Goal: Contribute content: Contribute content

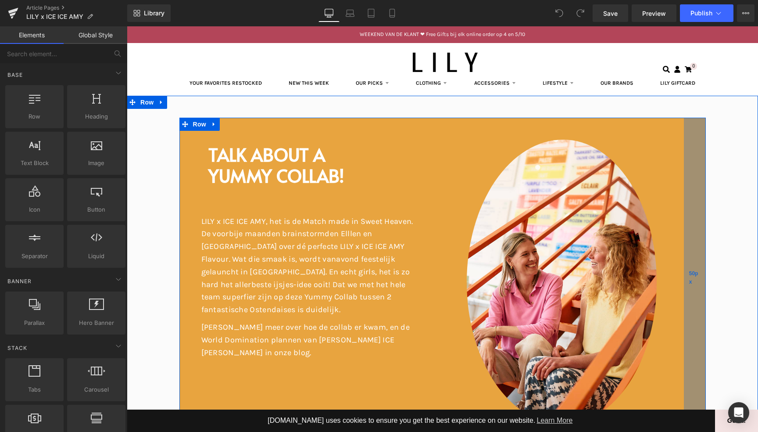
scroll to position [3, 0]
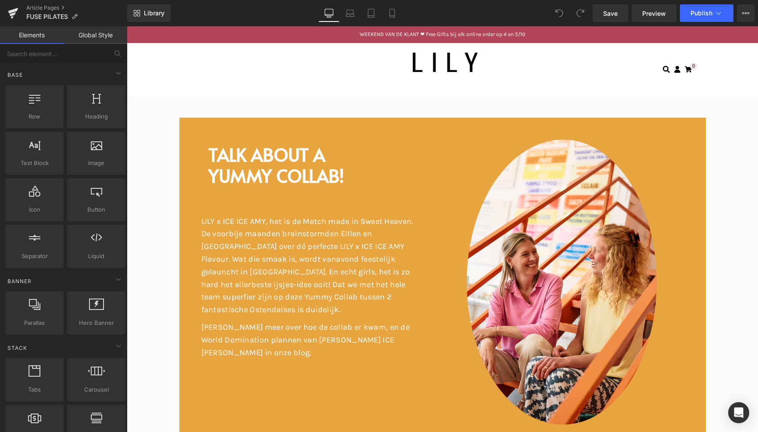
scroll to position [47, 628]
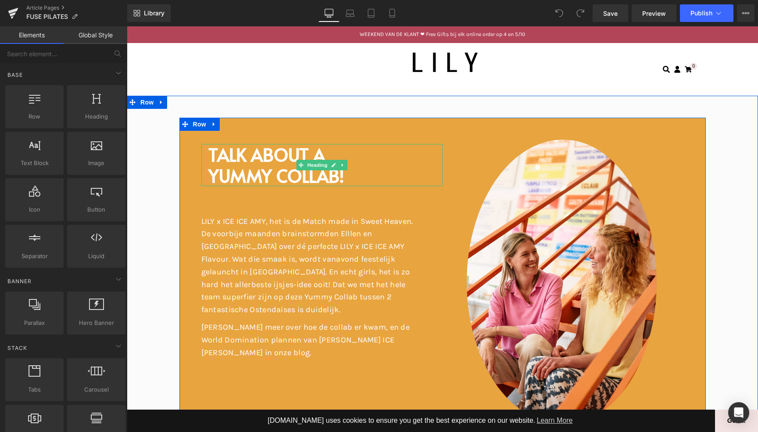
click at [344, 175] on span "YUMMY COLLAB!" at bounding box center [276, 175] width 136 height 24
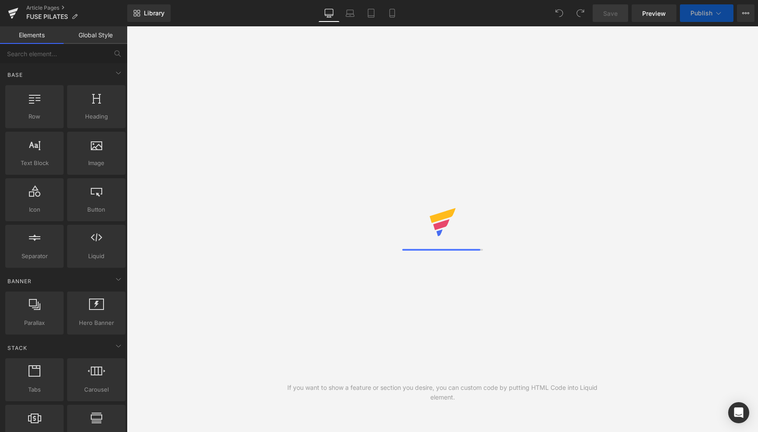
scroll to position [47, 628]
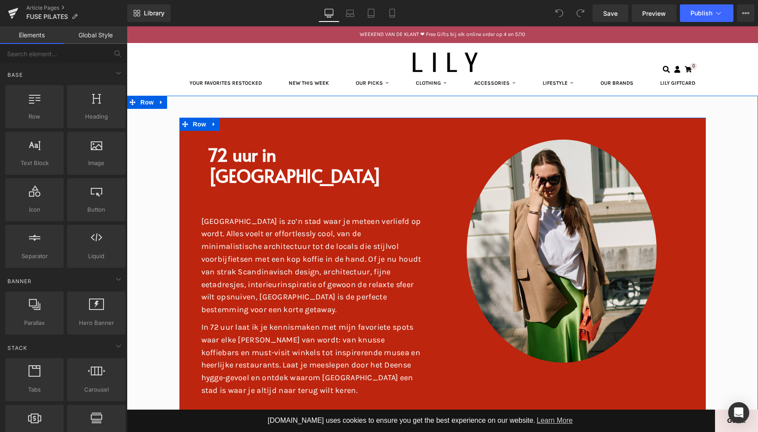
click at [439, 136] on div "72 uur in [GEOGRAPHIC_DATA] [GEOGRAPHIC_DATA] is zo’n stad waar je meteen verli…" at bounding box center [442, 266] width 526 height 297
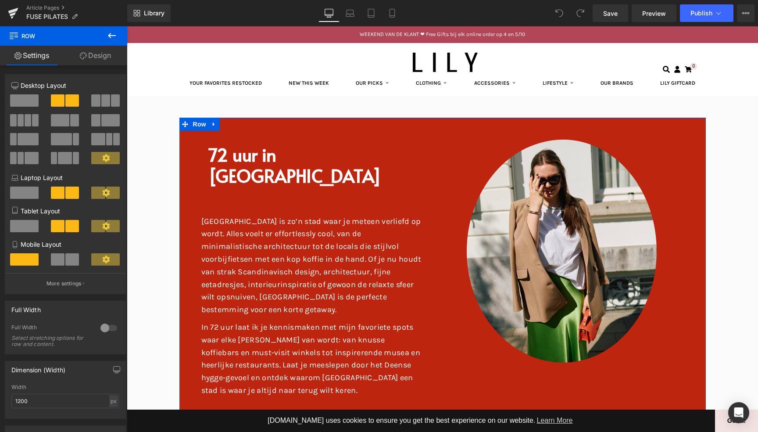
click at [100, 52] on link "Design" at bounding box center [96, 56] width 64 height 20
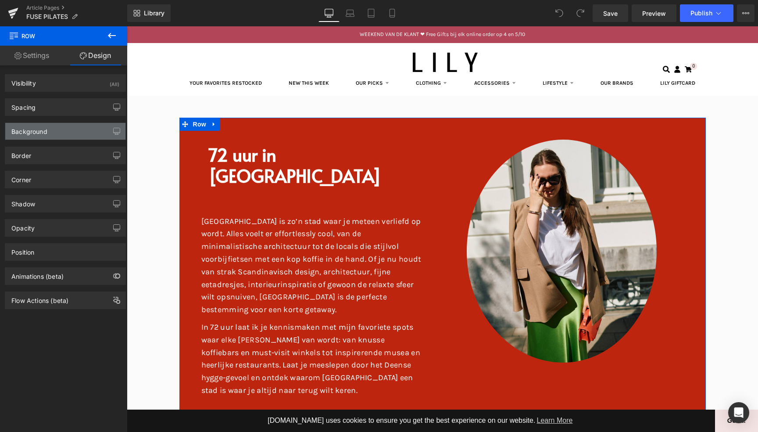
click at [47, 132] on div "Background" at bounding box center [29, 129] width 36 height 12
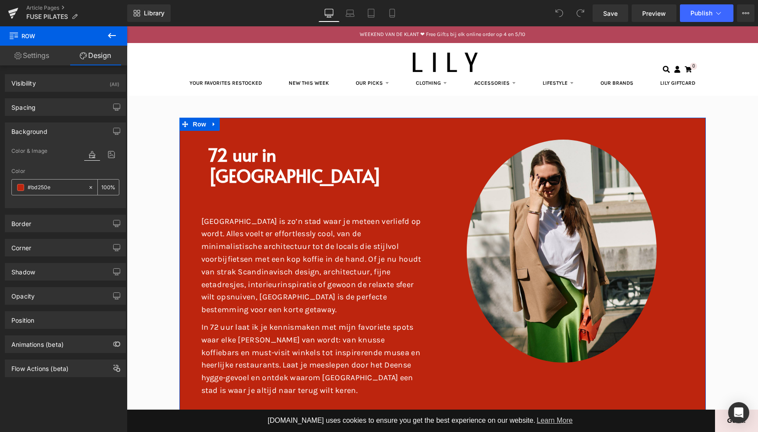
click at [88, 188] on icon at bounding box center [91, 187] width 6 height 6
type input "none"
type input "0"
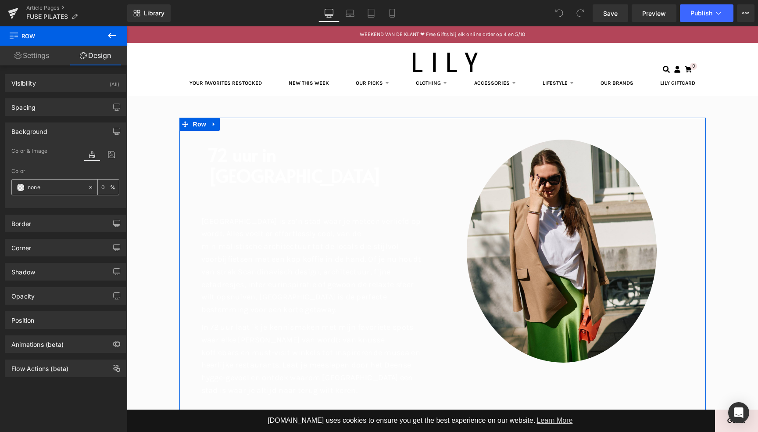
click at [57, 191] on input "none" at bounding box center [56, 188] width 56 height 10
click at [19, 188] on span at bounding box center [20, 187] width 7 height 7
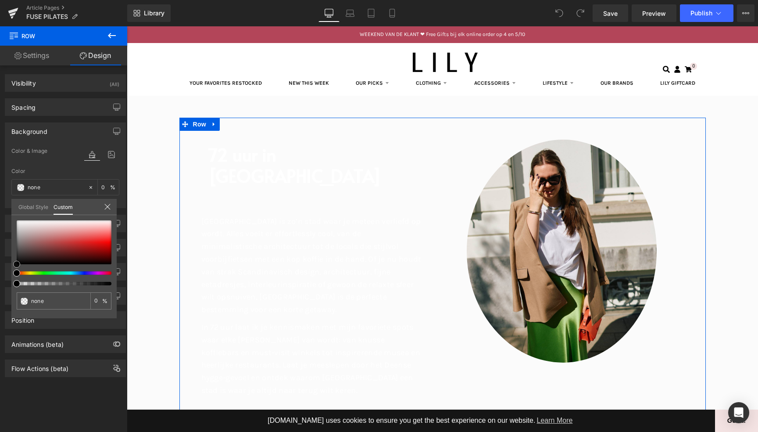
type input "#bea6a6"
type input "100"
type input "#bea6a6"
type input "100"
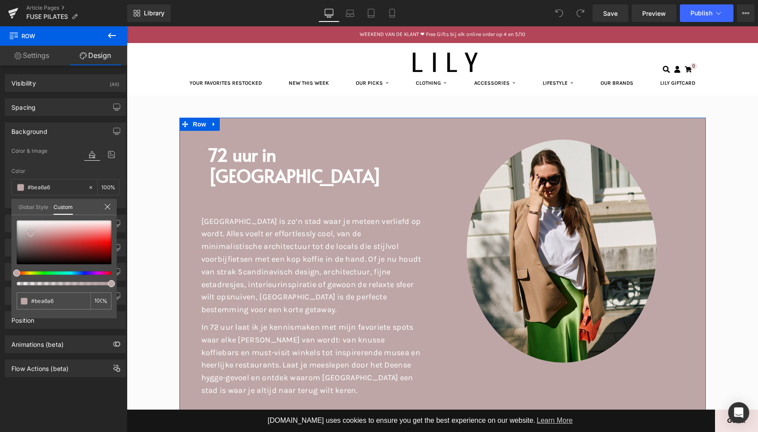
type input "#bda7a7"
type input "#bca8a8"
type input "#baaaaa"
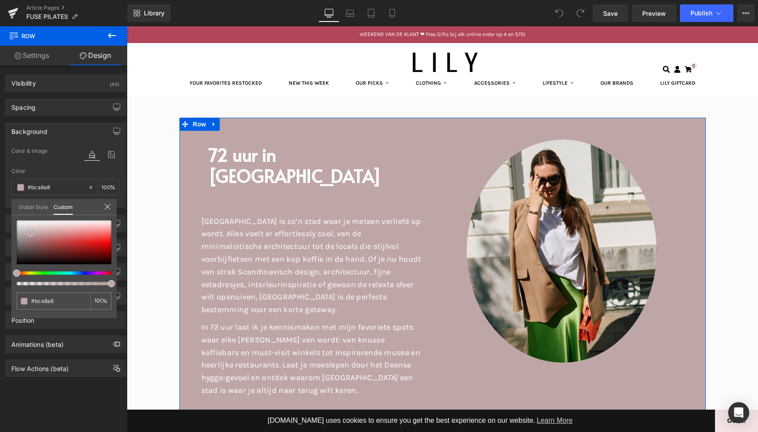
type input "#baaaaa"
drag, startPoint x: 32, startPoint y: 233, endPoint x: 26, endPoint y: 233, distance: 5.7
click at [26, 233] on div at bounding box center [64, 242] width 95 height 44
type input "#baaeaa"
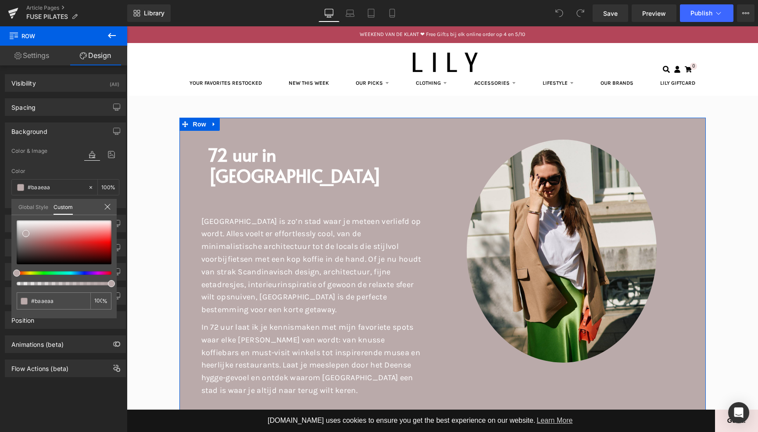
type input "#baafaa"
type input "#bab3aa"
type input "#bab4aa"
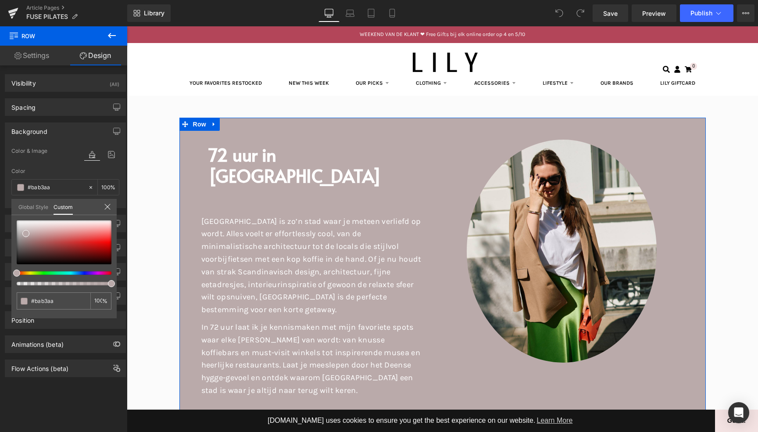
type input "#bab4aa"
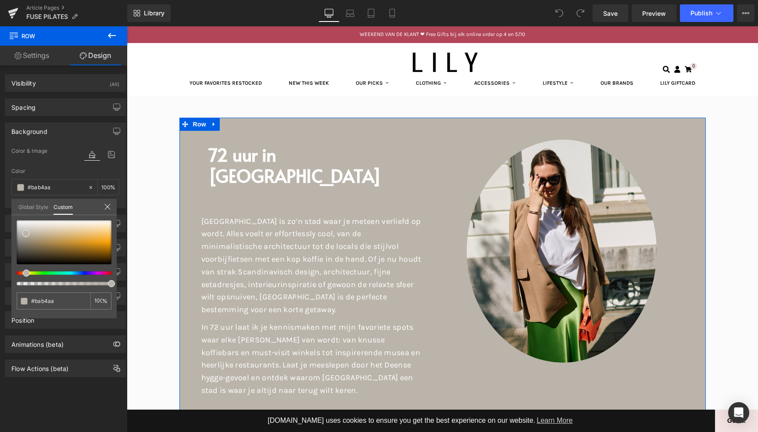
type input "#bab5aa"
type input "#bab6aa"
type input "#bab7aa"
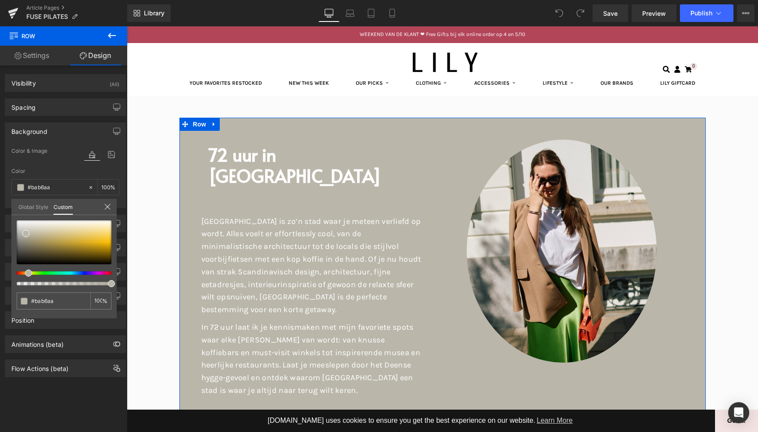
type input "#bab7aa"
type input "#bab8aa"
type input "#babaaa"
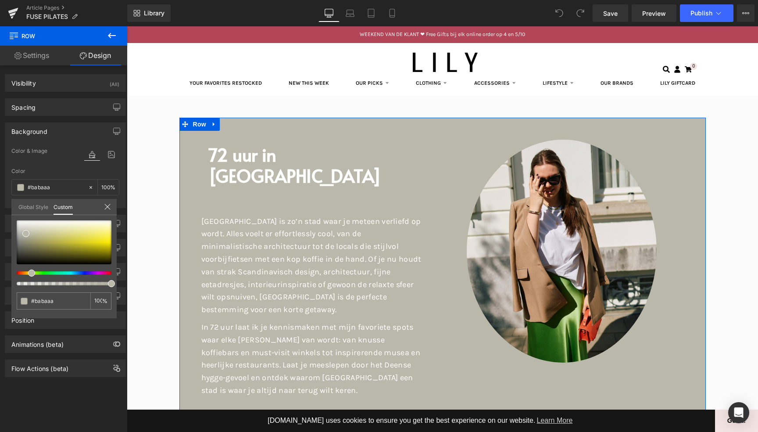
type input "#b8baaa"
type input "#b7baaa"
type input "#b6baaa"
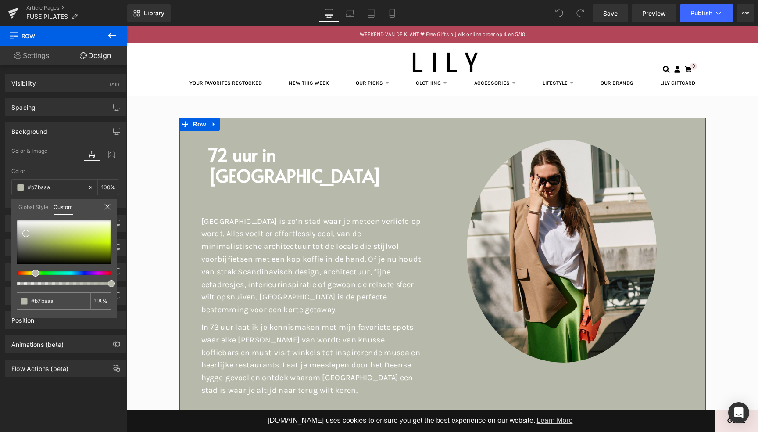
type input "#b6baaa"
type input "#b5baaa"
type input "#b4baaa"
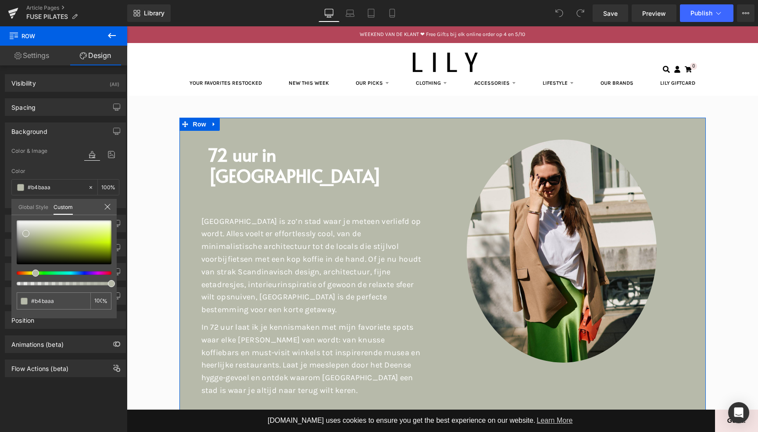
type input "#b3baaa"
type input "#b1baaa"
type input "#b0baaa"
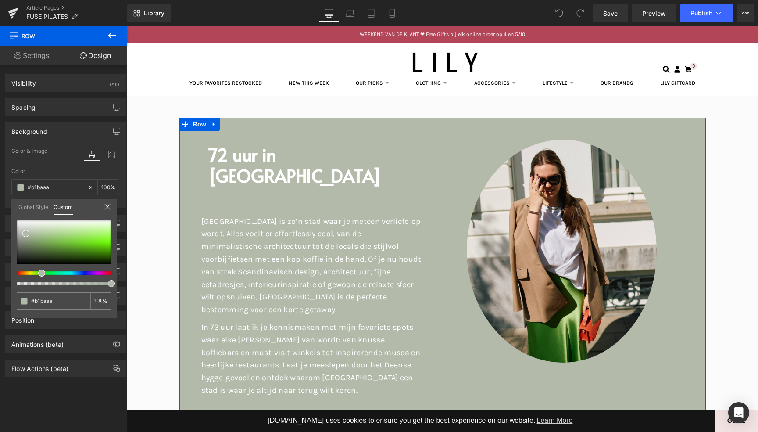
type input "#b0baaa"
type input "#afbaaa"
type input "#aebaaa"
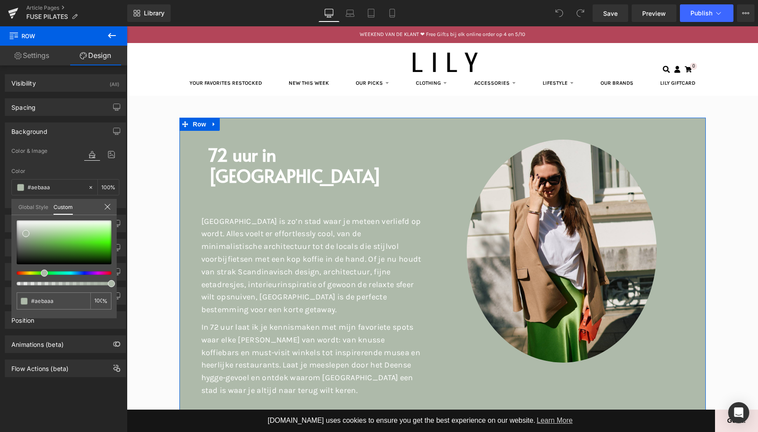
type input "#afbaaa"
type input "#b3baaa"
type input "#b6baaa"
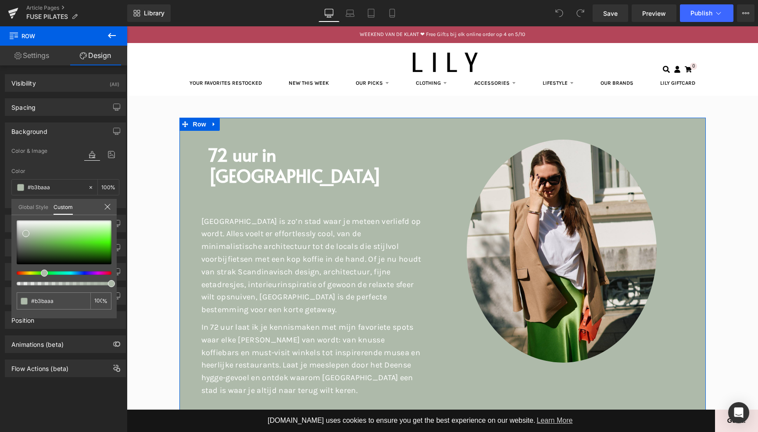
type input "#b6baaa"
type input "#babaaa"
type input "#bab7aa"
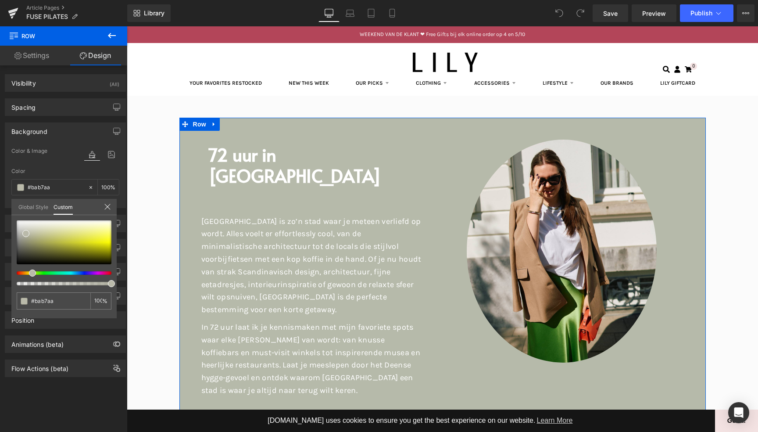
type input "#bab6aa"
type input "#bab5aa"
type input "#bab4aa"
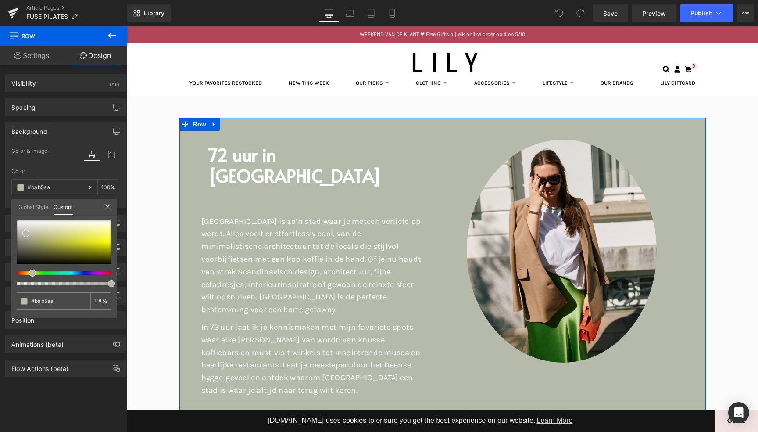
type input "#bab4aa"
type input "#bab3aa"
type input "#bab1aa"
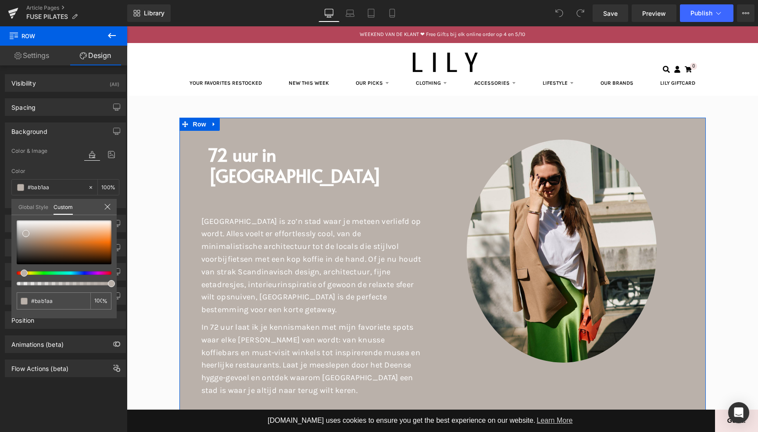
type input "#bab2aa"
type input "#bab3aa"
type input "#bab4aa"
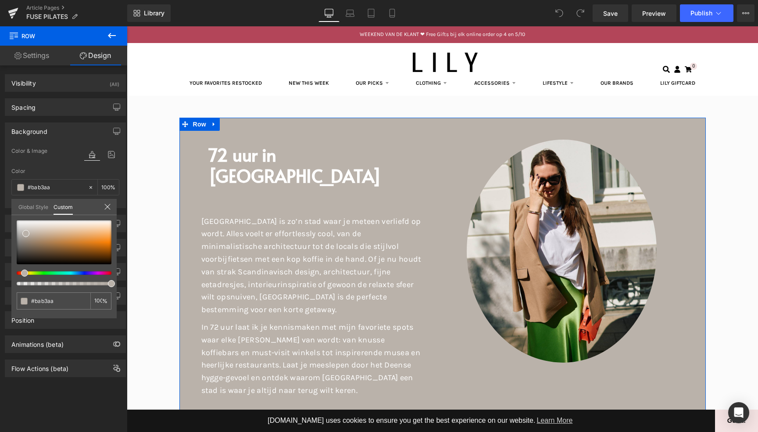
type input "#bab4aa"
type input "#bab5aa"
type input "#bab6aa"
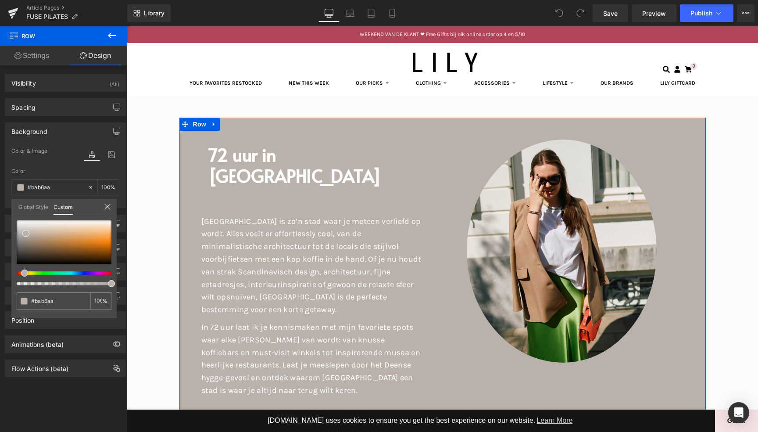
type input "#bab7aa"
type input "#bab6aa"
drag, startPoint x: 20, startPoint y: 272, endPoint x: 28, endPoint y: 273, distance: 8.0
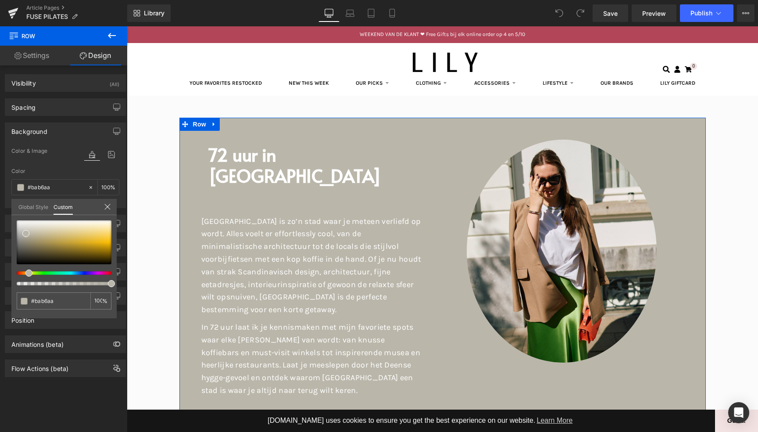
click at [28, 273] on span at bounding box center [28, 272] width 7 height 7
type input "#bcb8ad"
type input "#c2bdb1"
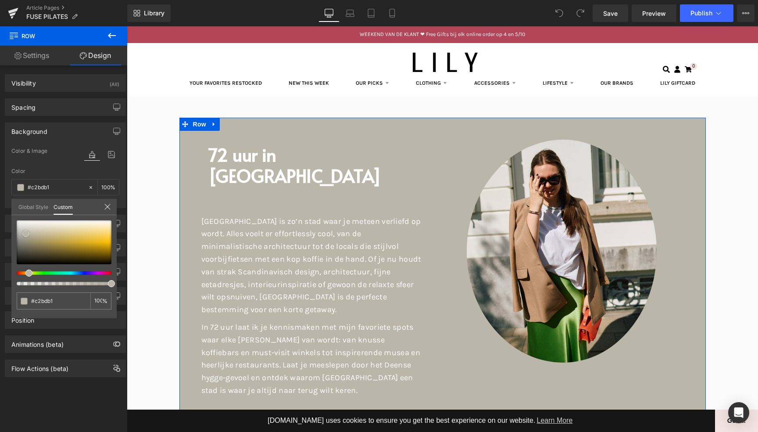
type input "#ccc7b6"
type input "#d7d1c0"
type input "#dbd5c6"
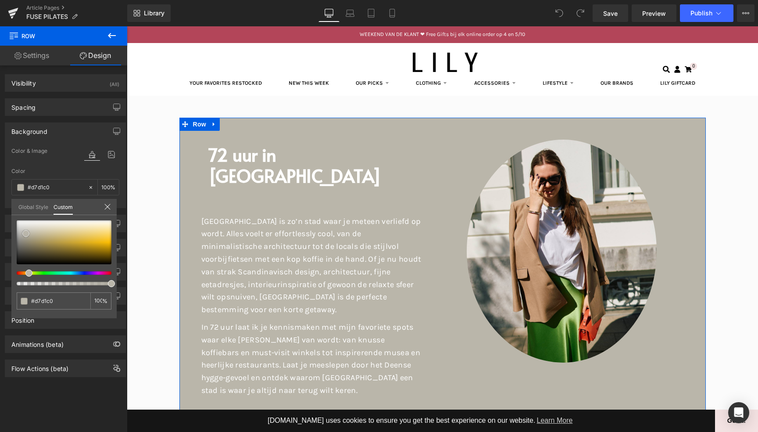
type input "#dbd5c6"
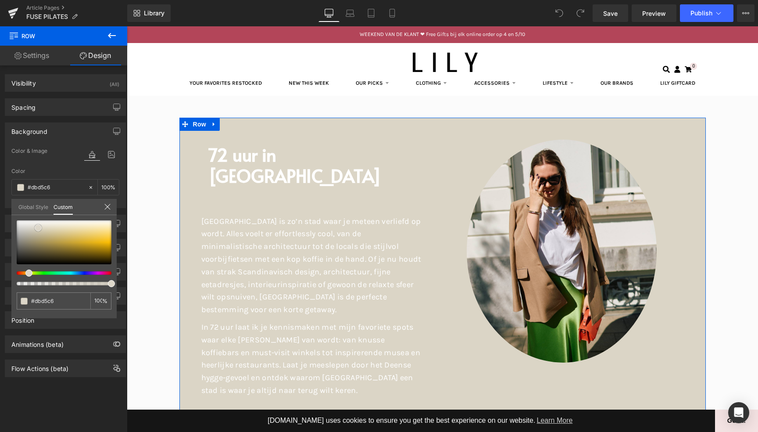
type input "#ddd7c9"
type input "#e1dbcf"
type input "#e3ddd3"
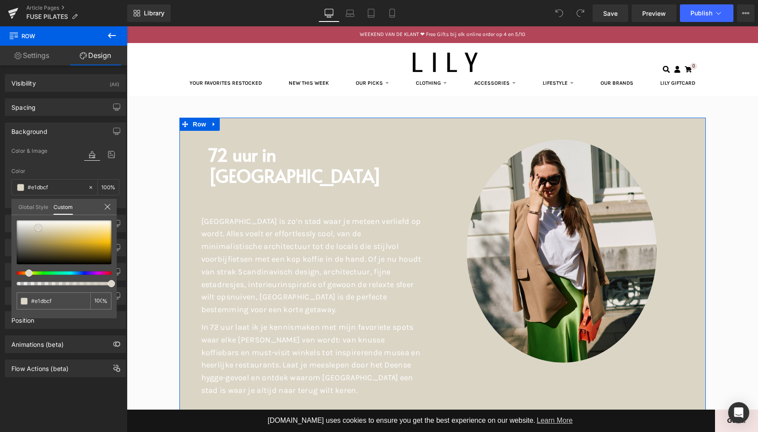
type input "#e3ddd3"
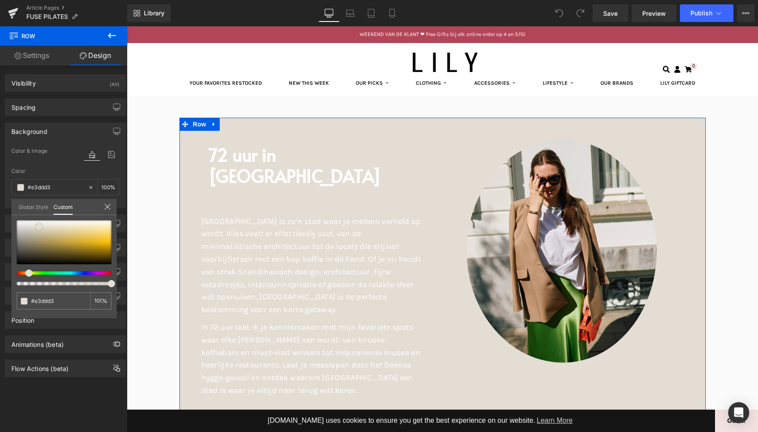
type input "#e5dfd5"
type input "#e1dad0"
type input "#dbd3c7"
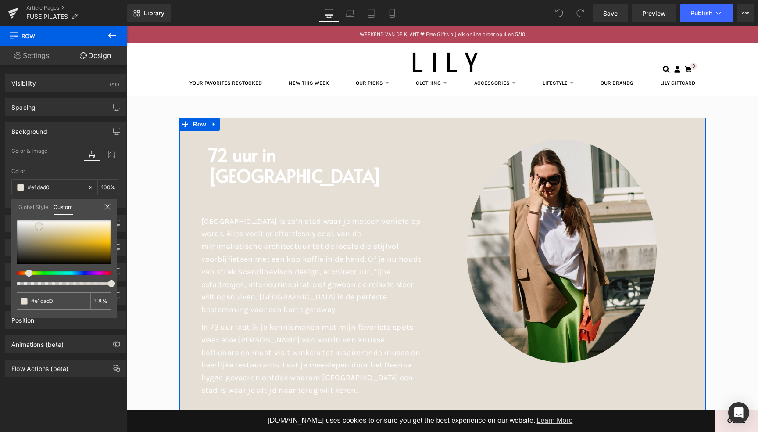
type input "#dbd3c7"
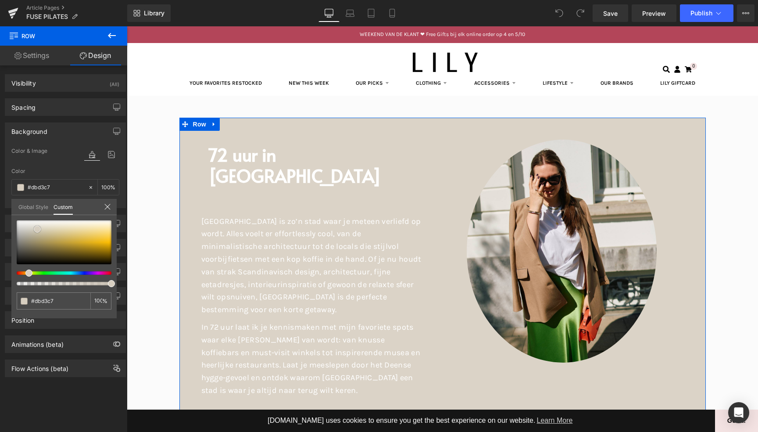
type input "#d7cec0"
type input "#d4cbbe"
type input "#d0c5b8"
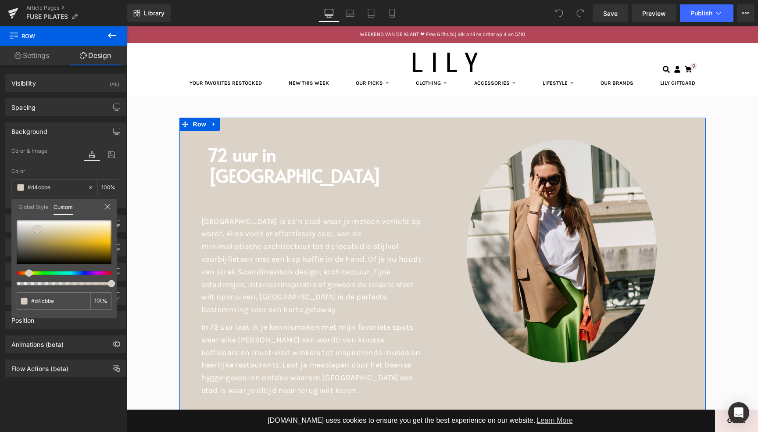
type input "#d0c5b8"
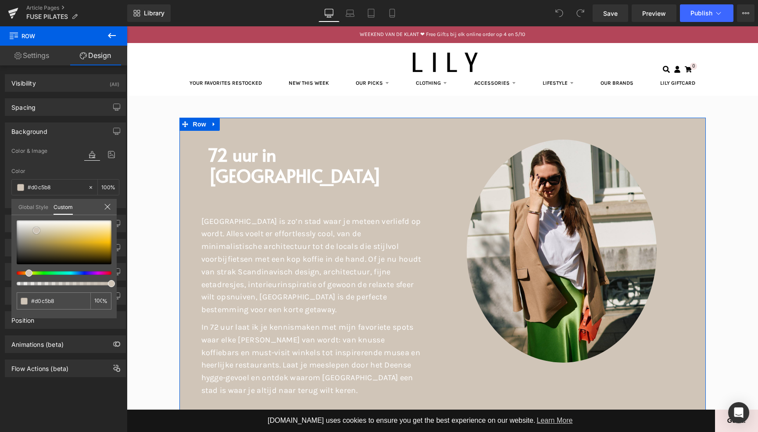
type input "#ccc1b1"
click at [38, 231] on span at bounding box center [35, 231] width 7 height 7
type input "#c9bfb0"
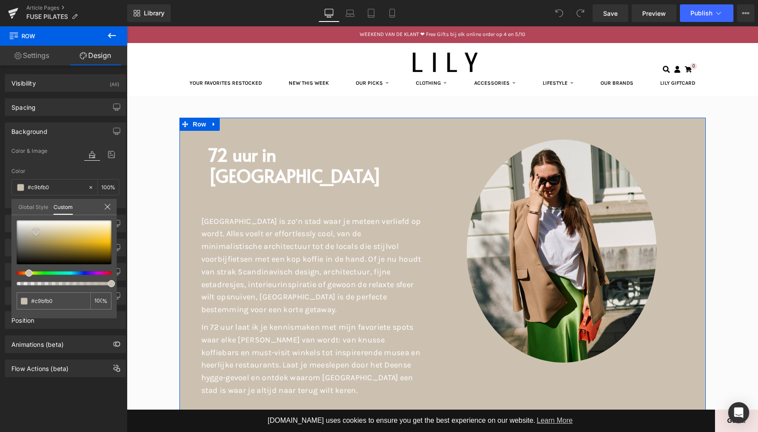
type input "#c5b9aa"
type input "#bcae9d"
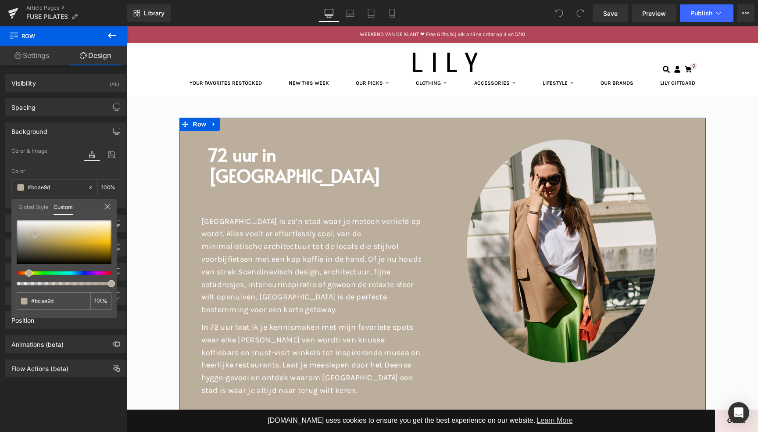
click at [35, 233] on span at bounding box center [35, 234] width 7 height 7
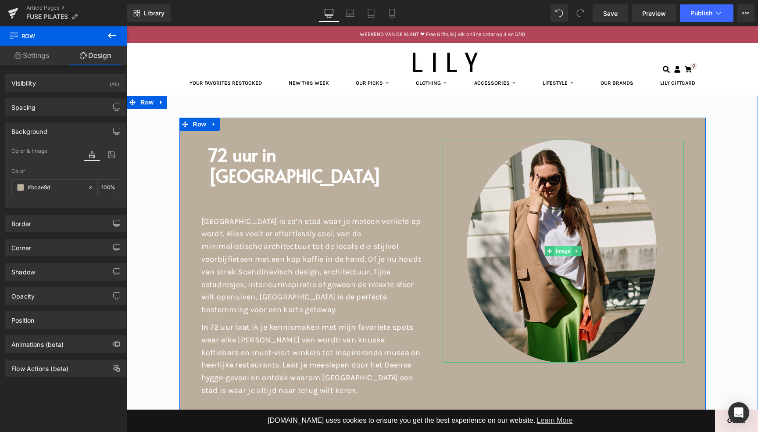
click at [562, 251] on span "Image" at bounding box center [563, 251] width 18 height 11
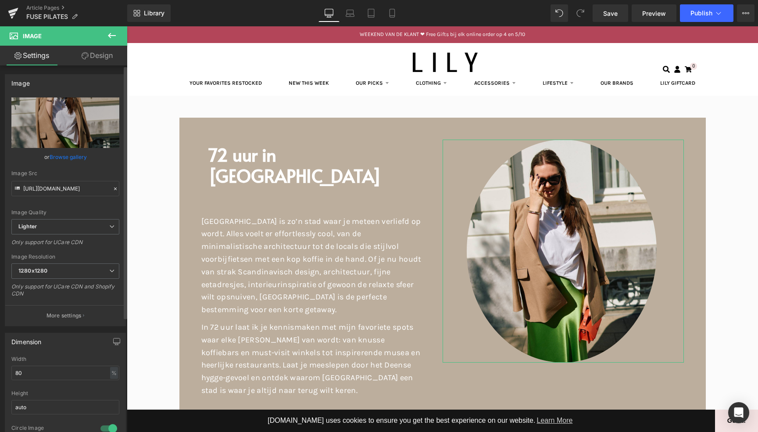
click at [61, 159] on link "Browse gallery" at bounding box center [68, 156] width 37 height 15
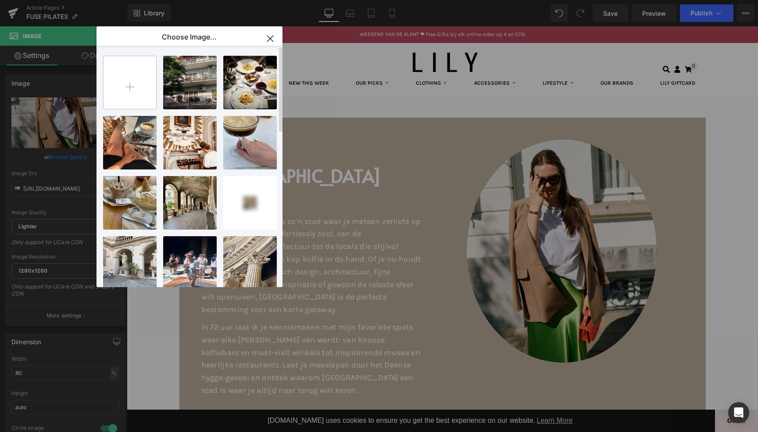
click at [139, 81] on input "file" at bounding box center [130, 82] width 53 height 53
type input "C:\fakepath\_I1A3626.jpg"
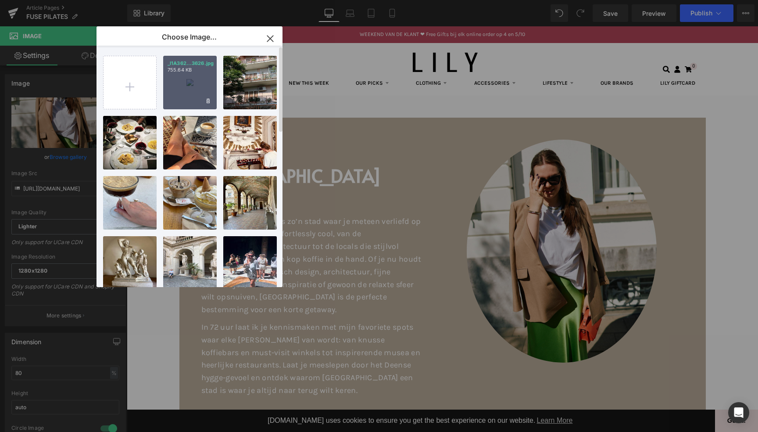
click at [204, 90] on div "_I1A362...3626.jpg 755.64 KB" at bounding box center [190, 83] width 54 height 54
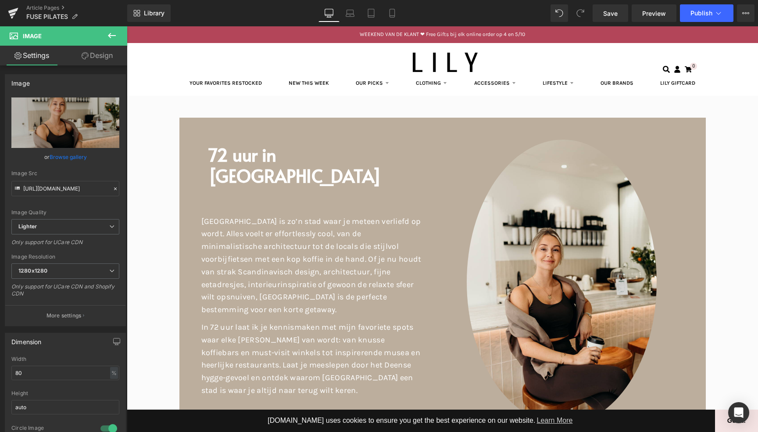
type input "[URL][DOMAIN_NAME]"
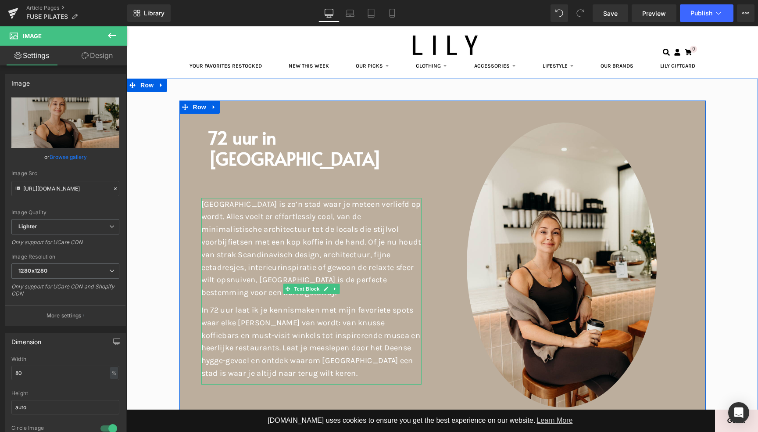
scroll to position [62, 0]
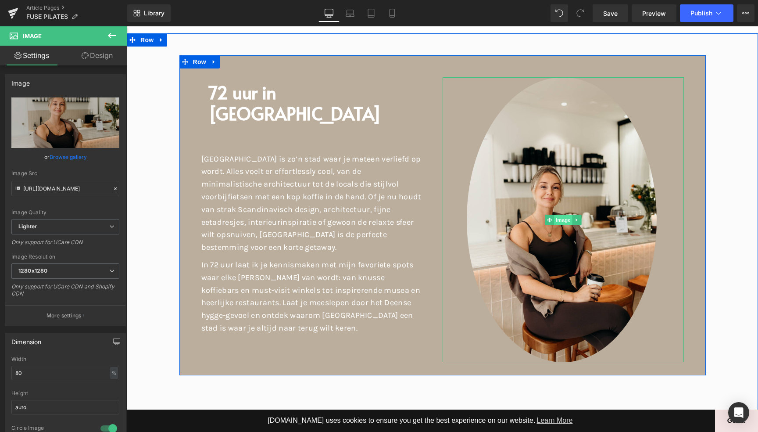
click at [565, 220] on span "Image" at bounding box center [563, 220] width 18 height 11
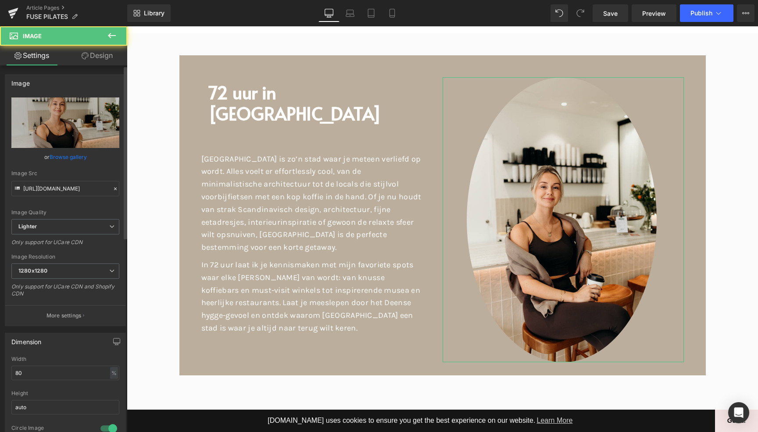
click at [58, 158] on link "Browse gallery" at bounding box center [68, 156] width 37 height 15
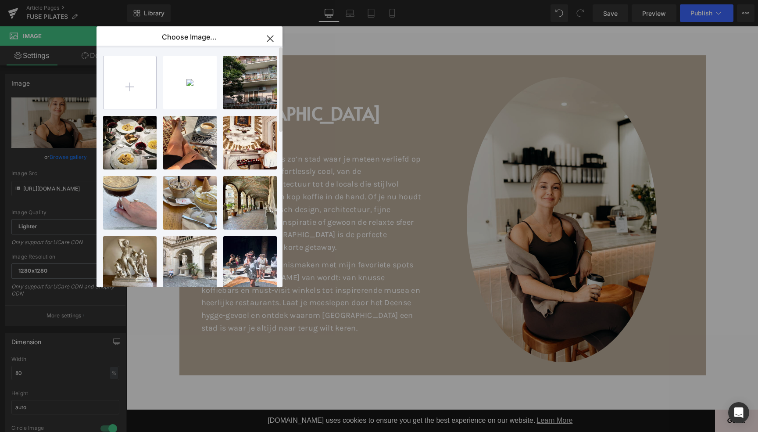
click at [135, 87] on input "file" at bounding box center [130, 82] width 53 height 53
type input "C:\fakepath\_I1A3626 kopie.jpg"
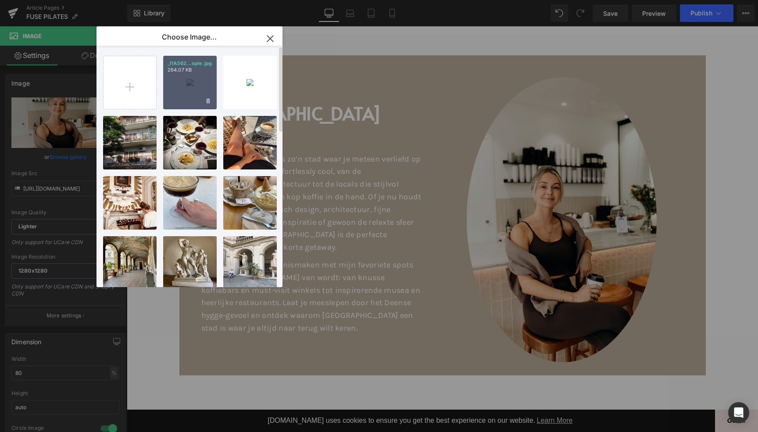
click at [189, 82] on div "_I1A362...opie.jpg 264.07 KB" at bounding box center [190, 83] width 54 height 54
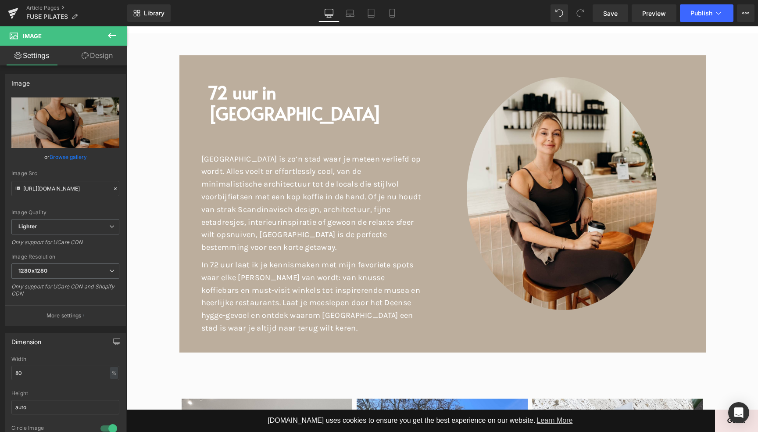
type input "[URL][DOMAIN_NAME]"
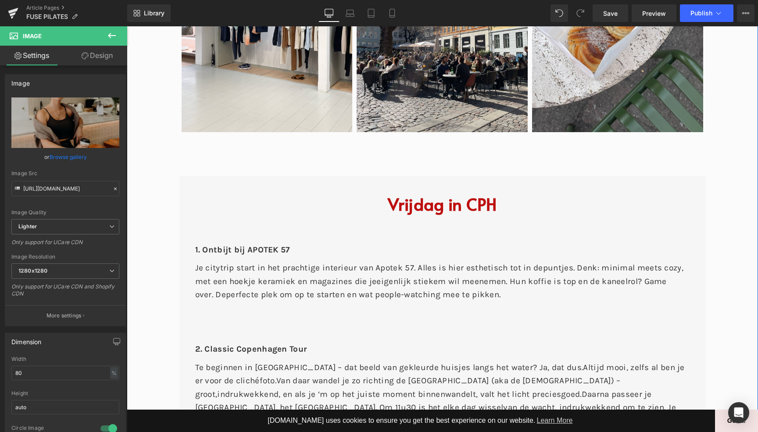
scroll to position [545, 0]
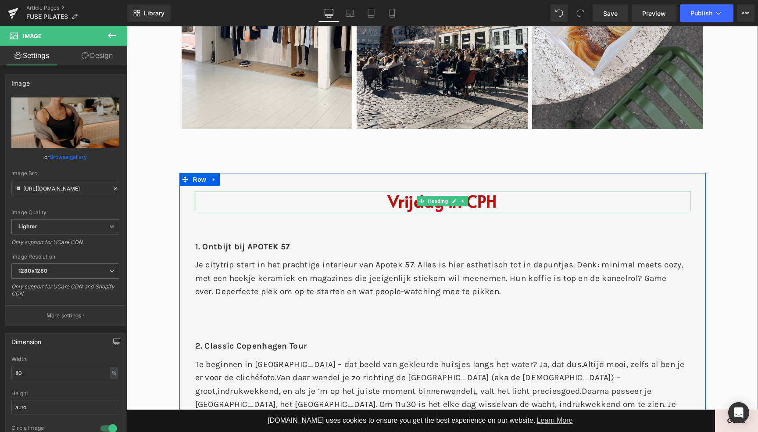
click at [484, 191] on h1 "Vrijdag in CPH" at bounding box center [443, 201] width 496 height 20
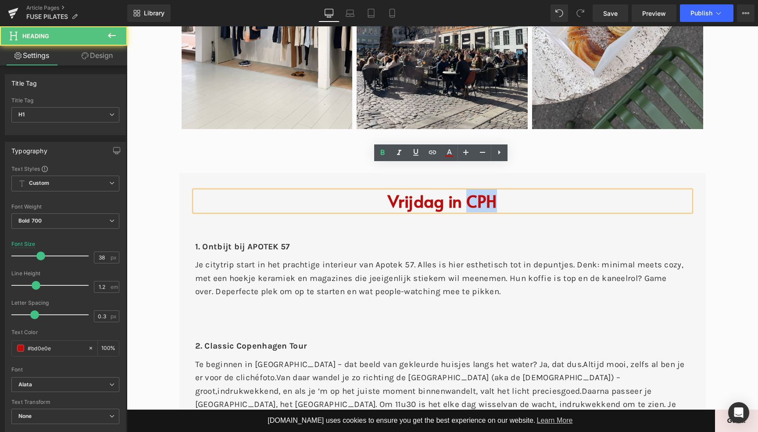
click at [484, 191] on h1 "Vrijdag in CPH" at bounding box center [443, 201] width 496 height 20
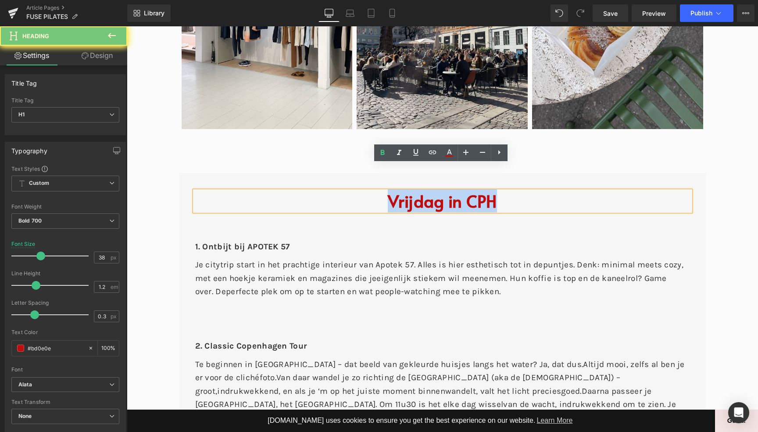
click at [484, 191] on h1 "Vrijdag in CPH" at bounding box center [443, 201] width 496 height 20
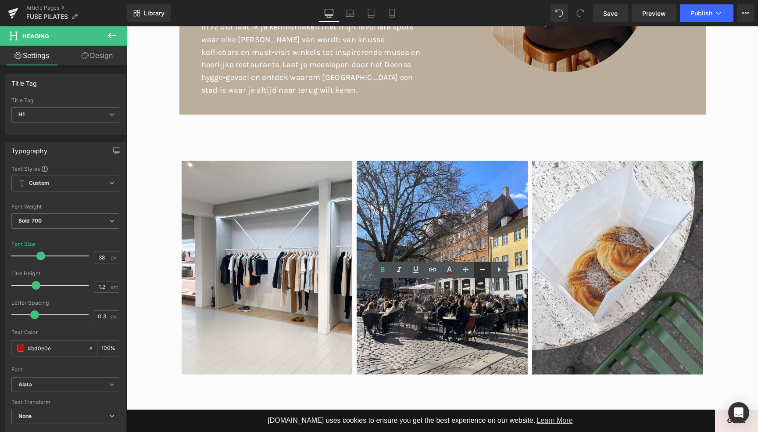
scroll to position [79, 0]
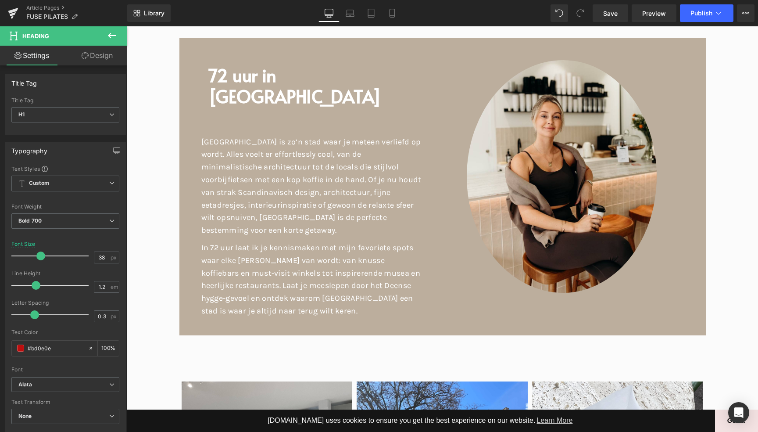
drag, startPoint x: 107, startPoint y: 33, endPoint x: 125, endPoint y: 34, distance: 17.6
click at [108, 34] on icon at bounding box center [112, 35] width 11 height 11
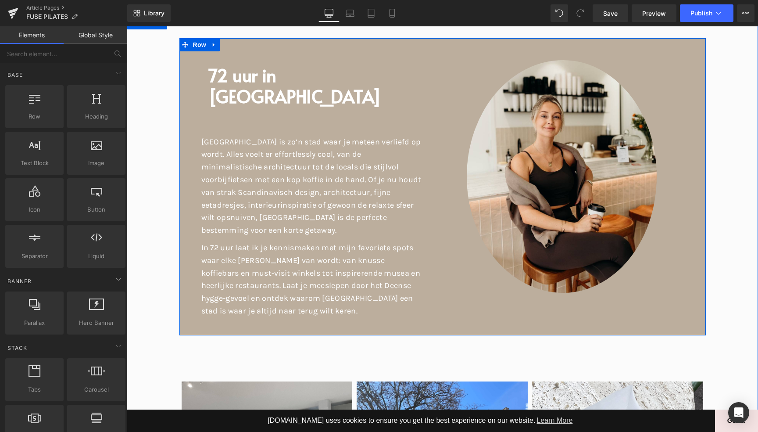
click at [225, 45] on div "72 uur in [GEOGRAPHIC_DATA] [GEOGRAPHIC_DATA] is zo’n stad waar je meteen verli…" at bounding box center [442, 186] width 526 height 297
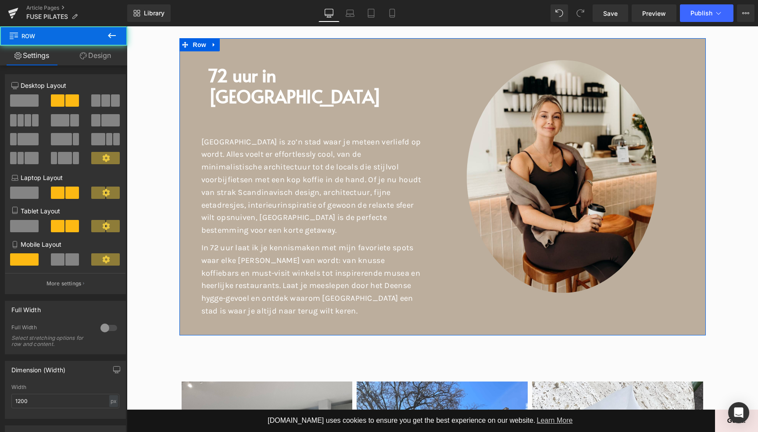
click at [100, 53] on link "Design" at bounding box center [96, 56] width 64 height 20
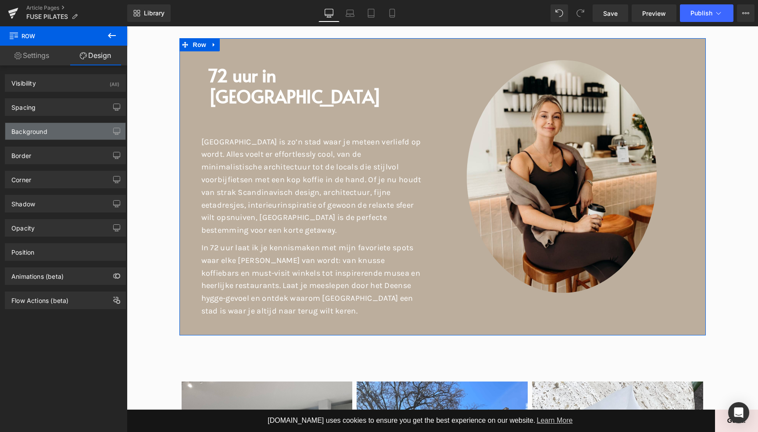
click at [33, 129] on div "Background" at bounding box center [29, 129] width 36 height 12
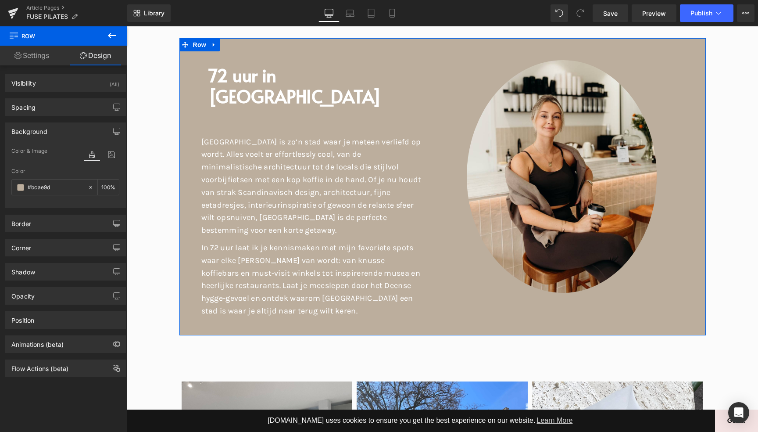
drag, startPoint x: 17, startPoint y: 185, endPoint x: 0, endPoint y: 182, distance: 17.4
click at [0, 183] on div "Background Color & Image color rgba(188, 174, 157, 1) Color #bcae9d 100 % Image…" at bounding box center [65, 162] width 131 height 92
click at [112, 36] on icon at bounding box center [112, 35] width 8 height 5
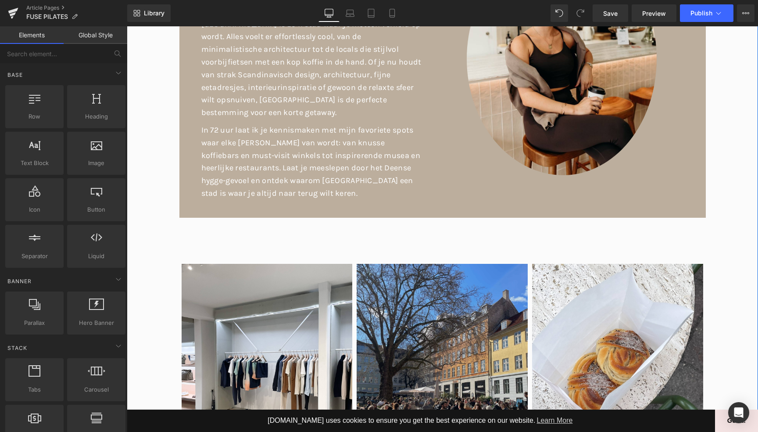
scroll to position [386, 0]
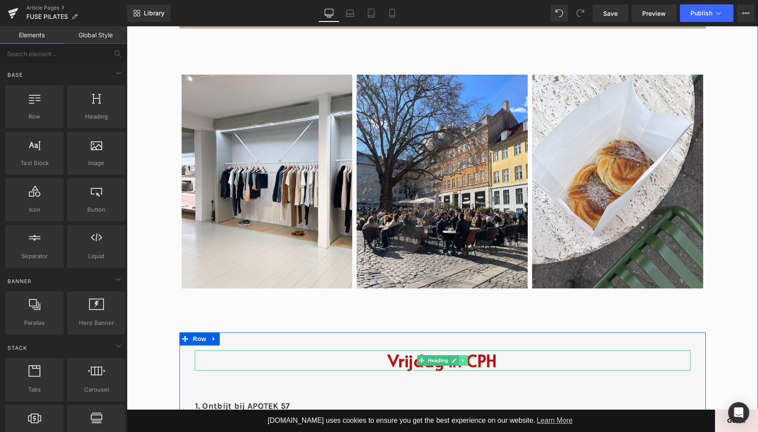
click at [463, 355] on link at bounding box center [463, 360] width 9 height 11
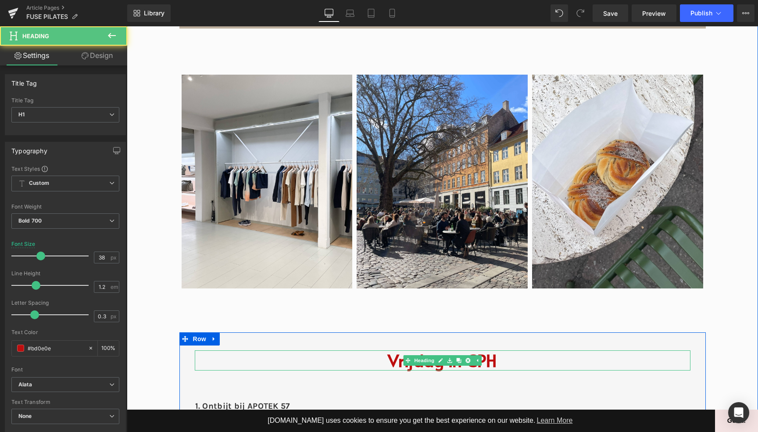
click at [493, 350] on h1 "Vrijdag in CPH" at bounding box center [443, 360] width 496 height 20
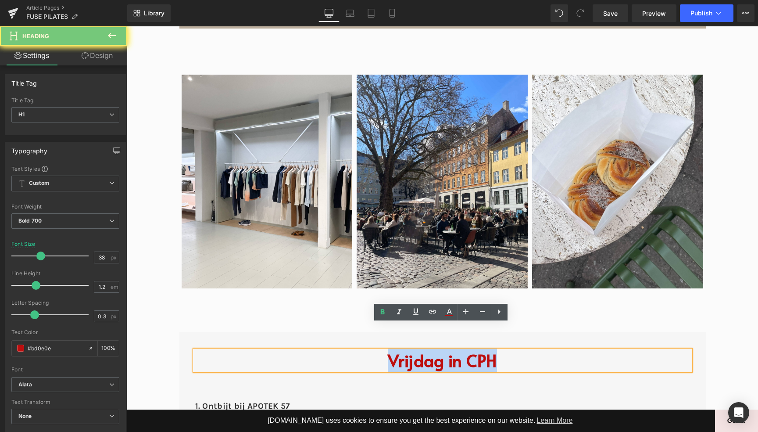
click at [493, 350] on h1 "Vrijdag in CPH" at bounding box center [443, 360] width 496 height 20
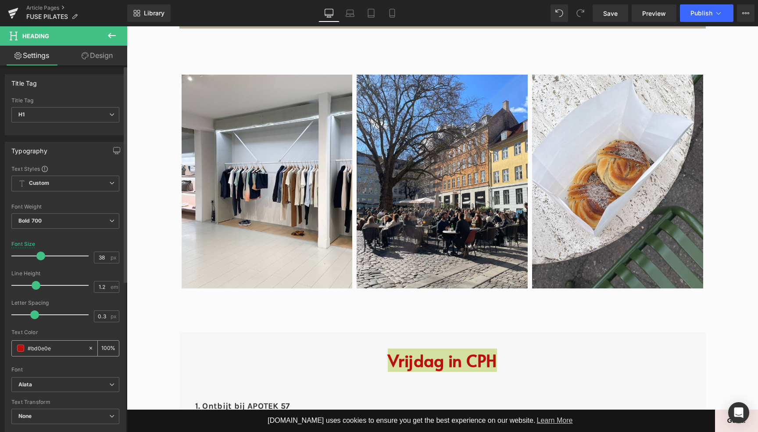
click at [60, 344] on input "#bd0e0e" at bounding box center [56, 348] width 56 height 10
type input "#bcae9d"
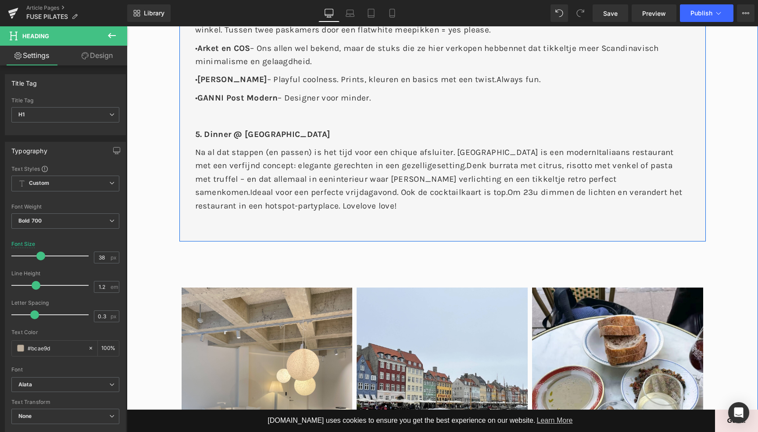
scroll to position [1524, 0]
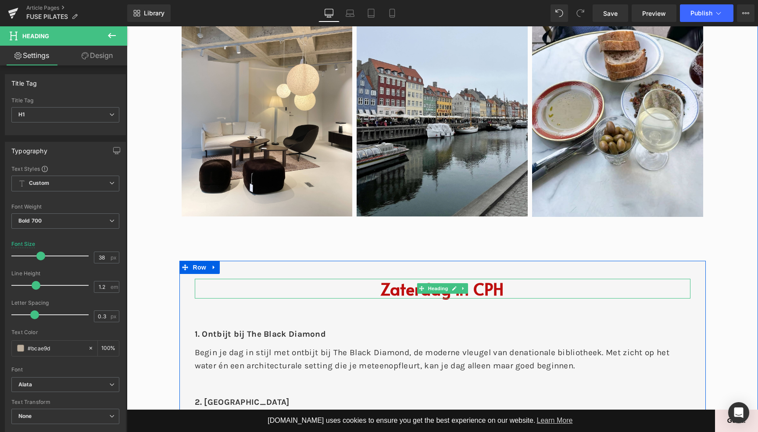
click at [494, 279] on h1 "Zaterdag in CPH" at bounding box center [443, 289] width 496 height 20
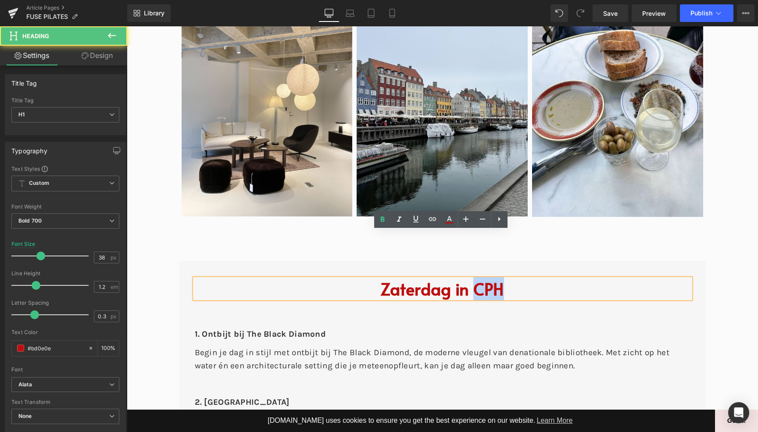
click at [494, 279] on h1 "Zaterdag in CPH" at bounding box center [443, 289] width 496 height 20
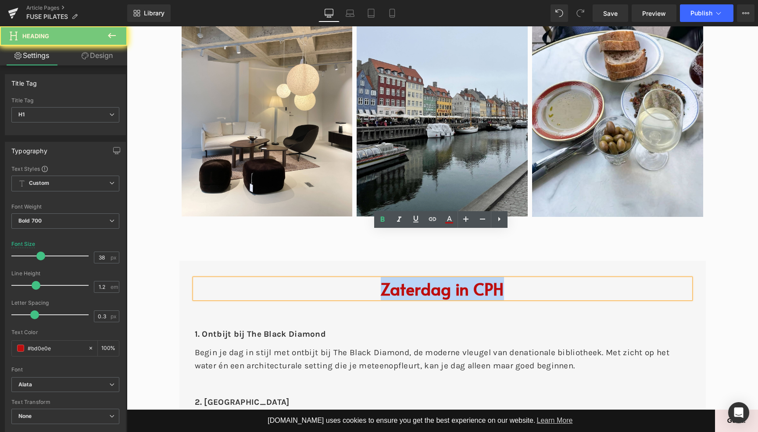
click at [494, 279] on h1 "Zaterdag in CPH" at bounding box center [443, 289] width 496 height 20
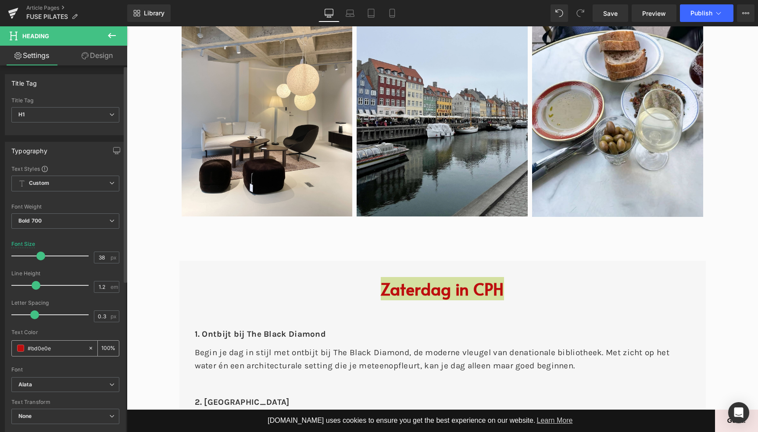
click at [54, 347] on input "#bd0e0e" at bounding box center [56, 348] width 56 height 10
type input "#bcae9d"
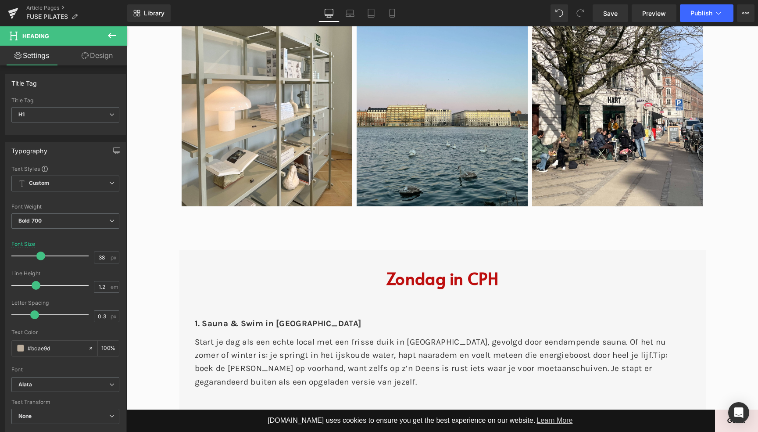
scroll to position [2588, 0]
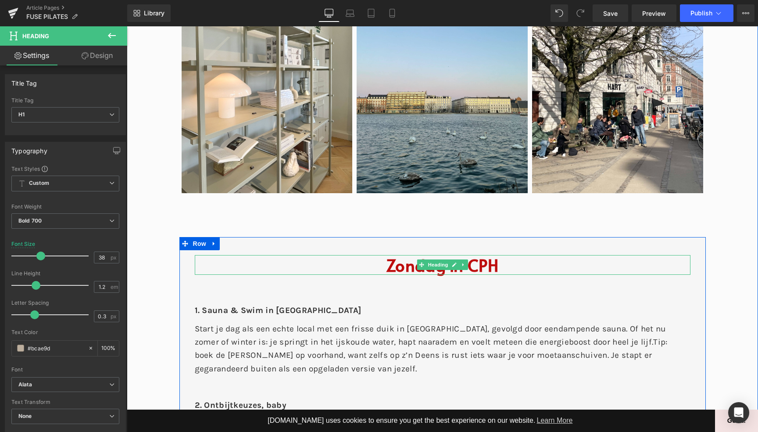
click at [491, 255] on h1 "Zondag in CPH" at bounding box center [443, 265] width 496 height 20
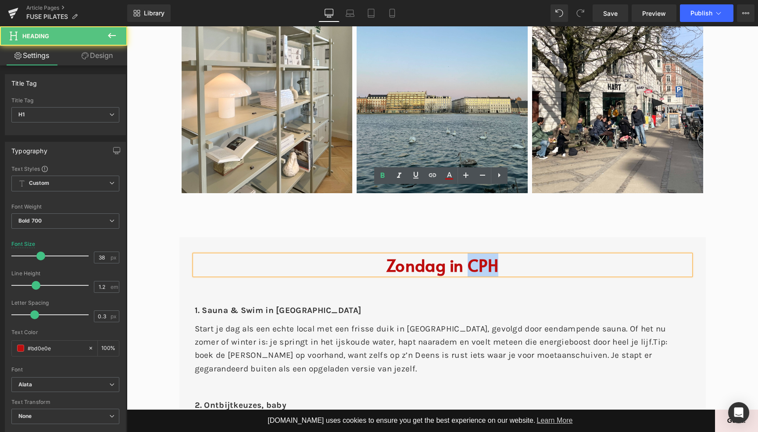
click at [491, 255] on h1 "Zondag in CPH" at bounding box center [443, 265] width 496 height 20
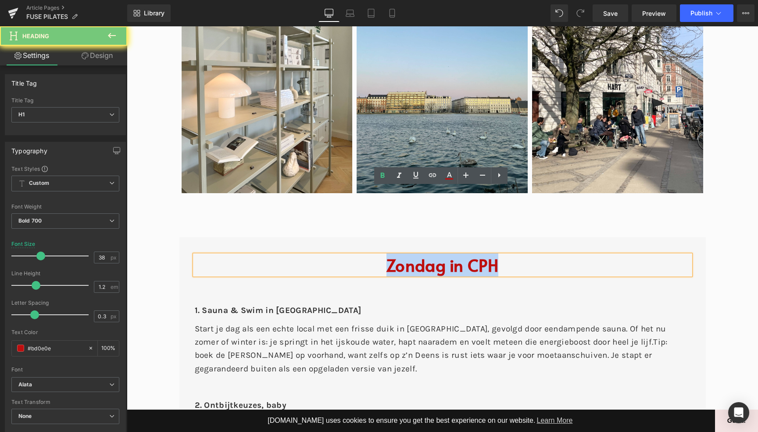
click at [491, 255] on h1 "Zondag in CPH" at bounding box center [443, 265] width 496 height 20
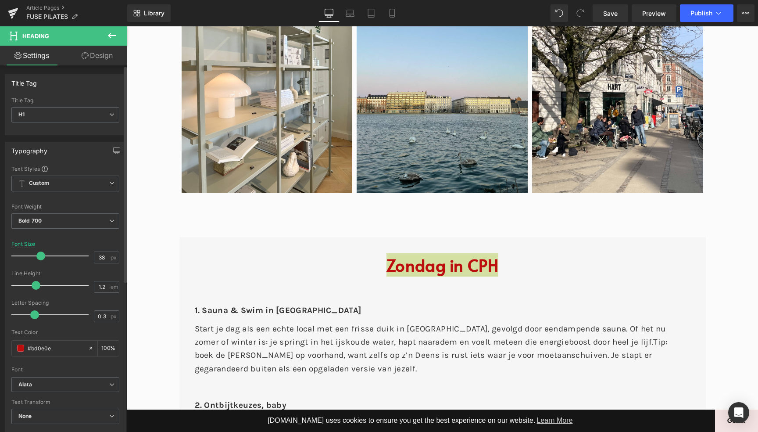
click at [0, 341] on div "Typography Text Styles Custom Heading 1 Heading 2 Heading 3 Heading 4 Heading 5…" at bounding box center [65, 285] width 131 height 301
type input "#bcae9d"
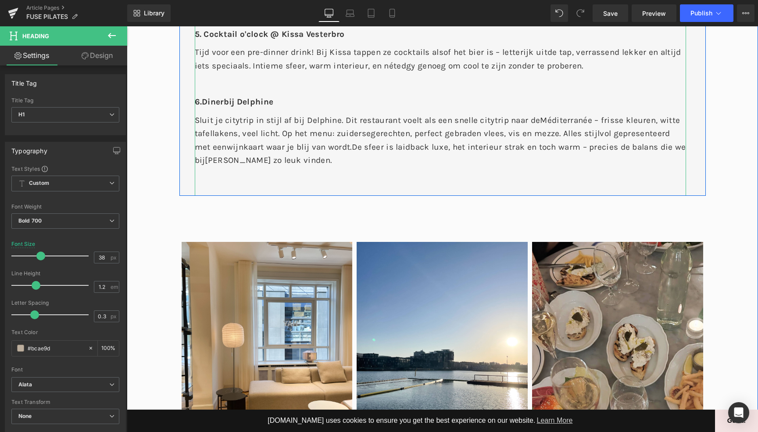
scroll to position [3649, 0]
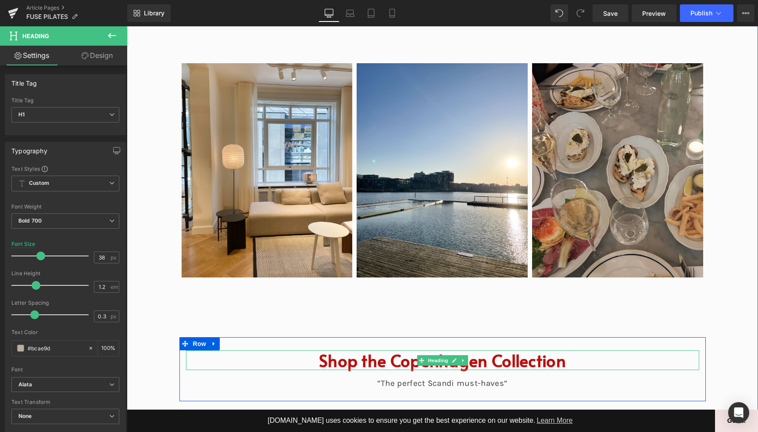
click at [487, 350] on h2 "Shop the Copenhagen Collection" at bounding box center [442, 360] width 513 height 20
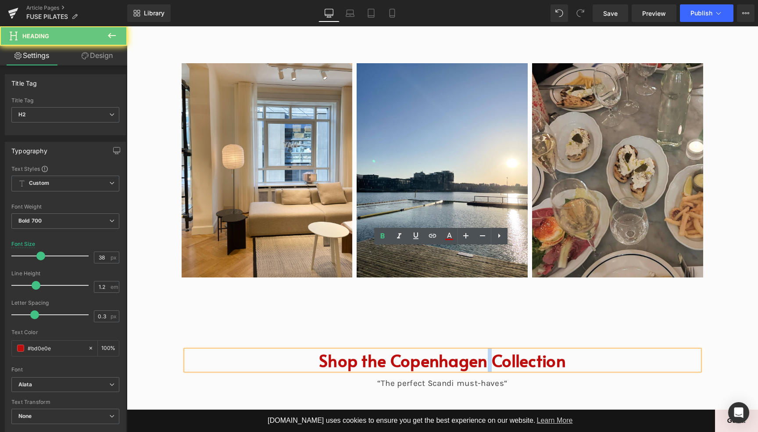
click at [487, 350] on h2 "Shop the Copenhagen Collection" at bounding box center [442, 360] width 513 height 20
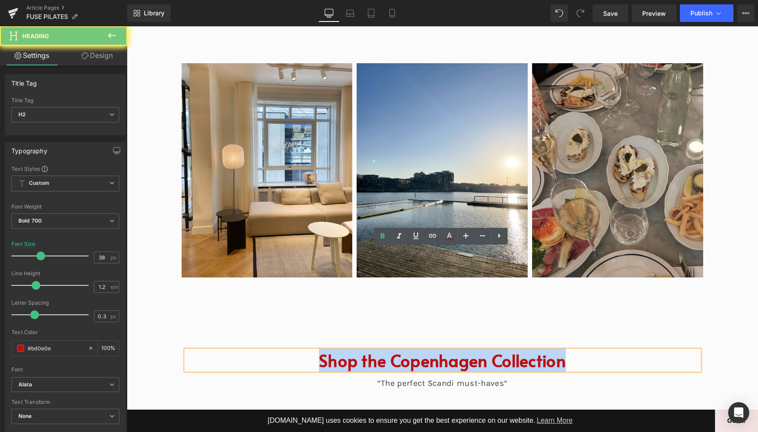
click at [487, 350] on h2 "Shop the Copenhagen Collection" at bounding box center [442, 360] width 513 height 20
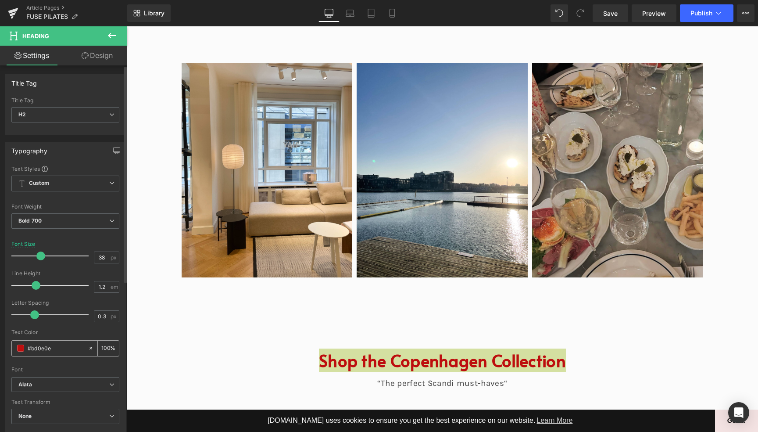
click at [64, 349] on input "#bd0e0e" at bounding box center [56, 348] width 56 height 10
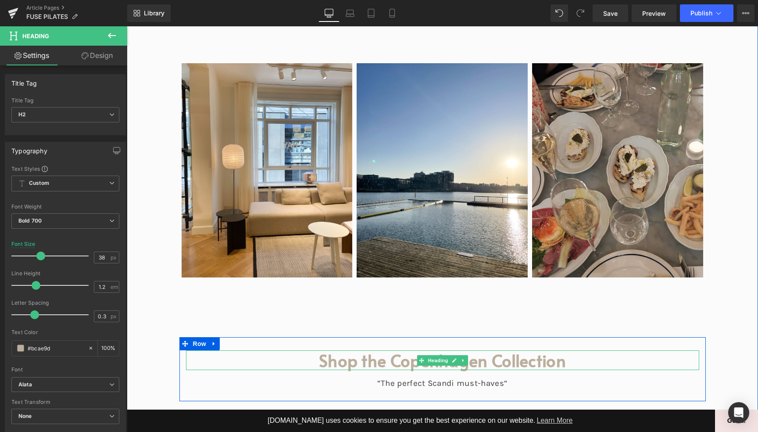
type input "#bcae9d"
click at [478, 350] on h2 "Shop the Copenhagen Collection" at bounding box center [442, 360] width 513 height 20
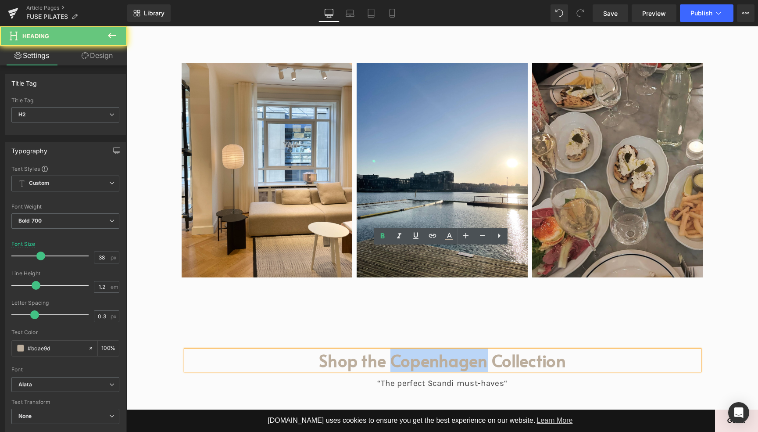
click at [478, 350] on h2 "Shop the Copenhagen Collection" at bounding box center [442, 360] width 513 height 20
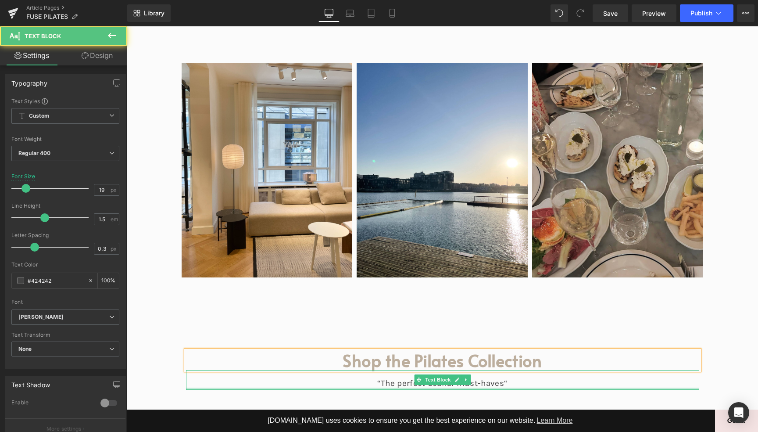
click at [443, 387] on div at bounding box center [442, 388] width 513 height 2
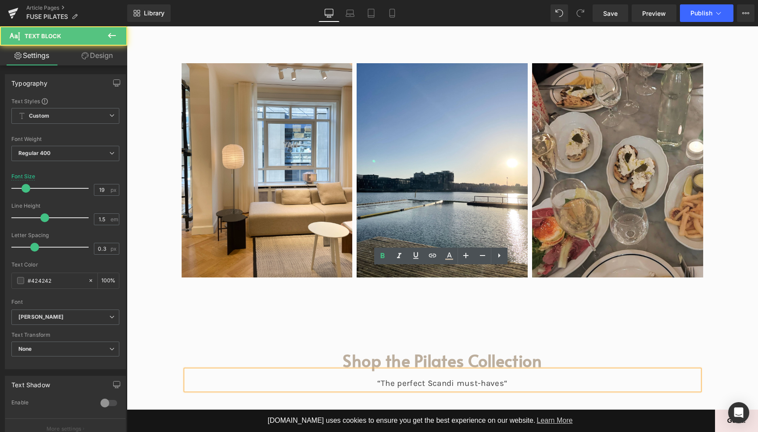
click at [443, 370] on div "“The perfect Scandi must-haves“" at bounding box center [442, 380] width 513 height 20
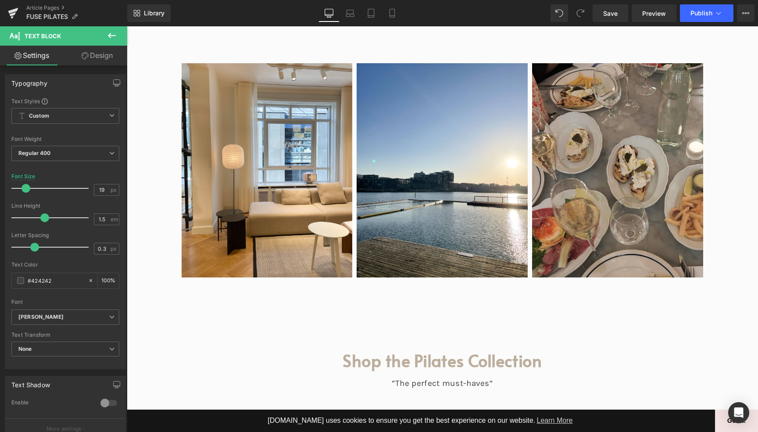
click at [112, 34] on icon at bounding box center [112, 35] width 11 height 11
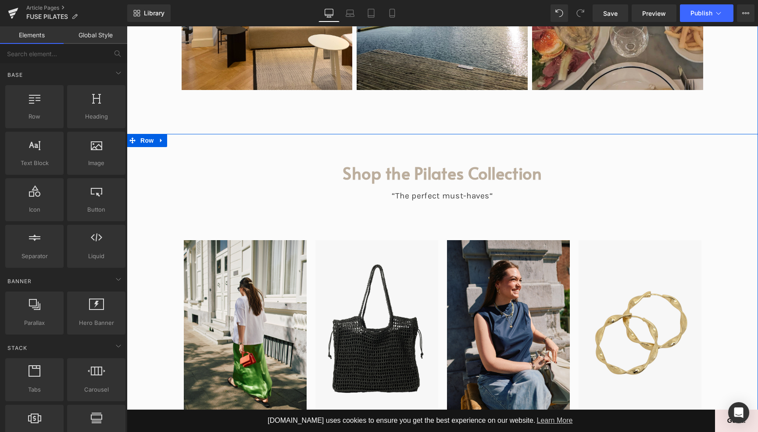
scroll to position [4211, 0]
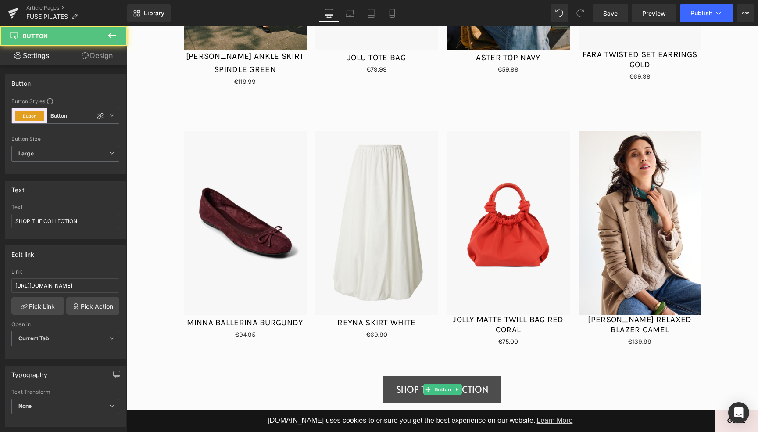
click at [419, 376] on link "SHOP THE COLLECTION" at bounding box center [442, 389] width 118 height 27
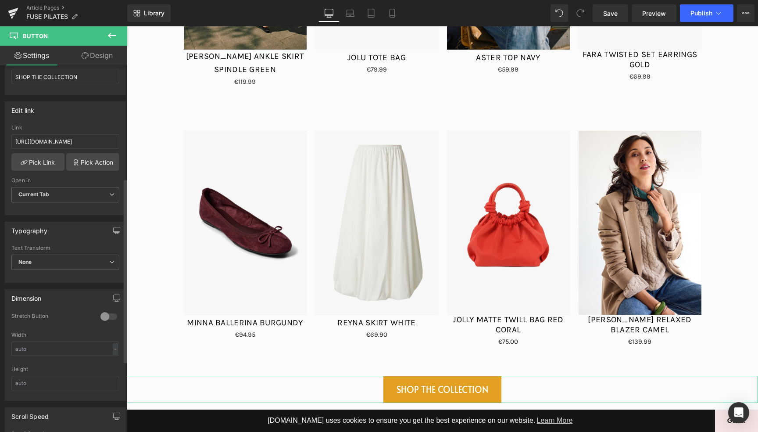
scroll to position [252, 0]
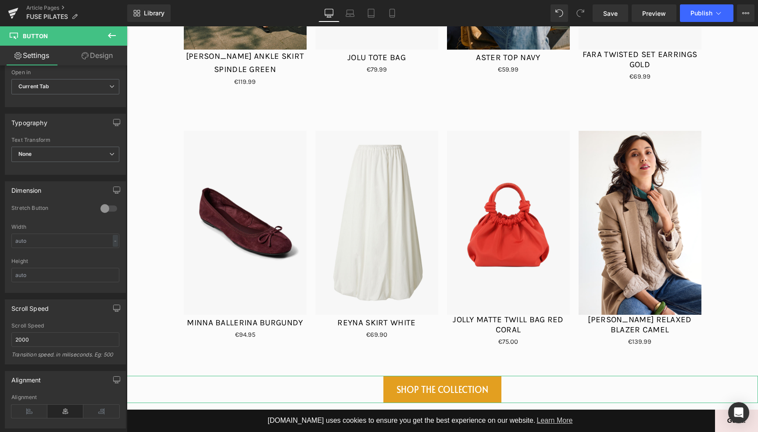
click at [94, 58] on link "Design" at bounding box center [97, 56] width 64 height 20
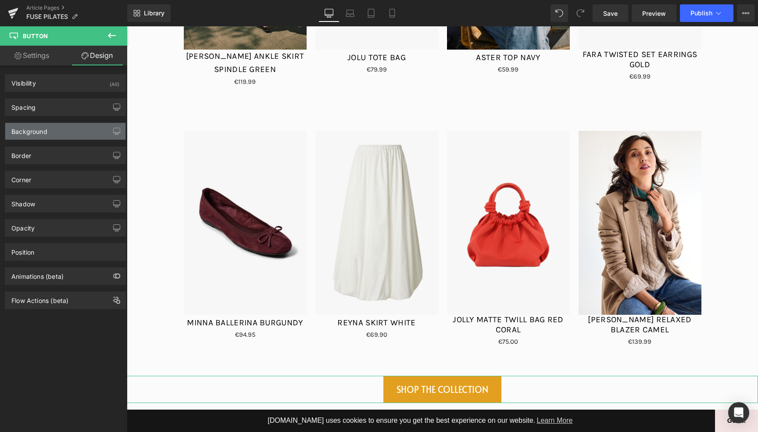
click at [64, 131] on div "Background" at bounding box center [65, 131] width 120 height 17
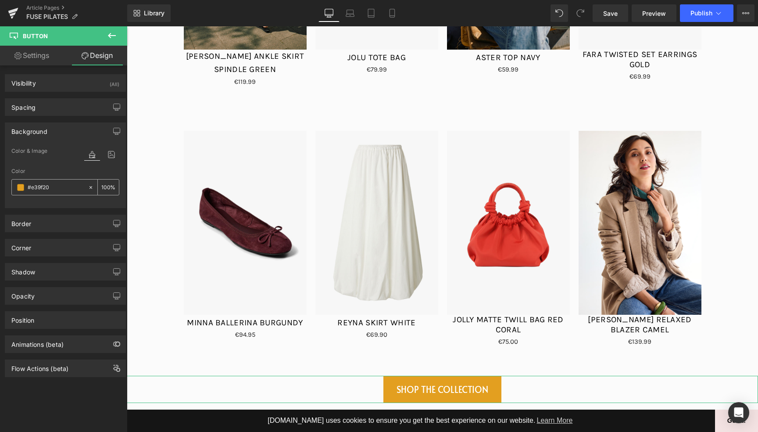
click at [63, 188] on input "#e39f20" at bounding box center [56, 188] width 56 height 10
paste input "bcae9d"
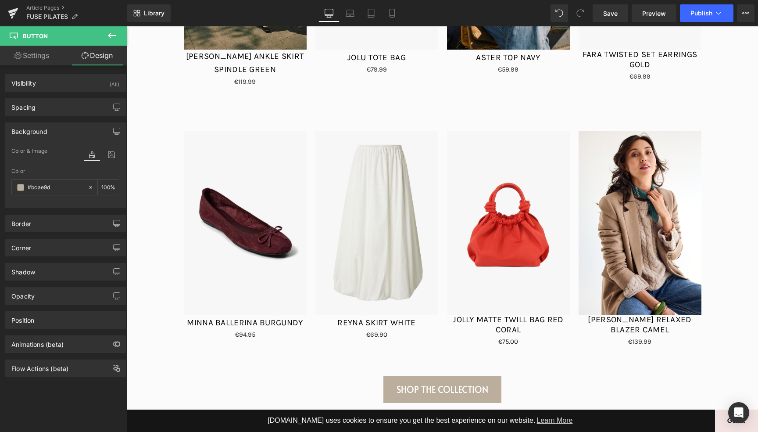
type input "#bcae9d"
click at [108, 32] on icon at bounding box center [112, 35] width 11 height 11
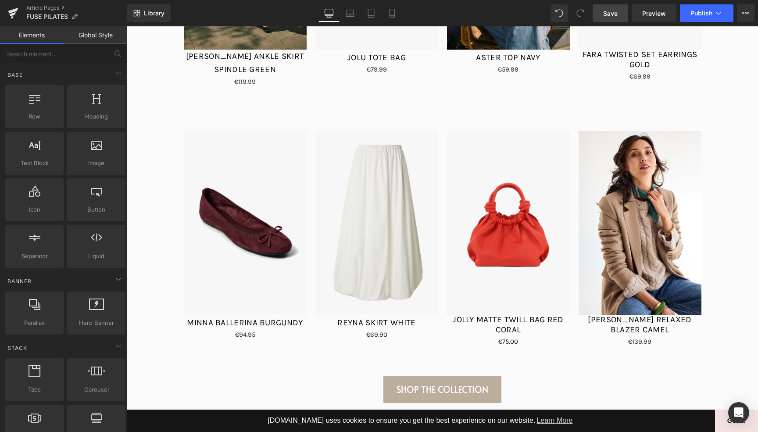
click at [606, 19] on link "Save" at bounding box center [611, 13] width 36 height 18
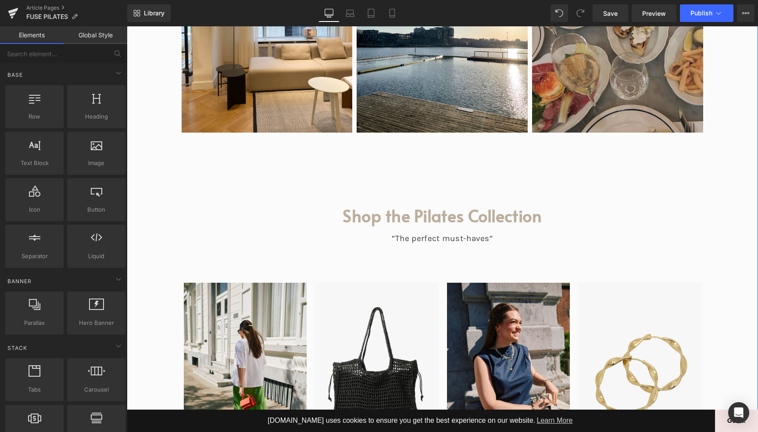
scroll to position [3866, 0]
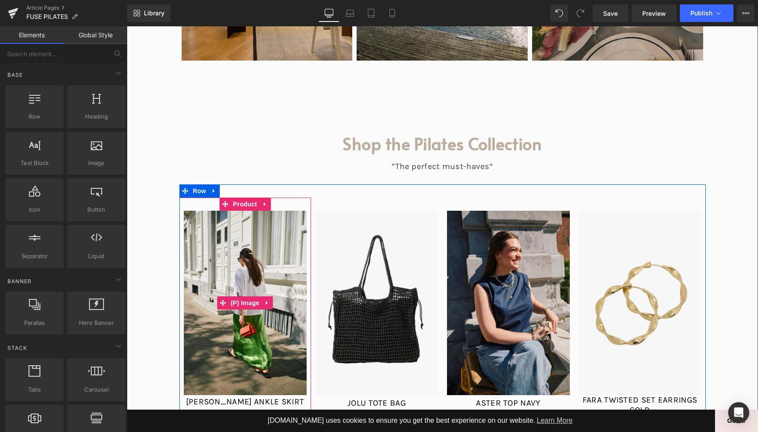
click at [258, 211] on img at bounding box center [245, 303] width 123 height 184
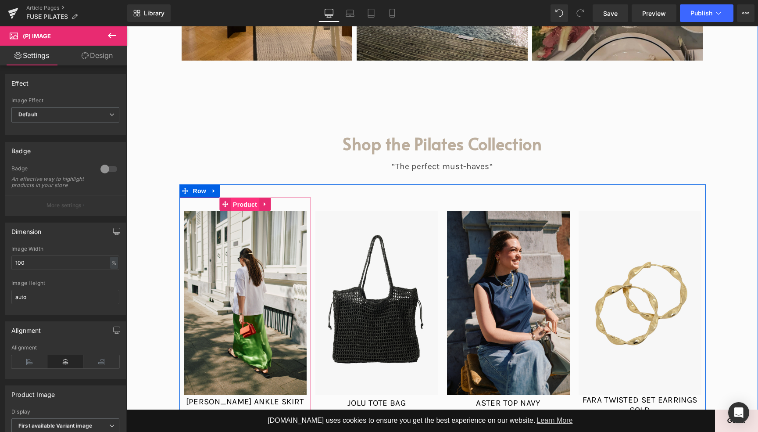
click at [244, 198] on span "Product" at bounding box center [245, 204] width 29 height 13
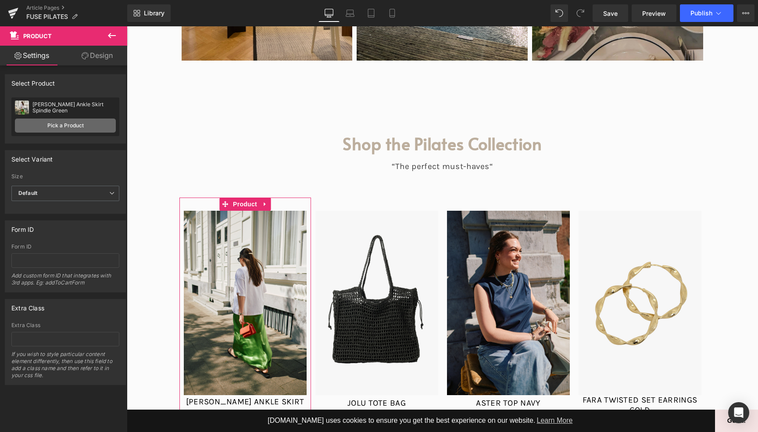
click at [80, 124] on link "Pick a Product" at bounding box center [65, 125] width 101 height 14
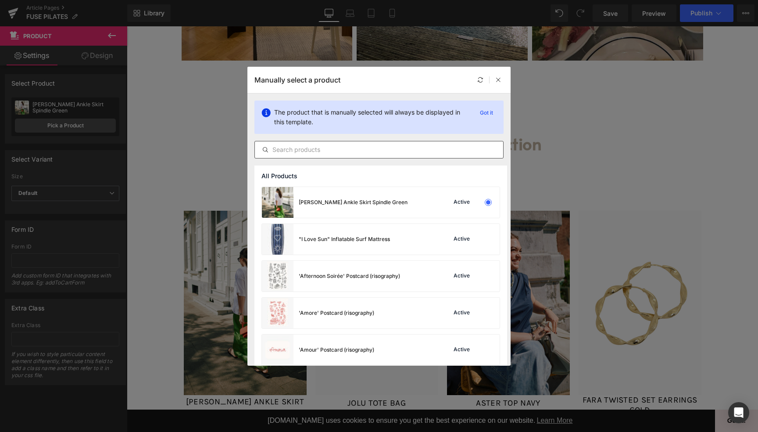
click at [317, 152] on input "text" at bounding box center [379, 149] width 248 height 11
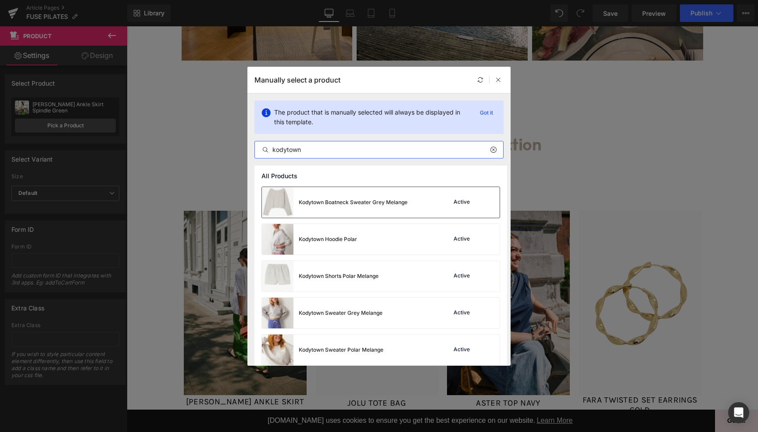
scroll to position [4, 0]
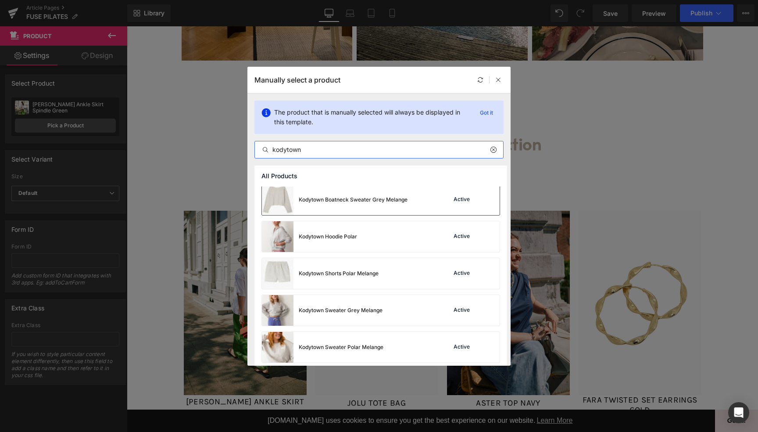
type input "kodytown"
click at [329, 199] on div "Kodytown Boatneck Sweater Grey Melange" at bounding box center [353, 198] width 109 height 8
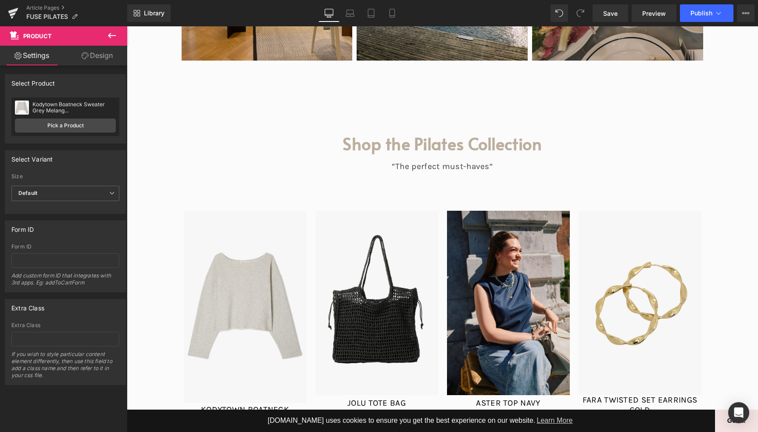
scroll to position [3865, 0]
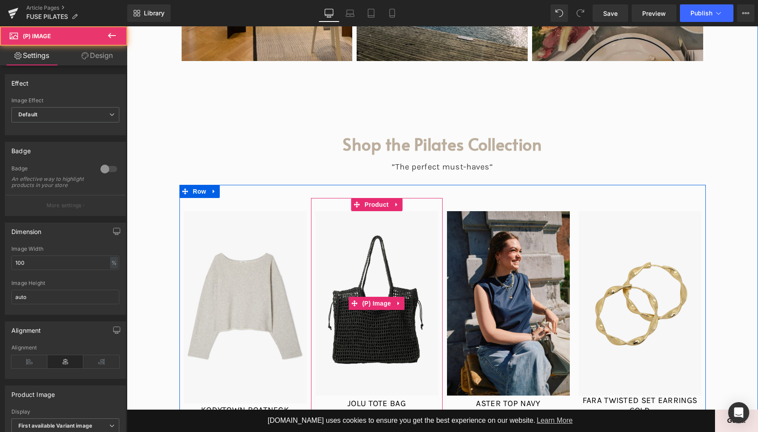
click at [380, 211] on img at bounding box center [376, 303] width 123 height 184
click at [374, 297] on span "(P) Image" at bounding box center [376, 303] width 33 height 13
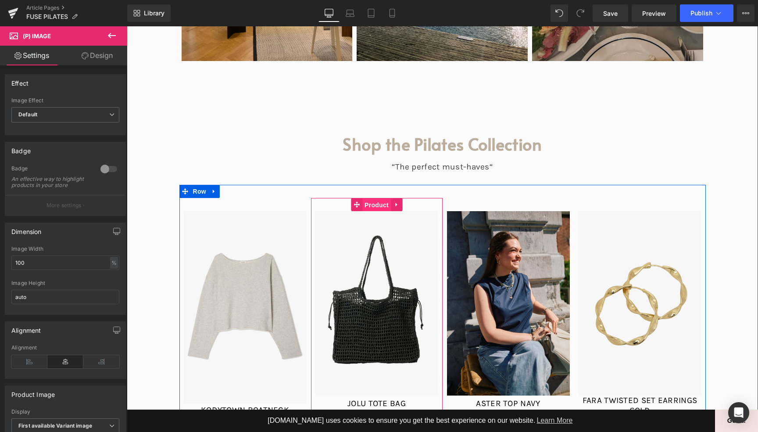
click at [382, 198] on span "Product" at bounding box center [376, 204] width 29 height 13
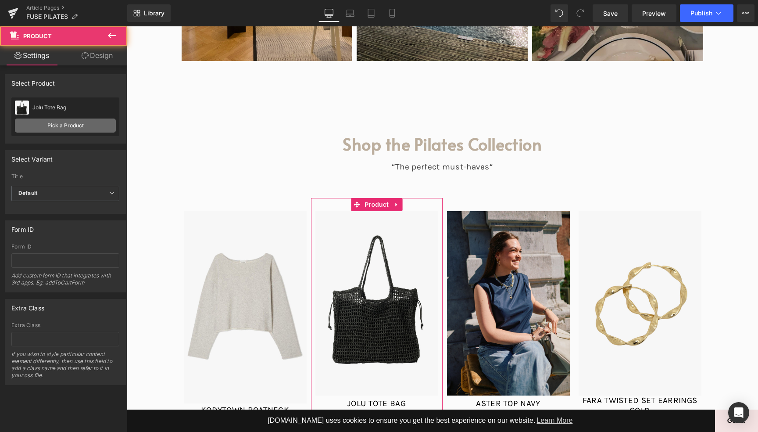
click at [82, 126] on link "Pick a Product" at bounding box center [65, 125] width 101 height 14
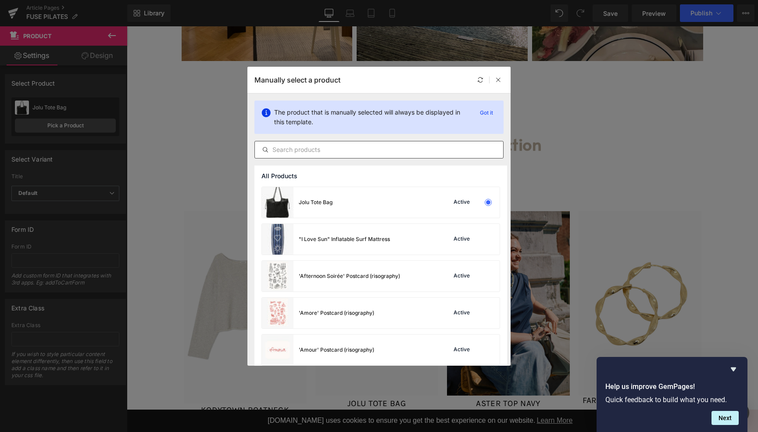
click at [318, 153] on input "text" at bounding box center [379, 149] width 248 height 11
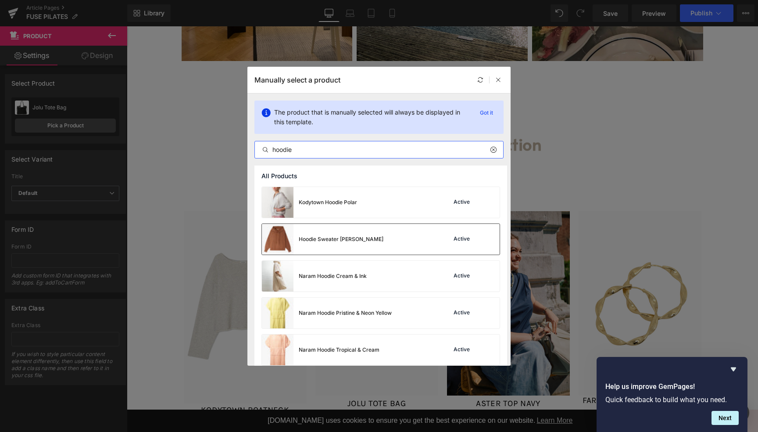
type input "hoodie"
click at [327, 234] on div "Hoodie Sweater [PERSON_NAME]" at bounding box center [323, 239] width 122 height 31
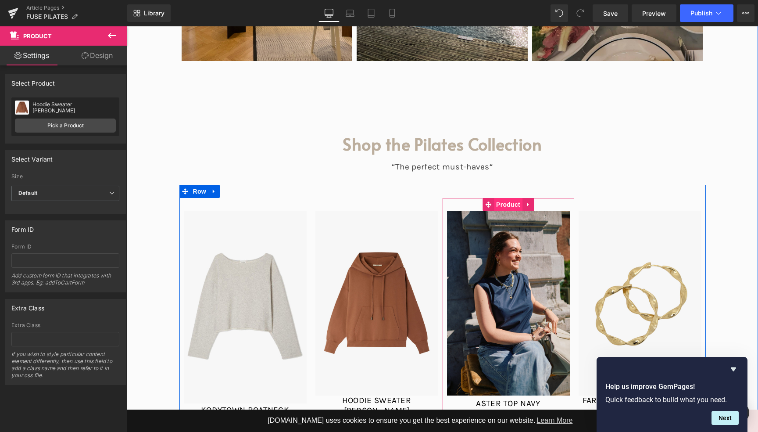
click at [509, 198] on span "Product" at bounding box center [508, 204] width 29 height 13
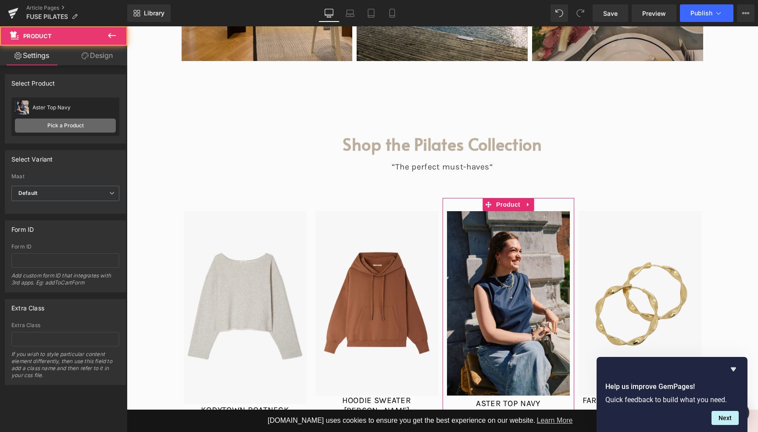
click at [75, 127] on link "Pick a Product" at bounding box center [65, 125] width 101 height 14
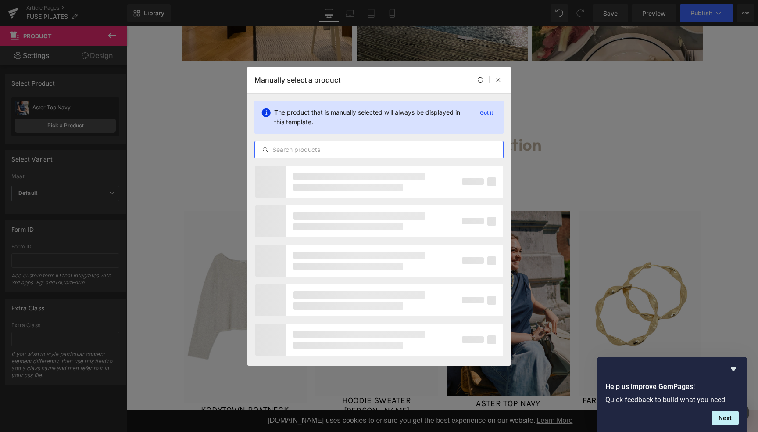
click at [294, 149] on input "text" at bounding box center [379, 149] width 248 height 11
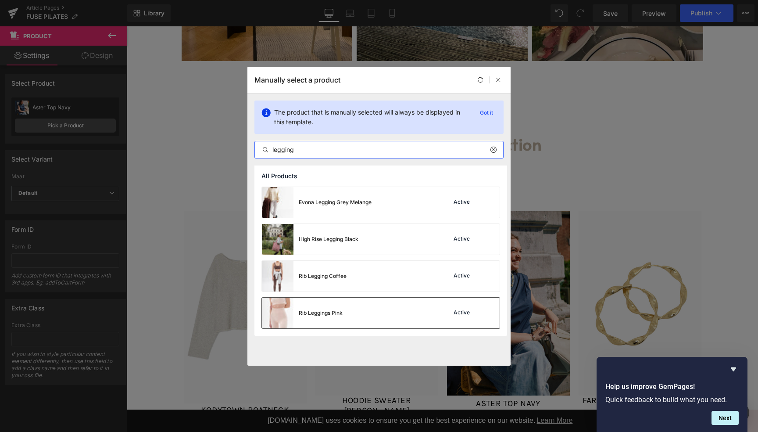
type input "legging"
click at [379, 314] on div "Rib Leggings Pink Active" at bounding box center [381, 312] width 238 height 31
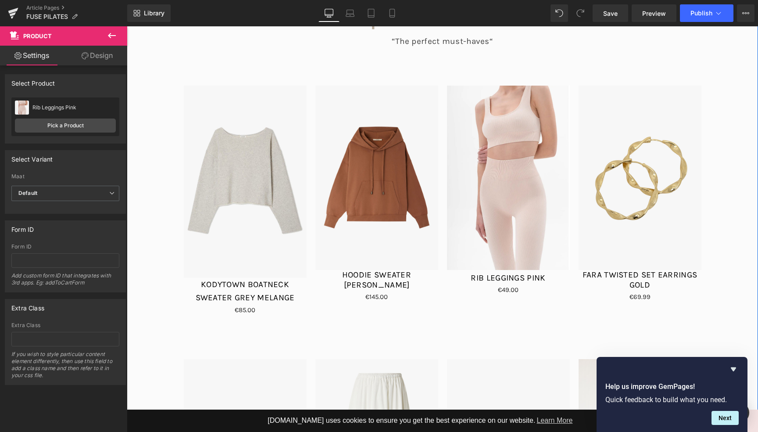
scroll to position [3998, 0]
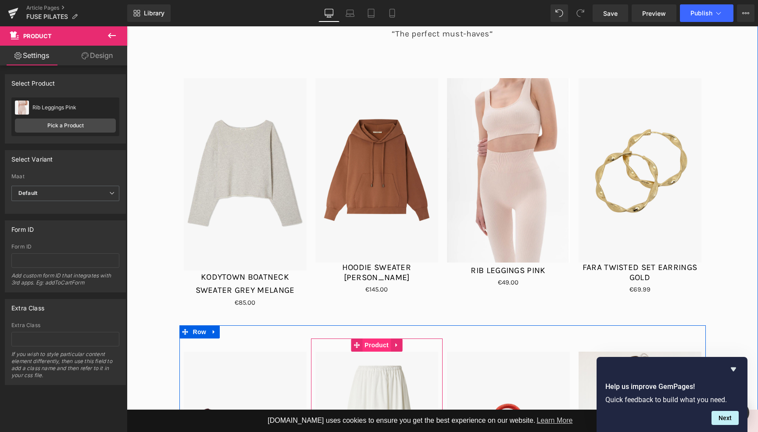
click at [368, 338] on span "Product" at bounding box center [376, 344] width 29 height 13
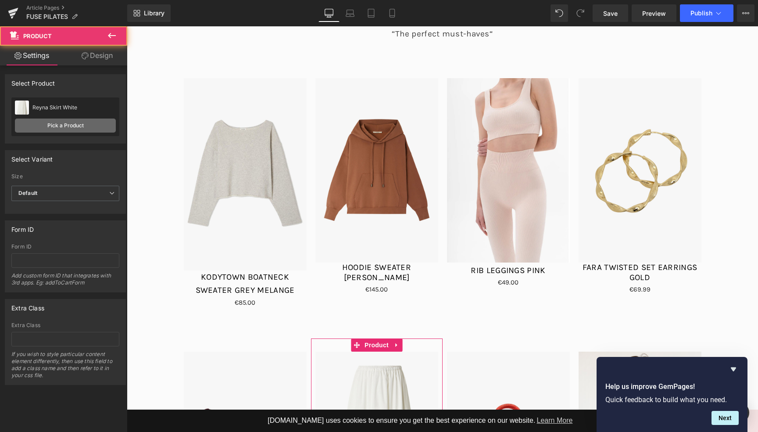
click at [60, 126] on link "Pick a Product" at bounding box center [65, 125] width 101 height 14
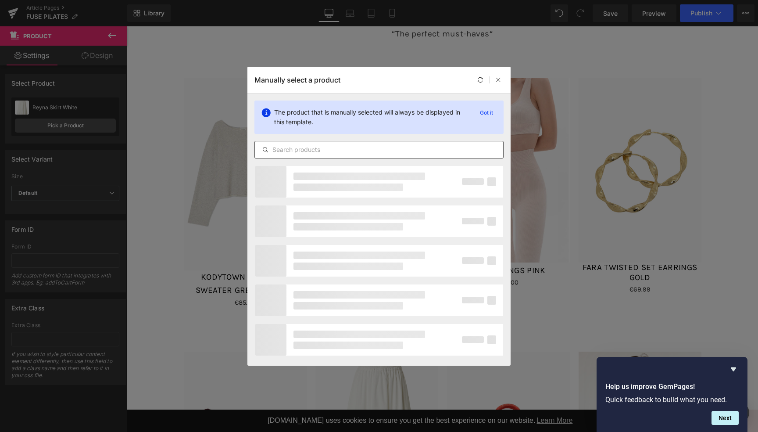
click at [342, 152] on input "text" at bounding box center [379, 149] width 248 height 11
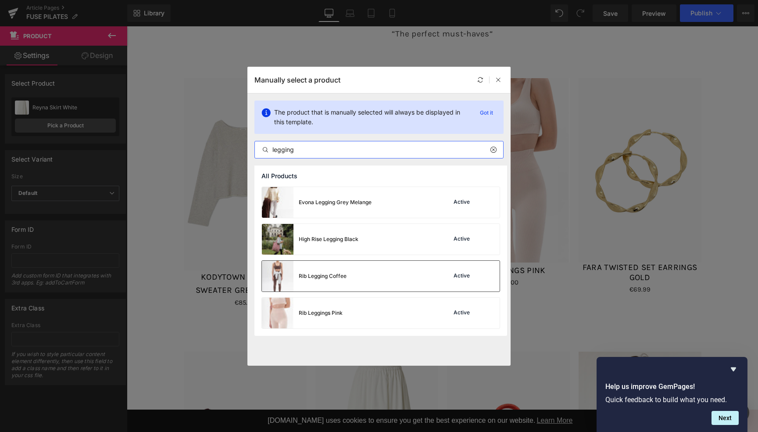
type input "legging"
click at [362, 282] on div "Rib Legging Coffee Active" at bounding box center [381, 276] width 238 height 31
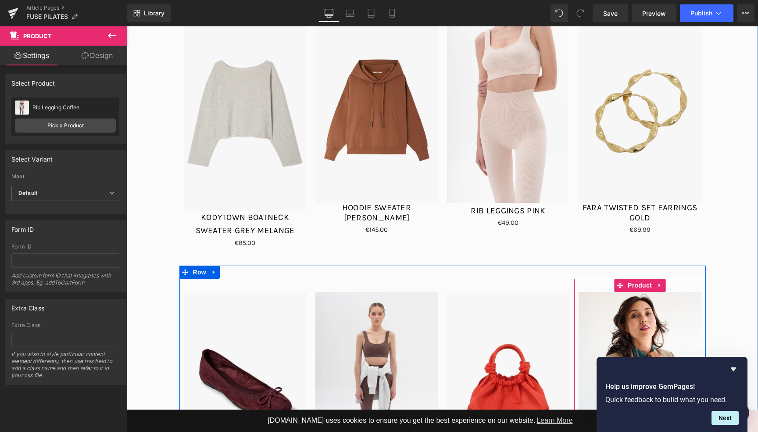
scroll to position [4058, 0]
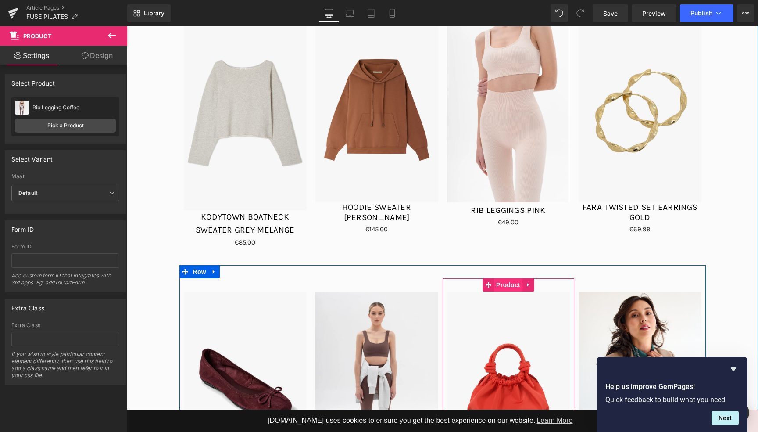
click at [510, 278] on span "Product" at bounding box center [508, 284] width 29 height 13
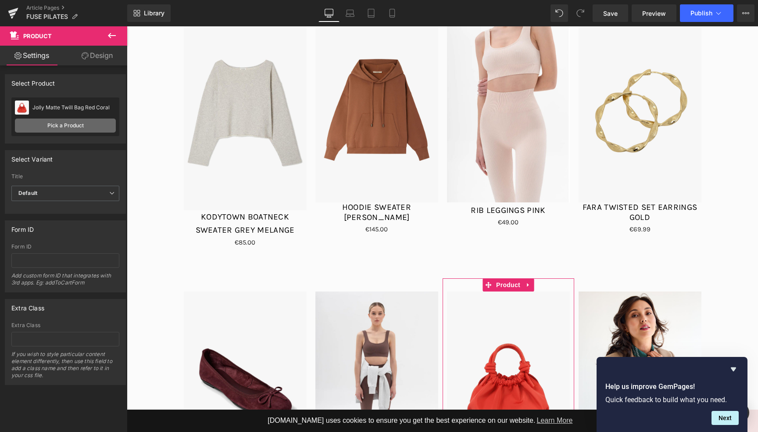
click at [82, 132] on link "Pick a Product" at bounding box center [65, 125] width 101 height 14
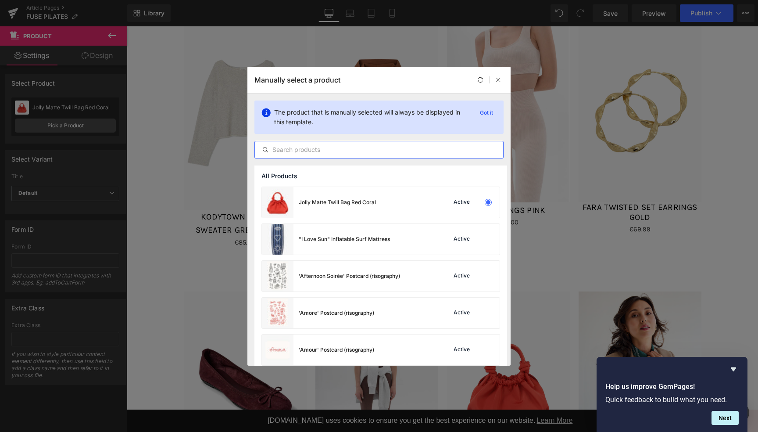
click at [391, 149] on input "text" at bounding box center [379, 149] width 248 height 11
click at [337, 147] on input "text" at bounding box center [379, 149] width 248 height 11
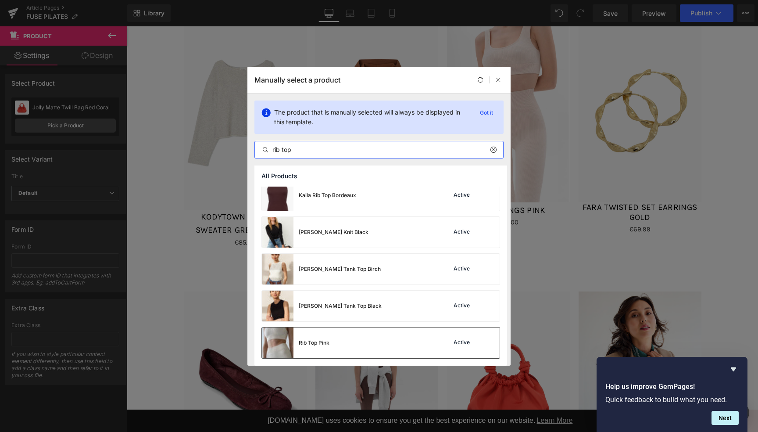
scroll to position [7, 0]
type input "rib top"
click at [383, 354] on div "Rib Top Pink Active" at bounding box center [381, 342] width 238 height 31
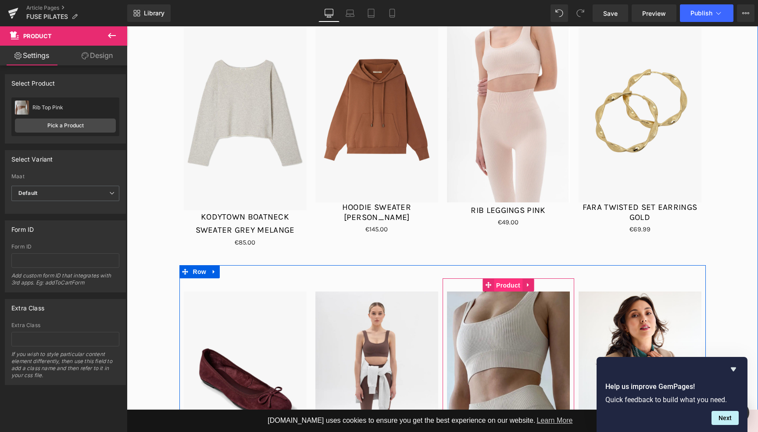
click at [507, 279] on span "Product" at bounding box center [508, 285] width 29 height 13
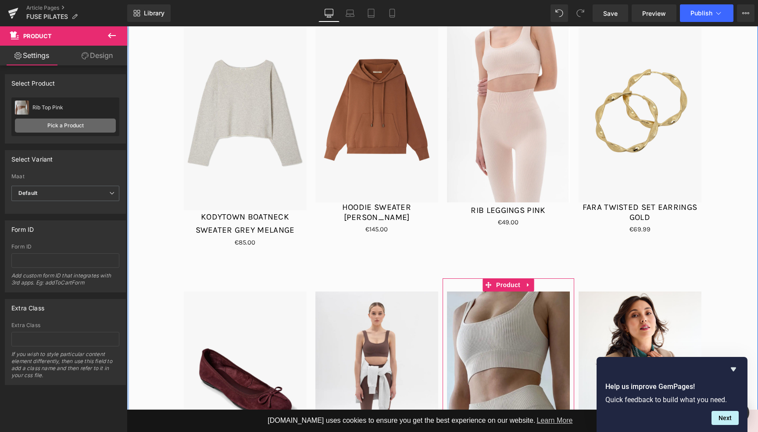
click at [58, 122] on link "Pick a Product" at bounding box center [65, 125] width 101 height 14
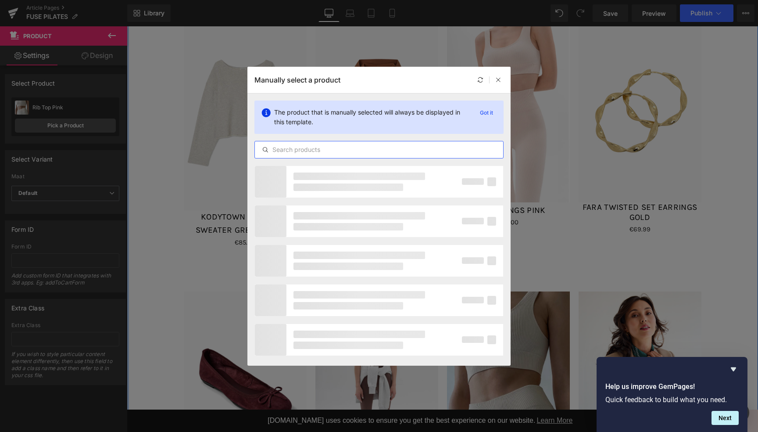
click at [305, 149] on input "text" at bounding box center [379, 149] width 248 height 11
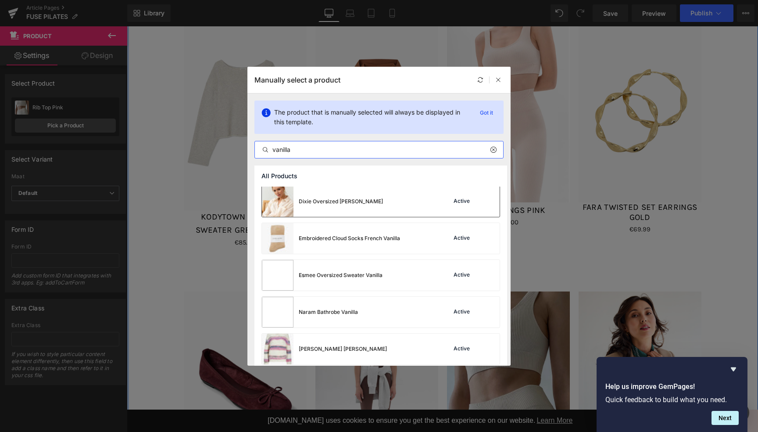
scroll to position [0, 0]
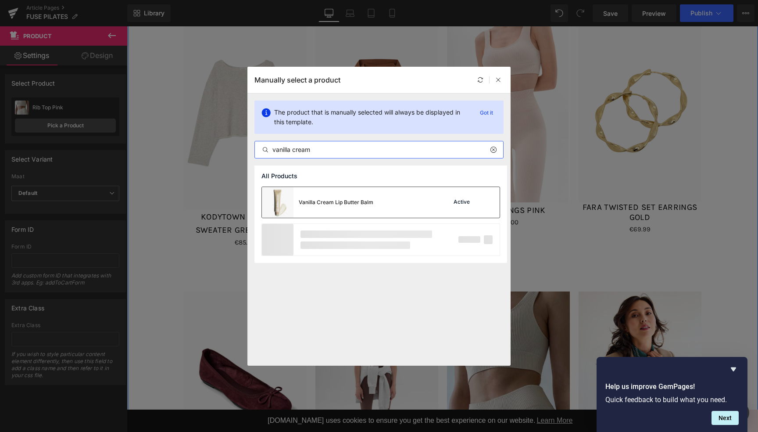
type input "vanilla cream"
drag, startPoint x: 372, startPoint y: 207, endPoint x: 245, endPoint y: 181, distance: 129.4
click at [372, 207] on div "Vanilla Cream Lip Butter Balm" at bounding box center [317, 202] width 111 height 31
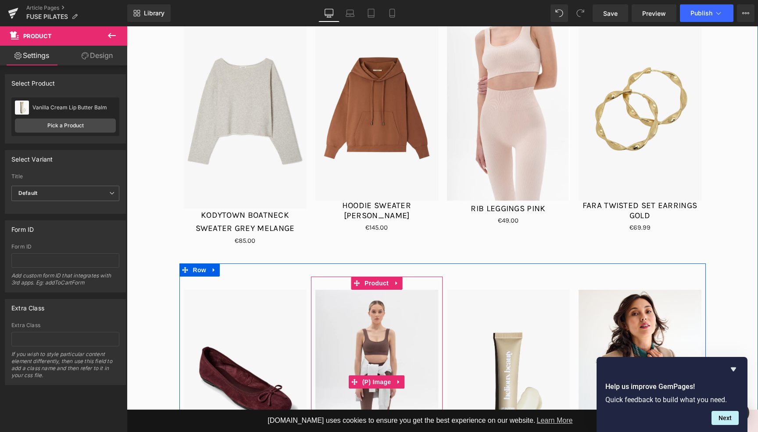
scroll to position [4052, 0]
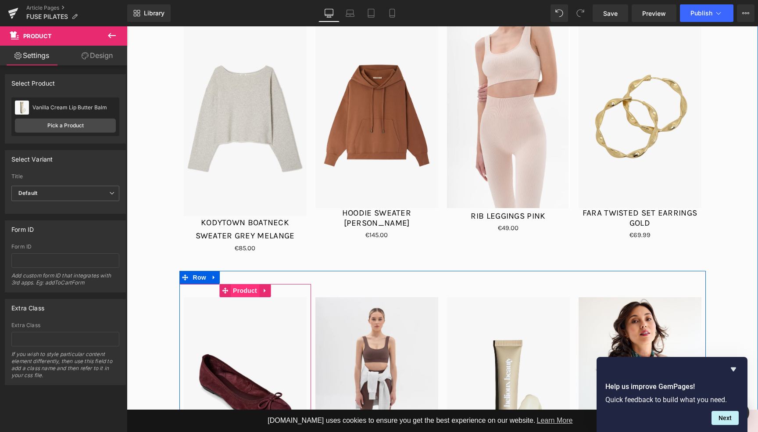
click at [249, 284] on span "Product" at bounding box center [245, 290] width 29 height 13
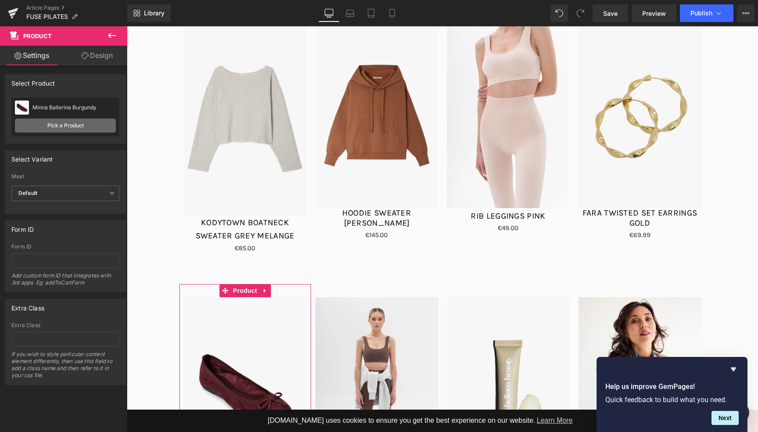
click at [99, 128] on link "Pick a Product" at bounding box center [65, 125] width 101 height 14
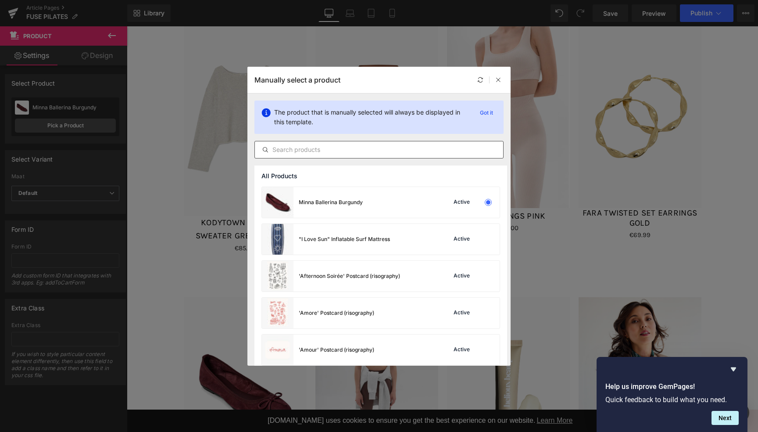
click at [349, 150] on input "text" at bounding box center [379, 149] width 248 height 11
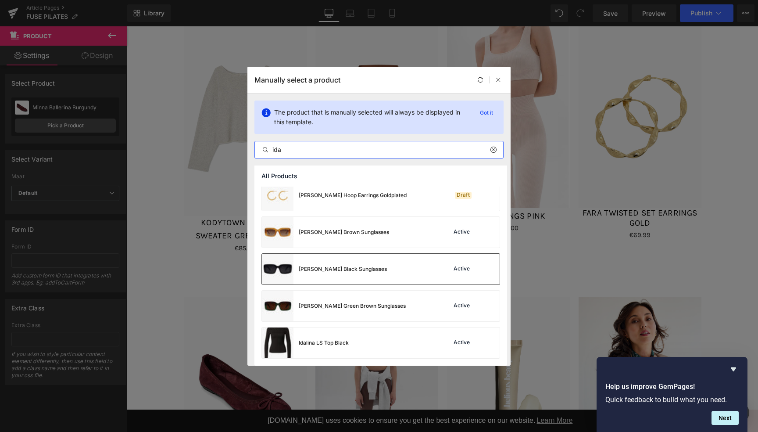
scroll to position [44, 0]
drag, startPoint x: 257, startPoint y: 149, endPoint x: 178, endPoint y: 144, distance: 79.6
click at [178, 144] on div "Manually select a product The product that is manually selected will always be …" at bounding box center [379, 216] width 758 height 432
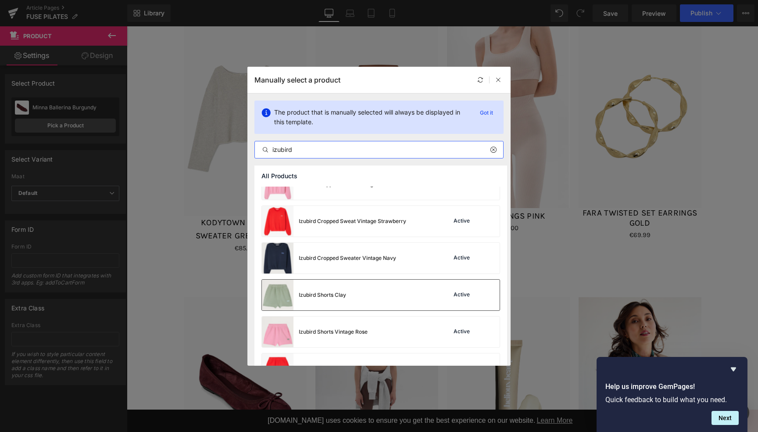
scroll to position [168, 0]
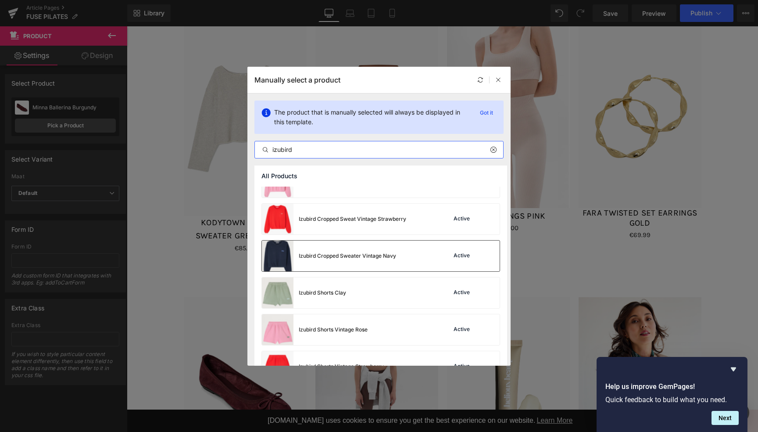
type input "izubird"
click at [379, 258] on div "Izubird Cropped Sweater Vintage Navy" at bounding box center [347, 256] width 97 height 8
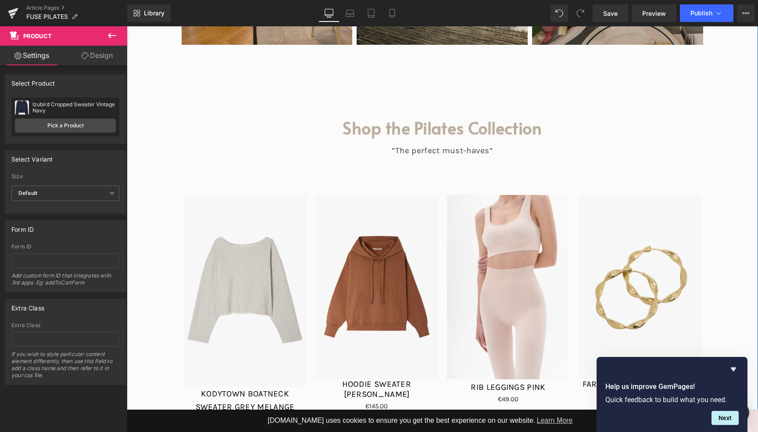
scroll to position [3870, 0]
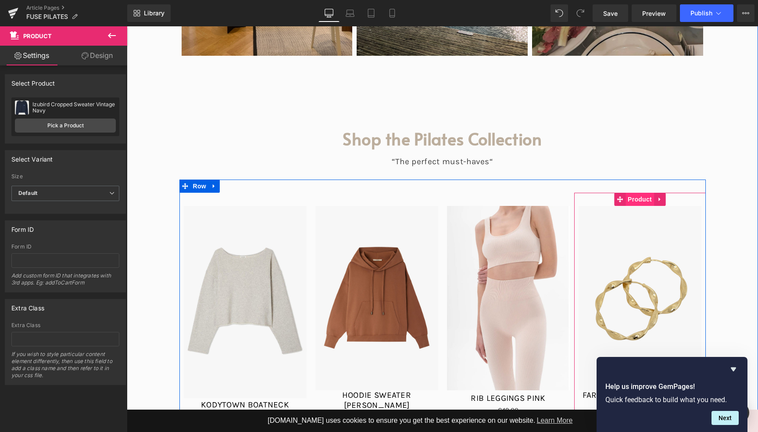
click at [645, 193] on span "Product" at bounding box center [640, 199] width 29 height 13
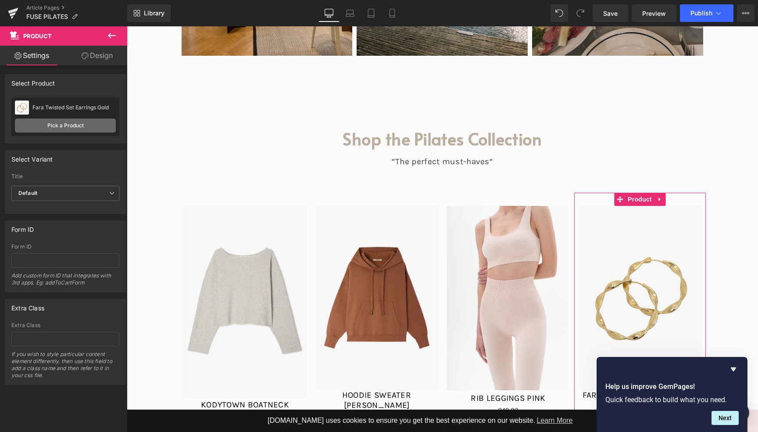
click at [49, 127] on link "Pick a Product" at bounding box center [65, 125] width 101 height 14
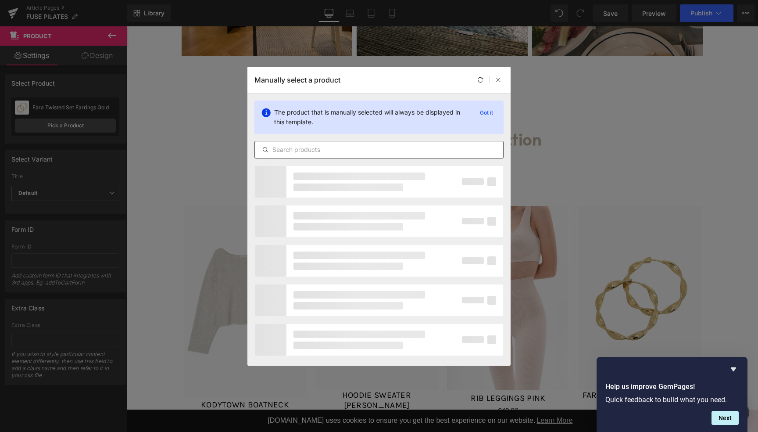
click at [309, 153] on input "text" at bounding box center [379, 149] width 248 height 11
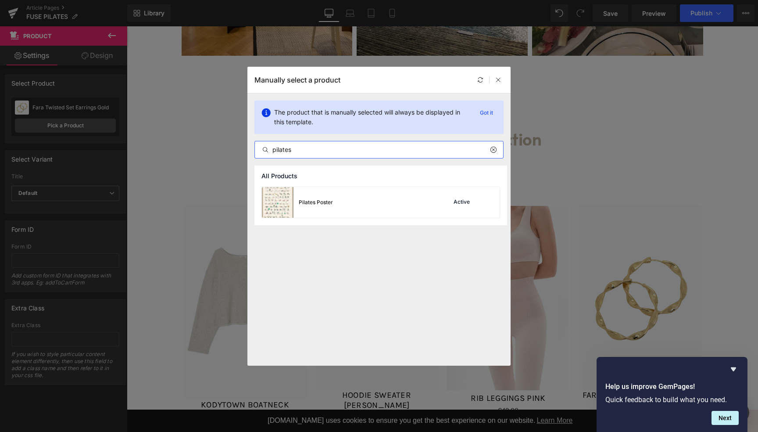
type input "pilates"
click at [495, 150] on icon at bounding box center [493, 149] width 6 height 7
type input "pilates"
click at [294, 208] on div "Pilates Poster" at bounding box center [297, 202] width 71 height 31
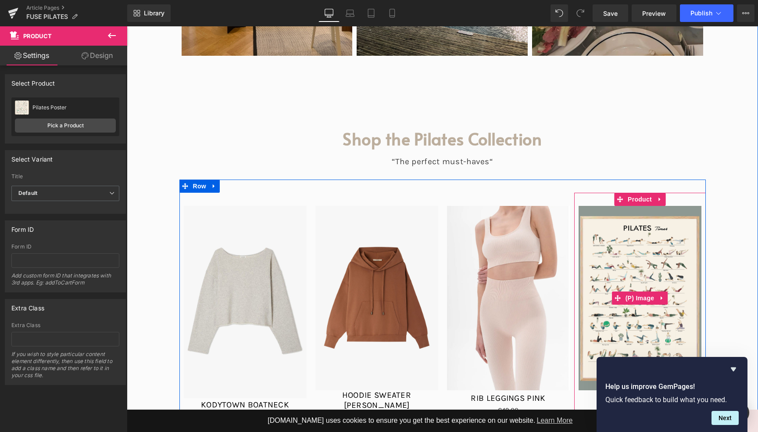
scroll to position [4088, 0]
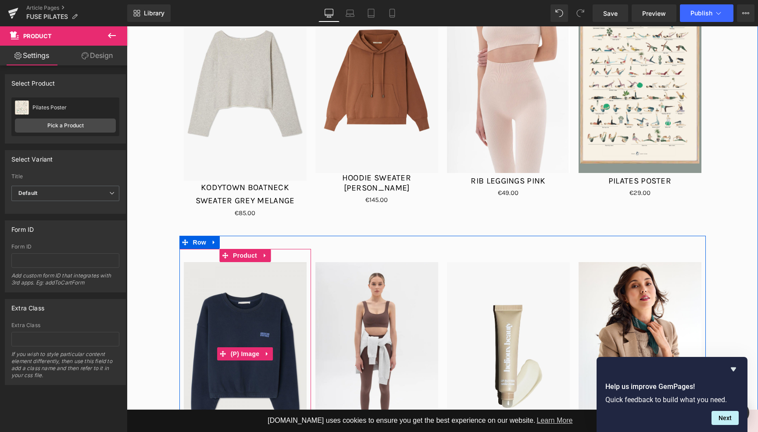
click at [230, 262] on img at bounding box center [245, 354] width 123 height 184
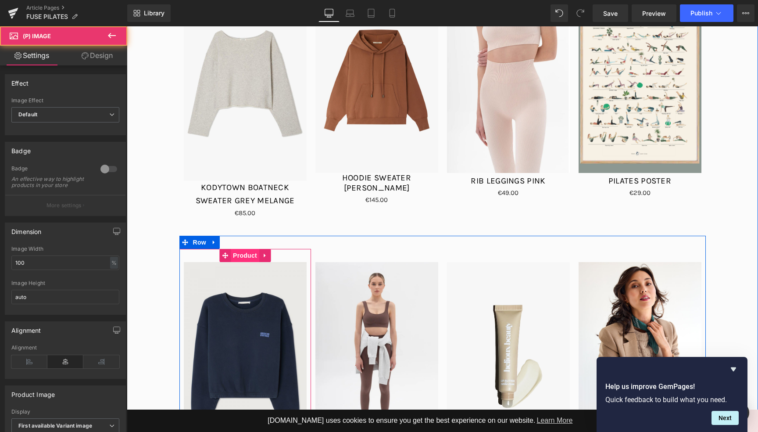
click at [241, 249] on span "Product" at bounding box center [245, 255] width 29 height 13
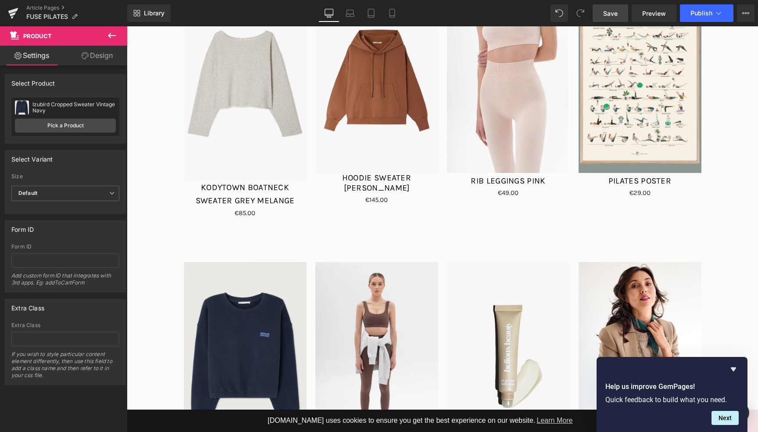
click at [616, 16] on span "Save" at bounding box center [610, 13] width 14 height 9
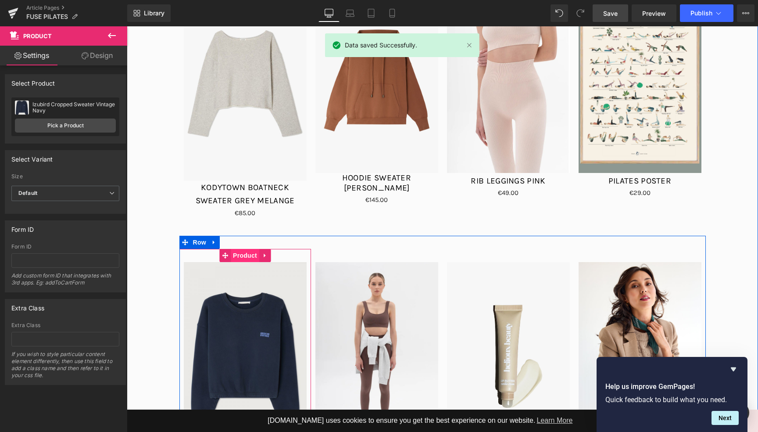
click at [242, 249] on span "Product" at bounding box center [245, 255] width 29 height 13
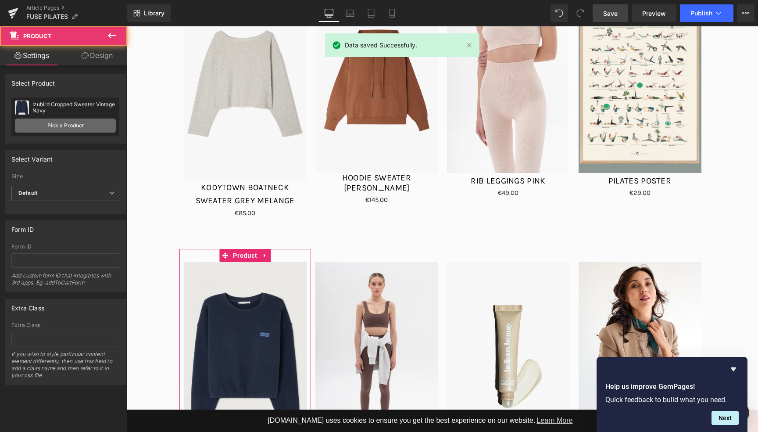
click at [57, 125] on link "Pick a Product" at bounding box center [65, 125] width 101 height 14
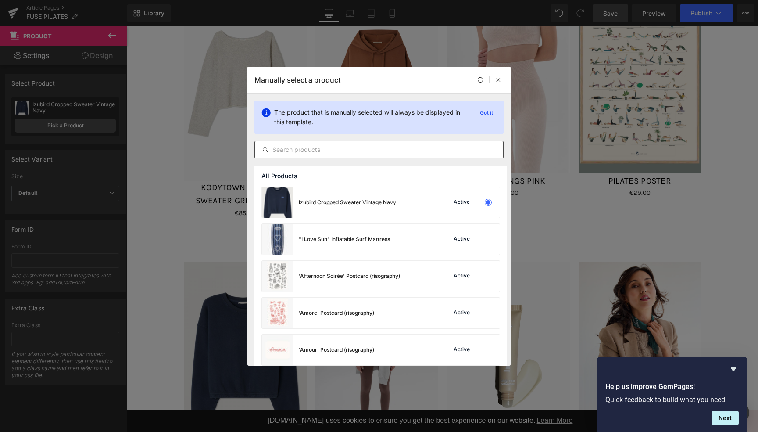
click at [336, 149] on input "text" at bounding box center [379, 149] width 248 height 11
click at [372, 194] on div "Izubird Cropped Sweater Vintage Navy" at bounding box center [329, 202] width 134 height 31
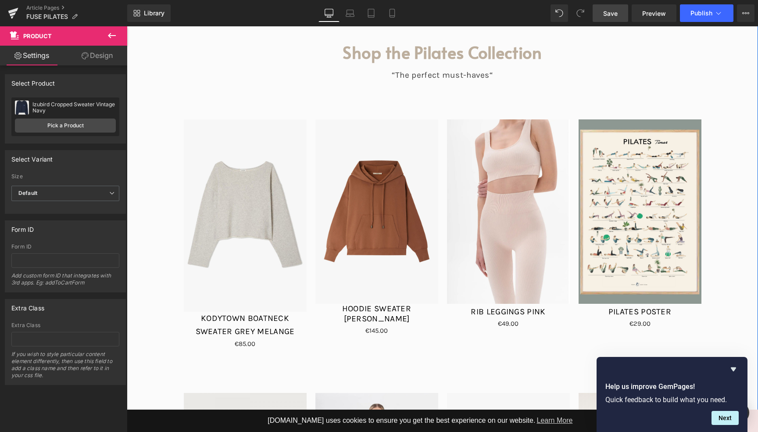
scroll to position [3876, 0]
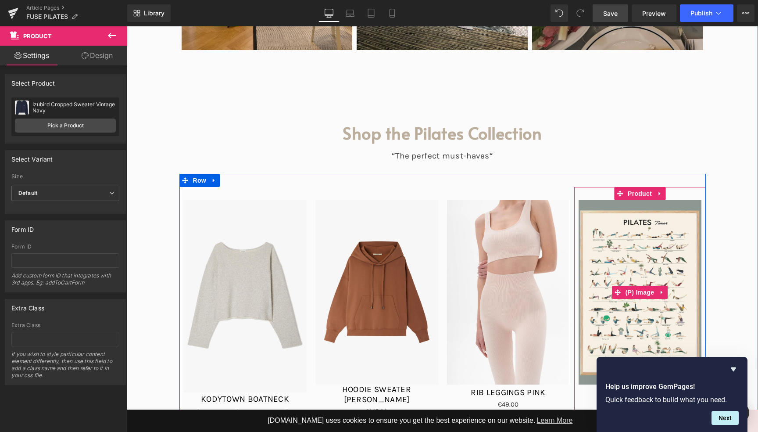
click at [645, 200] on img at bounding box center [640, 292] width 123 height 184
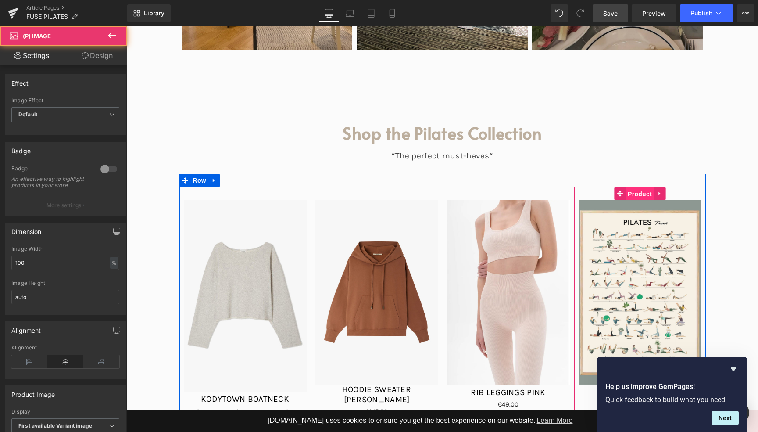
click at [637, 187] on span "Product" at bounding box center [640, 193] width 29 height 13
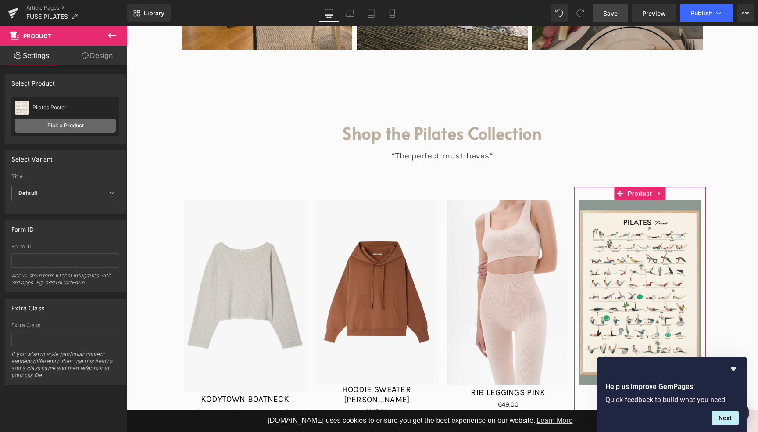
click at [71, 125] on link "Pick a Product" at bounding box center [65, 125] width 101 height 14
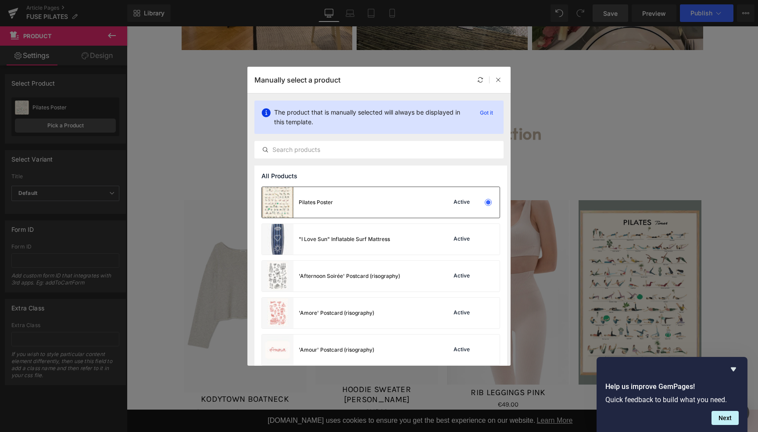
click at [407, 207] on div "Pilates Poster Active" at bounding box center [381, 202] width 238 height 31
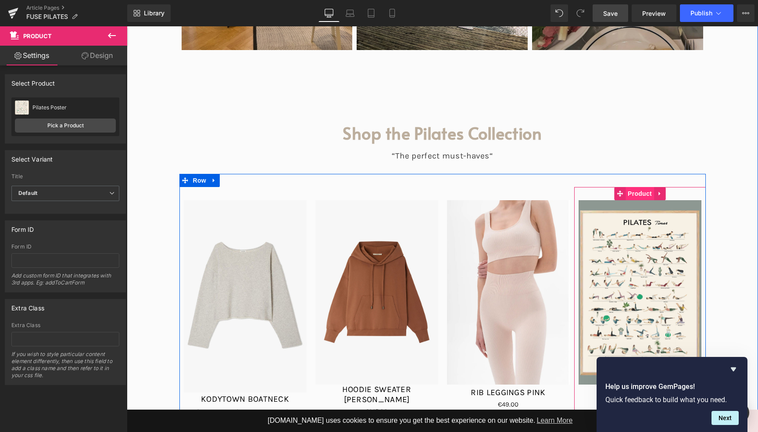
click at [643, 187] on span "Product" at bounding box center [640, 193] width 29 height 13
click at [631, 187] on span "Product" at bounding box center [640, 193] width 29 height 13
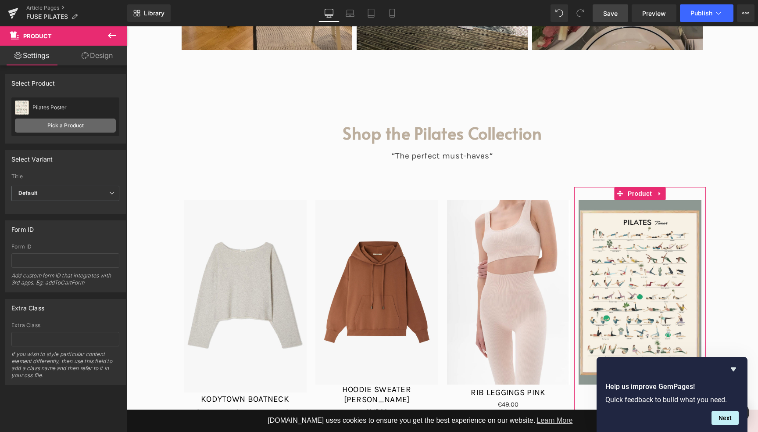
click at [55, 122] on link "Pick a Product" at bounding box center [65, 125] width 101 height 14
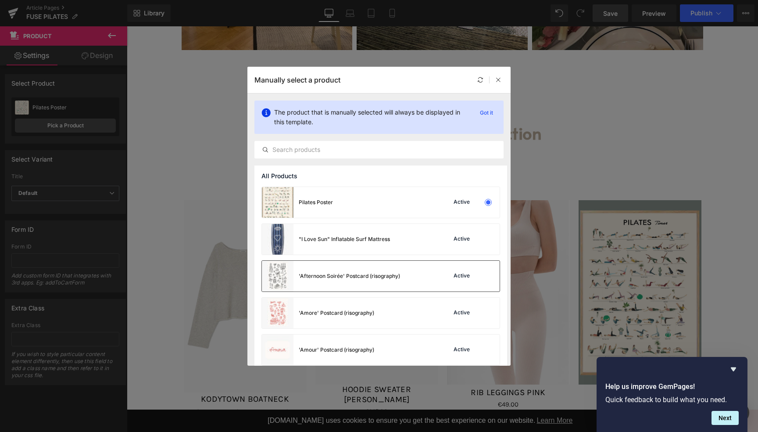
click at [358, 279] on div "'Afternoon Soirée' Postcard (risography)" at bounding box center [349, 276] width 101 height 8
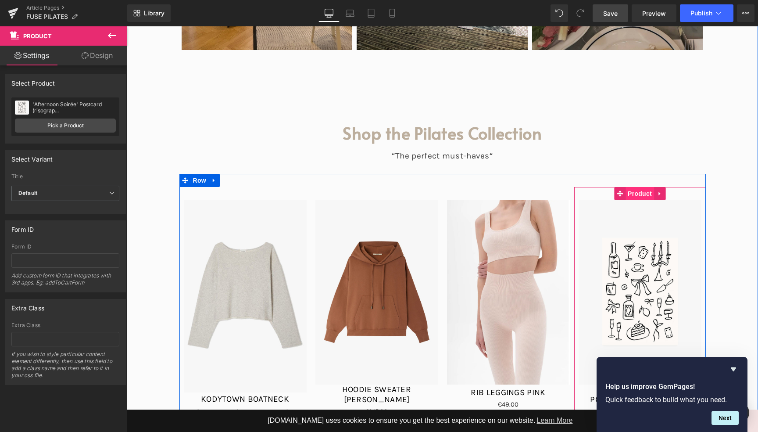
click at [637, 187] on span "Product" at bounding box center [640, 193] width 29 height 13
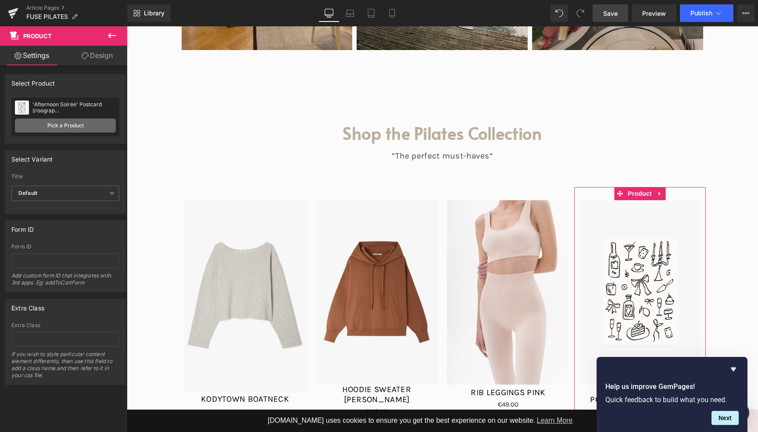
click at [65, 127] on link "Pick a Product" at bounding box center [65, 125] width 101 height 14
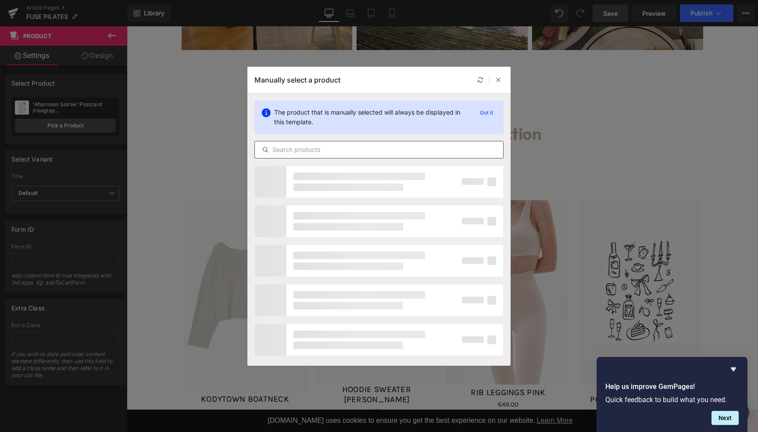
click at [349, 153] on input "text" at bounding box center [379, 149] width 248 height 11
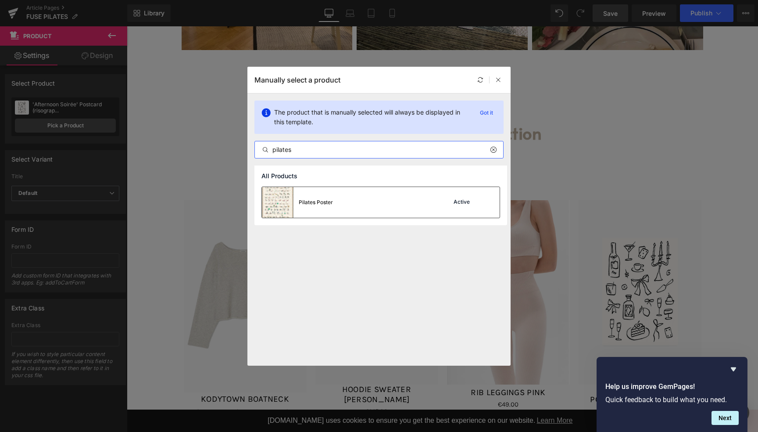
type input "pilates"
click at [347, 206] on div "Pilates Poster Active" at bounding box center [381, 202] width 238 height 31
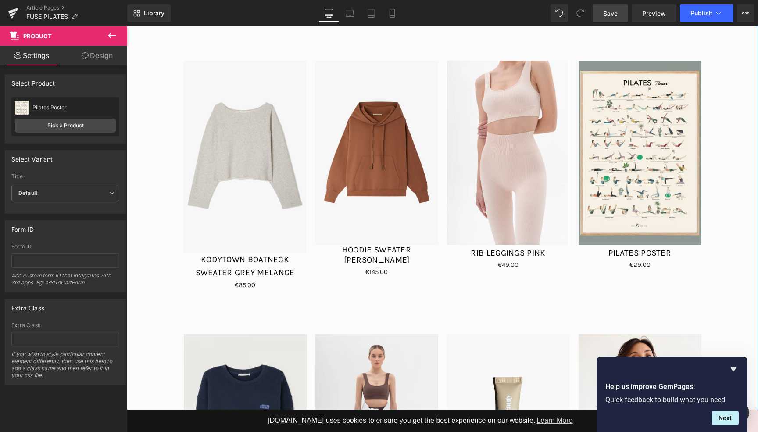
scroll to position [4081, 0]
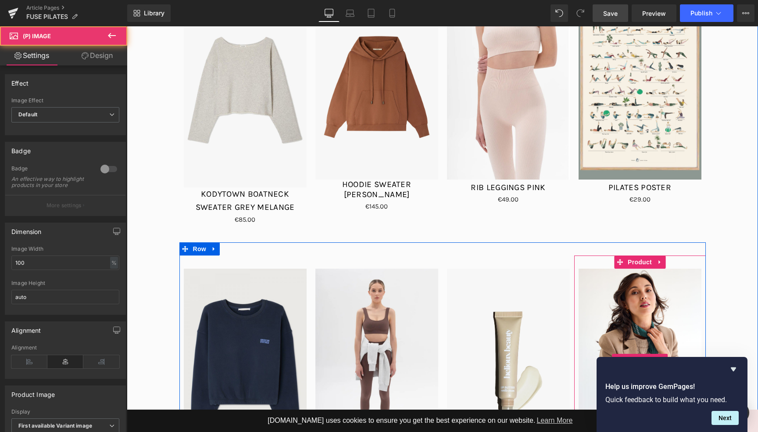
click at [664, 268] on img at bounding box center [640, 360] width 123 height 184
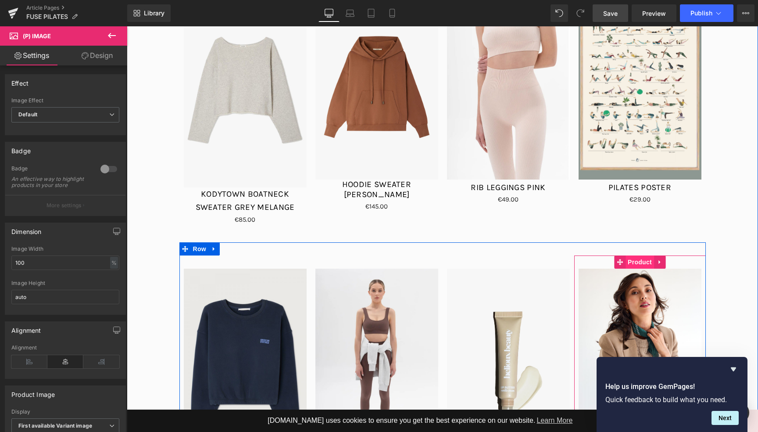
click at [632, 255] on span "Product" at bounding box center [640, 261] width 29 height 13
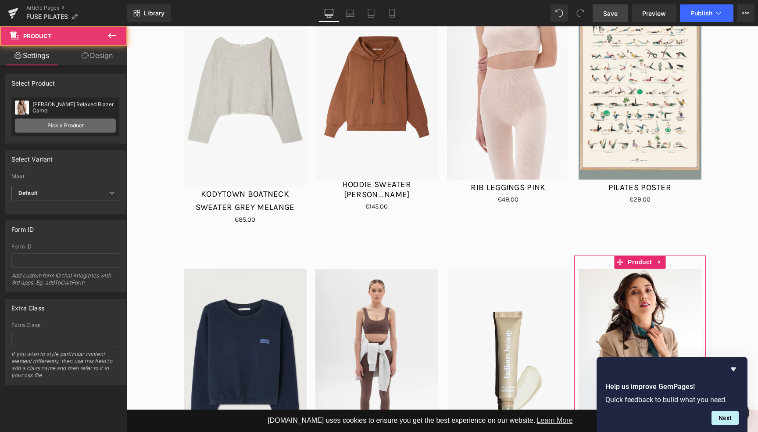
click at [55, 124] on link "Pick a Product" at bounding box center [65, 125] width 101 height 14
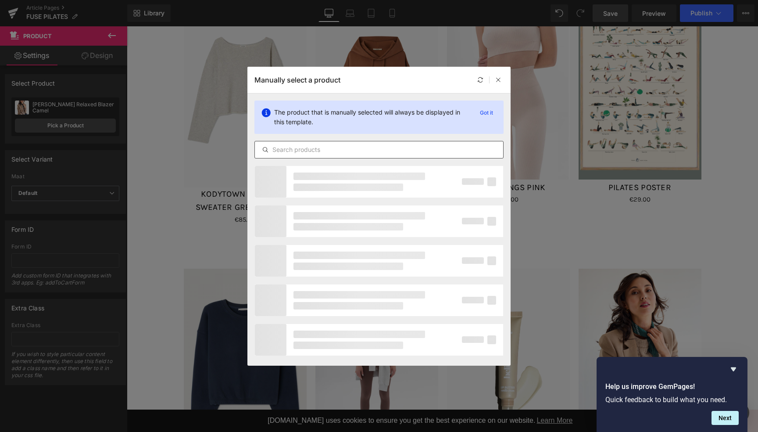
click at [297, 157] on div at bounding box center [378, 150] width 249 height 18
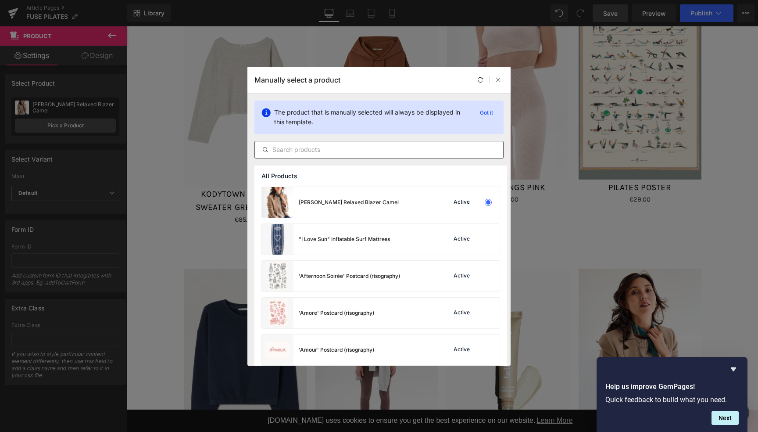
click at [300, 154] on input "text" at bounding box center [379, 149] width 248 height 11
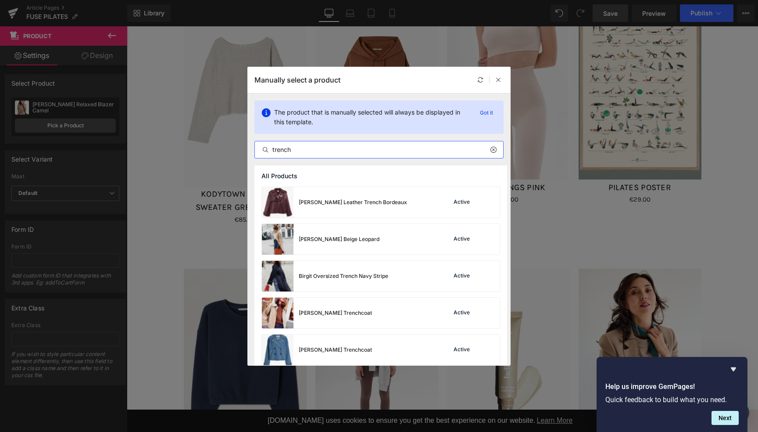
scroll to position [0, 0]
drag, startPoint x: 262, startPoint y: 143, endPoint x: 212, endPoint y: 138, distance: 49.8
click at [212, 138] on div "Manually select a product The product that is manually selected will always be …" at bounding box center [379, 216] width 758 height 432
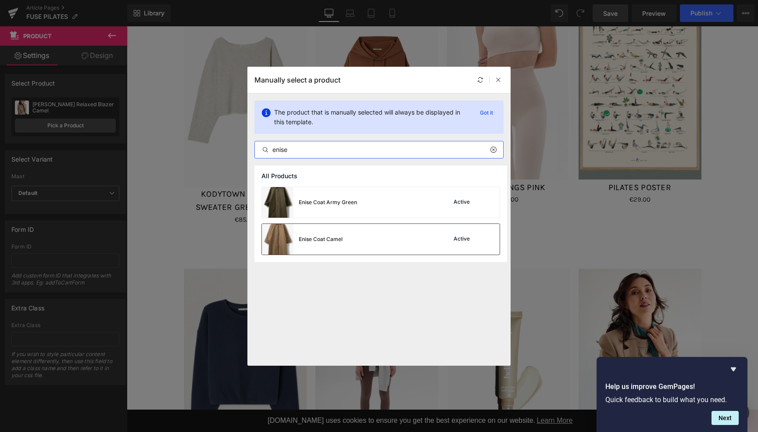
type input "enise"
click at [353, 237] on div "Enise Coat Camel Active" at bounding box center [381, 239] width 238 height 31
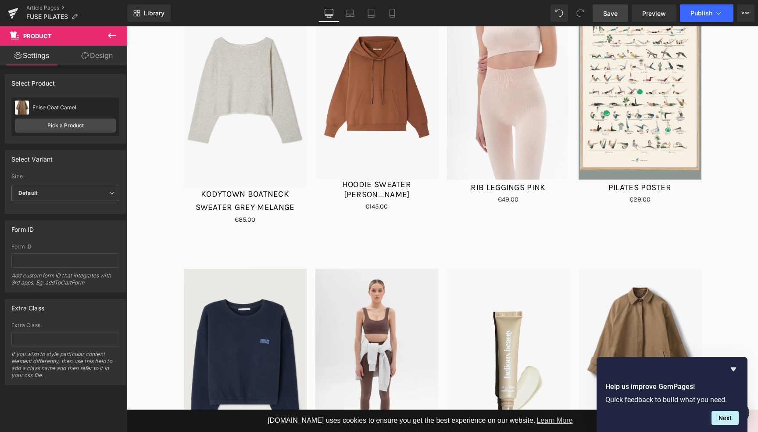
click at [614, 13] on span "Save" at bounding box center [610, 13] width 14 height 9
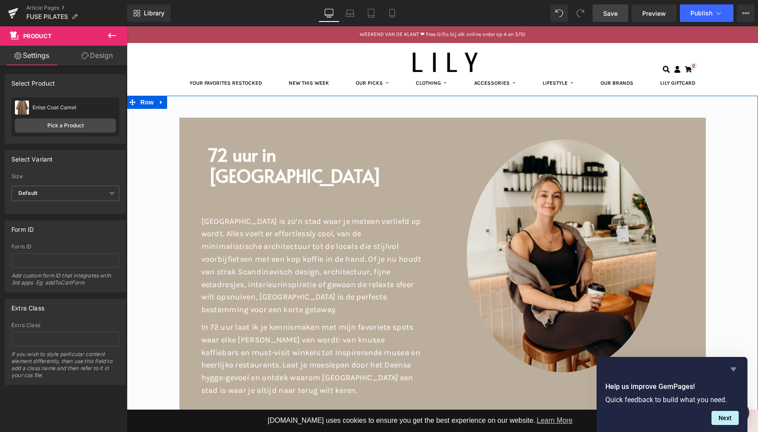
click at [736, 369] on icon "Hide survey" at bounding box center [733, 369] width 11 height 11
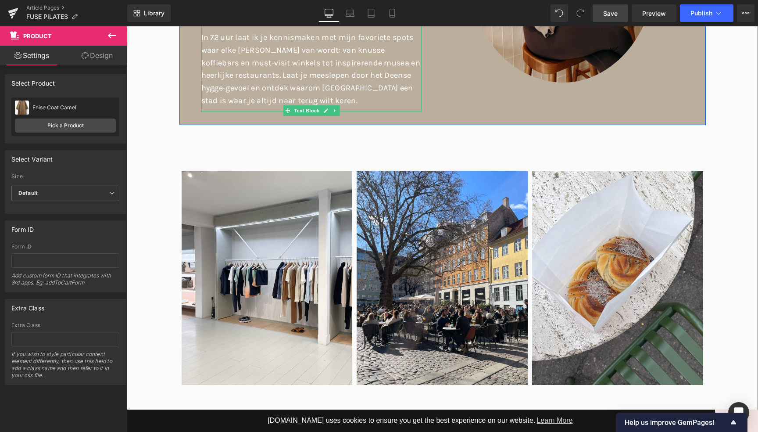
scroll to position [344, 0]
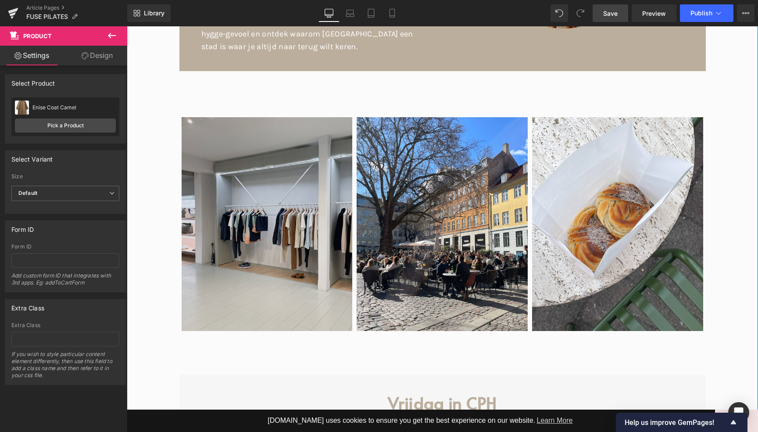
click at [289, 243] on img at bounding box center [266, 224] width 175 height 214
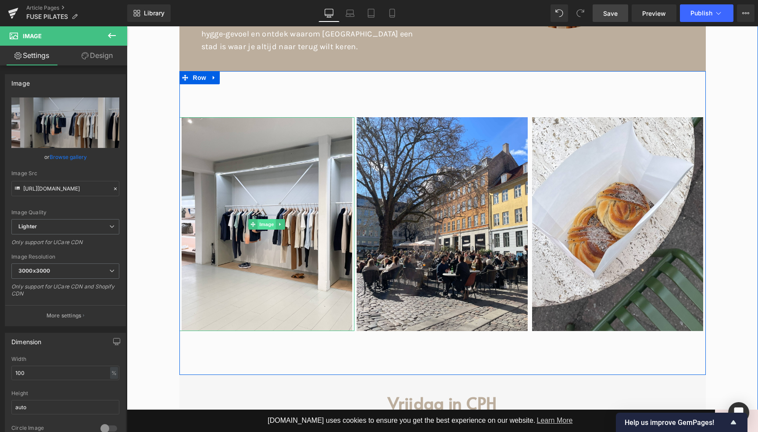
click at [266, 219] on span "Image" at bounding box center [267, 224] width 18 height 11
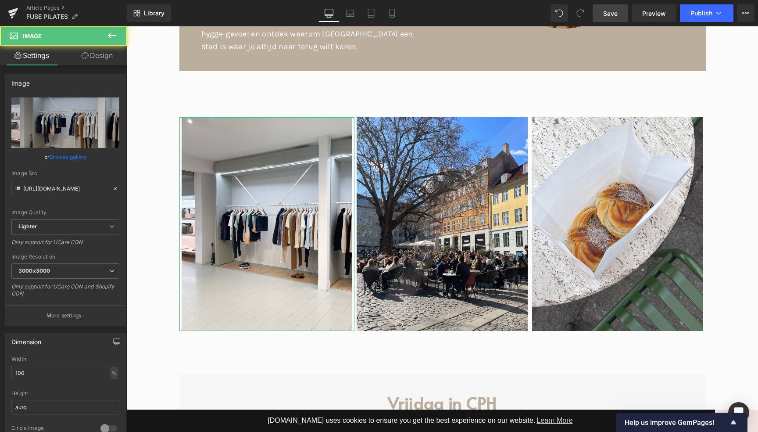
click at [59, 154] on link "Browse gallery" at bounding box center [68, 156] width 37 height 15
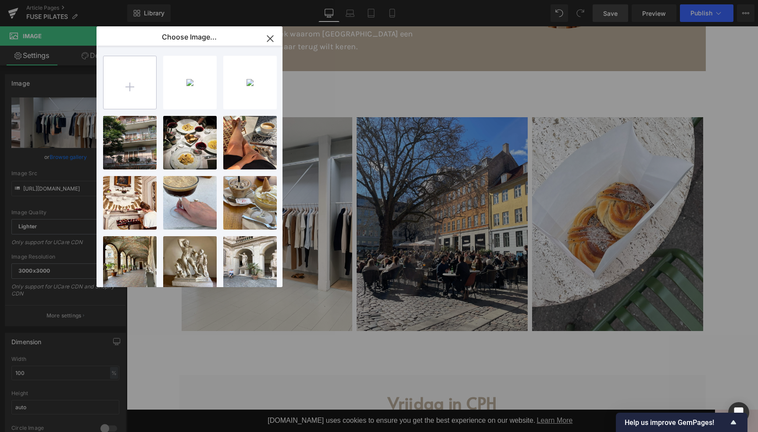
click at [150, 86] on input "file" at bounding box center [130, 82] width 53 height 53
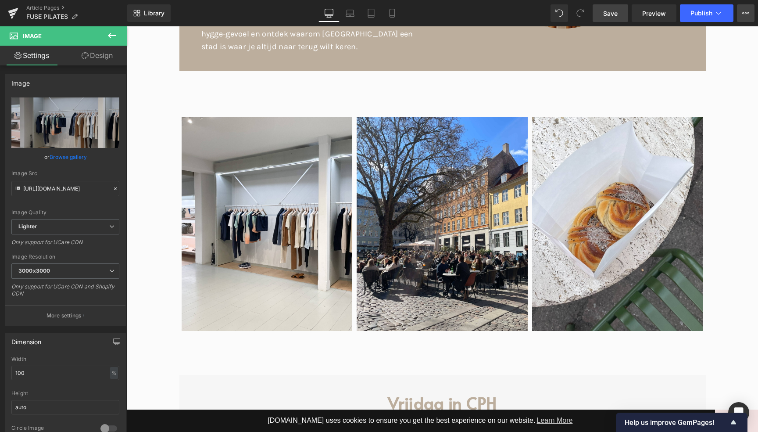
click at [741, 14] on button "View Live Page View with current Template Save Template to Library Schedule Pub…" at bounding box center [746, 13] width 18 height 18
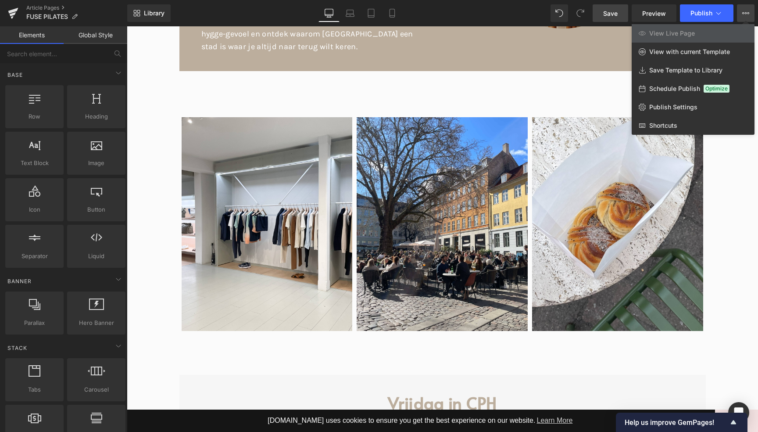
drag, startPoint x: 576, startPoint y: 69, endPoint x: 526, endPoint y: 1, distance: 84.7
click at [576, 69] on div at bounding box center [442, 228] width 631 height 405
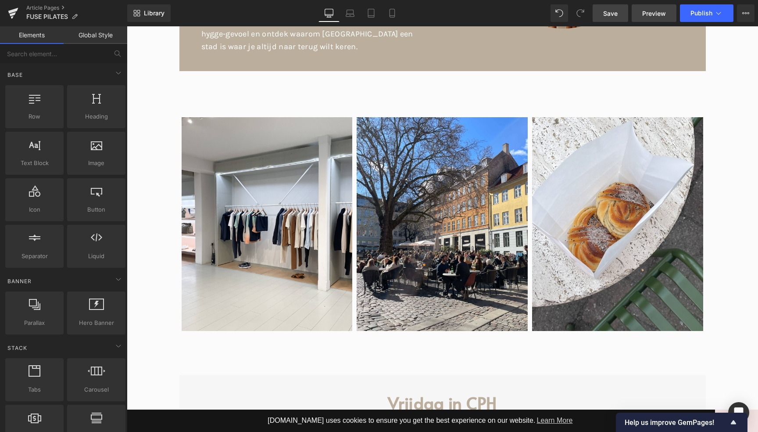
click at [655, 5] on link "Preview" at bounding box center [654, 13] width 45 height 18
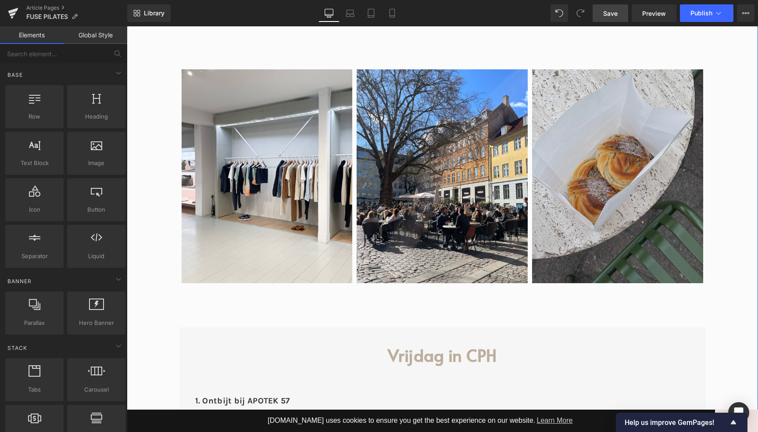
scroll to position [355, 0]
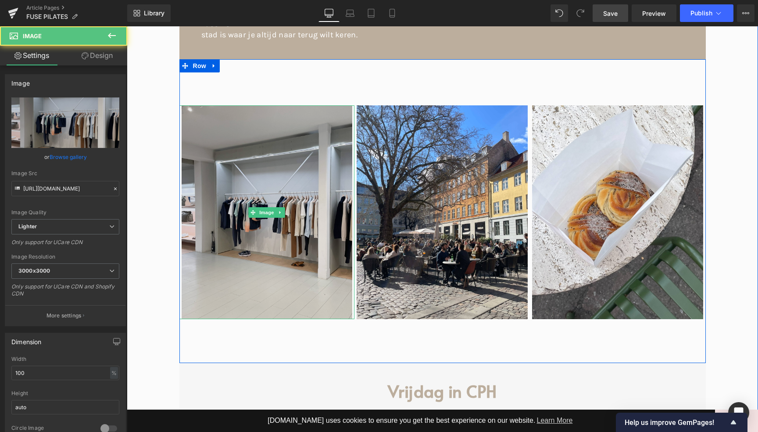
click at [239, 146] on img at bounding box center [266, 212] width 175 height 214
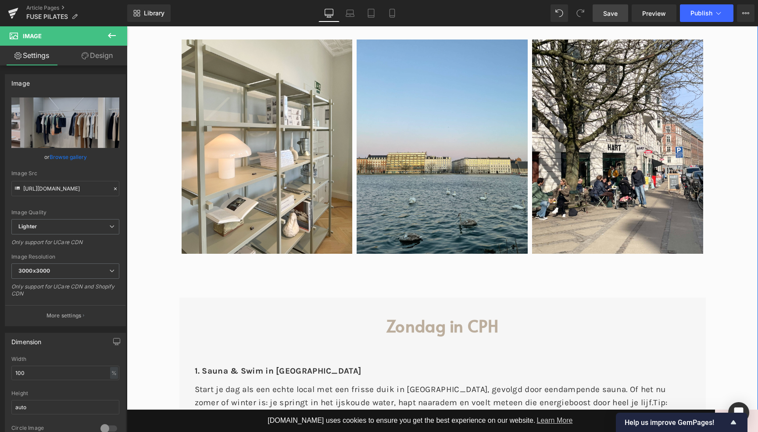
scroll to position [2500, 0]
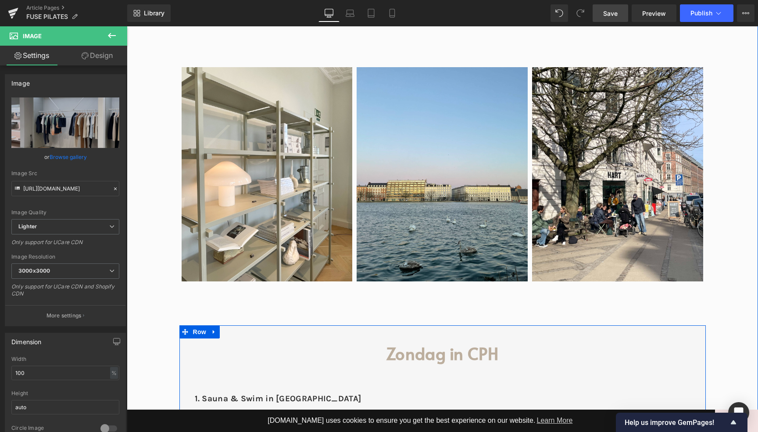
click at [213, 329] on icon at bounding box center [214, 331] width 2 height 4
click at [236, 329] on icon at bounding box center [237, 332] width 6 height 6
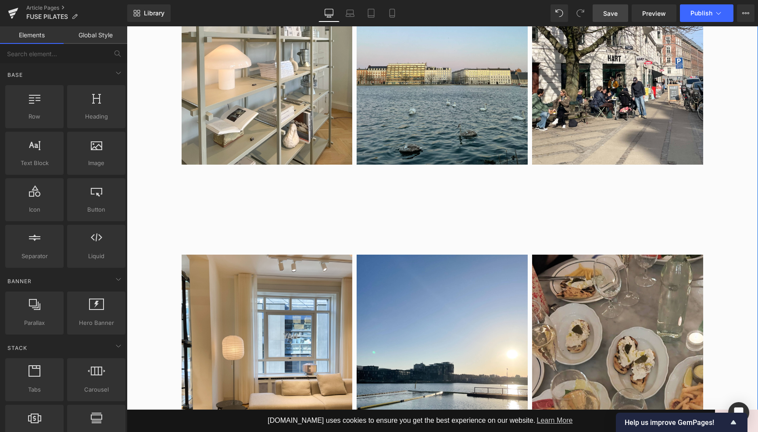
scroll to position [2635, 0]
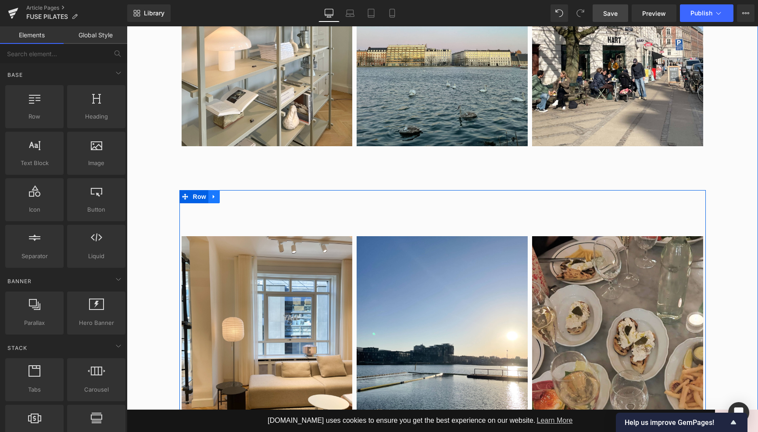
click at [214, 193] on icon at bounding box center [214, 196] width 6 height 7
click at [236, 193] on icon at bounding box center [237, 196] width 6 height 6
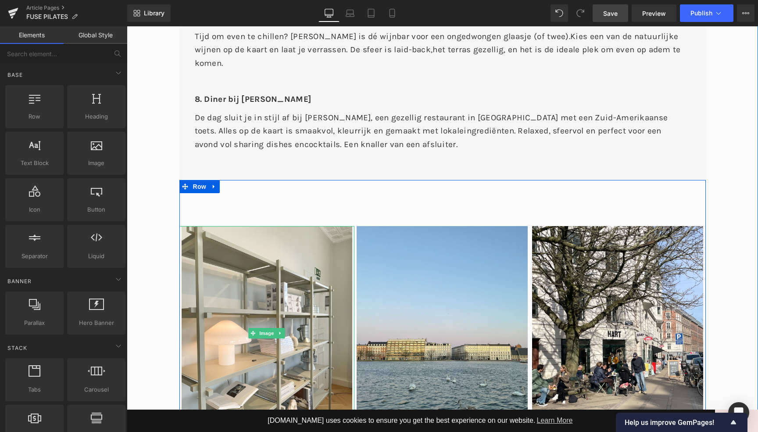
scroll to position [2338, 0]
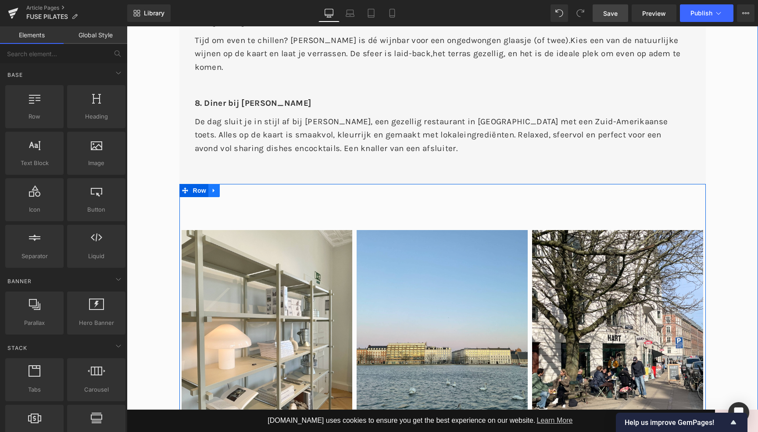
click at [213, 189] on icon at bounding box center [214, 191] width 2 height 4
click at [224, 187] on icon at bounding box center [225, 190] width 6 height 6
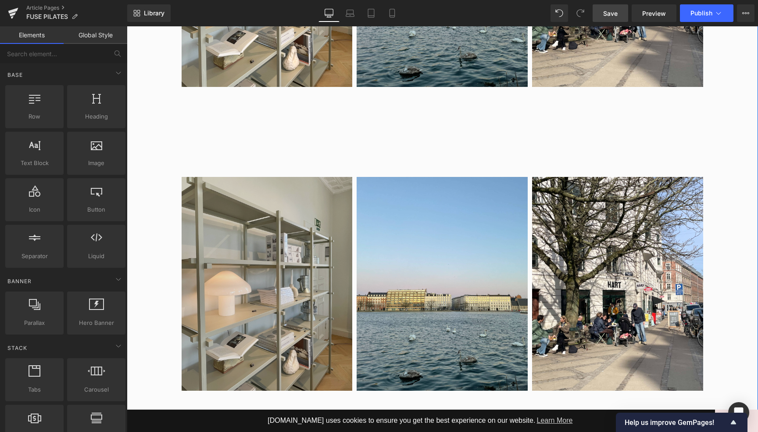
scroll to position [2696, 0]
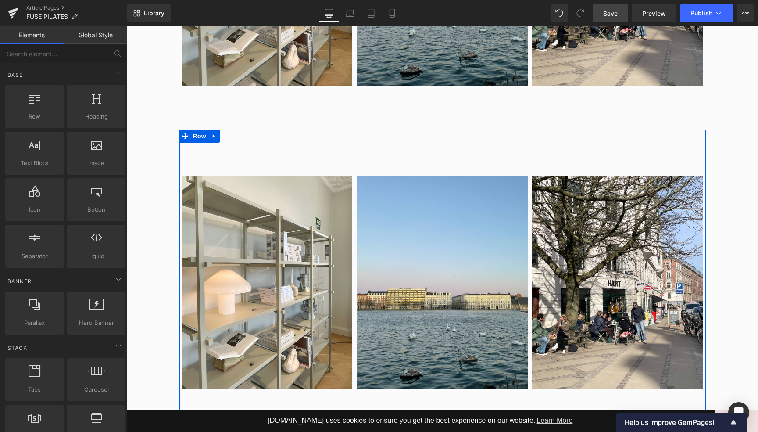
click at [234, 129] on div "Image Image Image Row" at bounding box center [442, 281] width 526 height 304
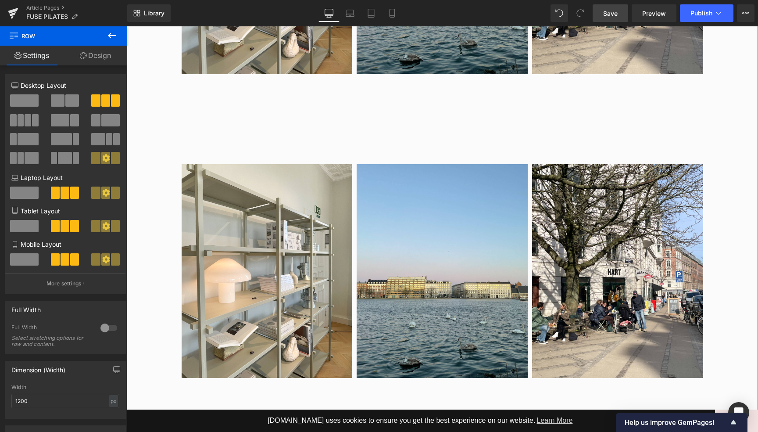
scroll to position [2708, 0]
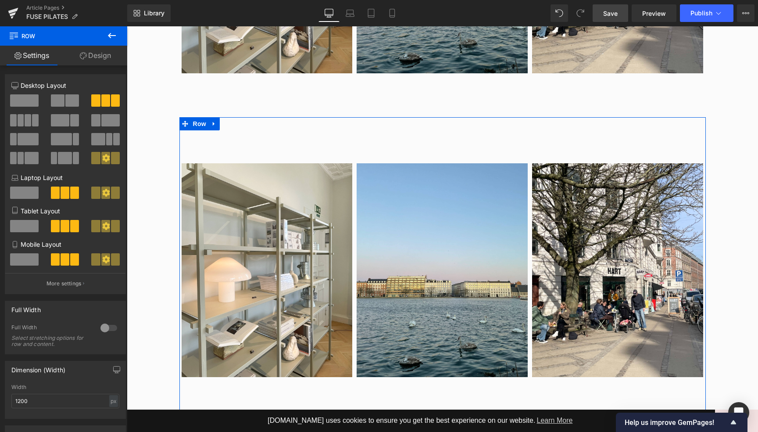
click at [24, 99] on span at bounding box center [24, 100] width 29 height 12
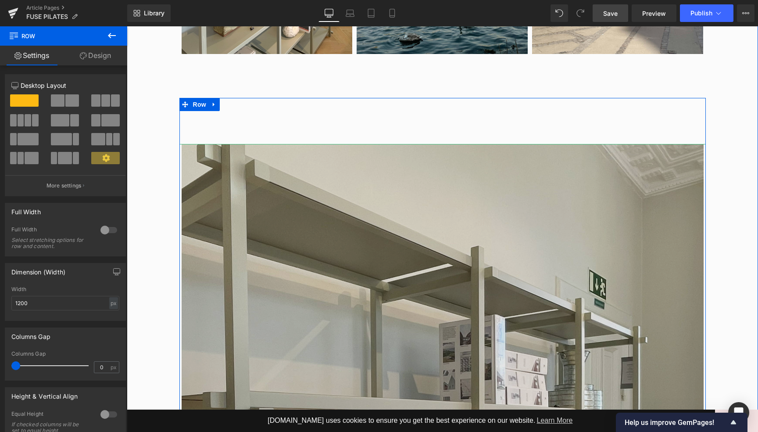
scroll to position [2669, 0]
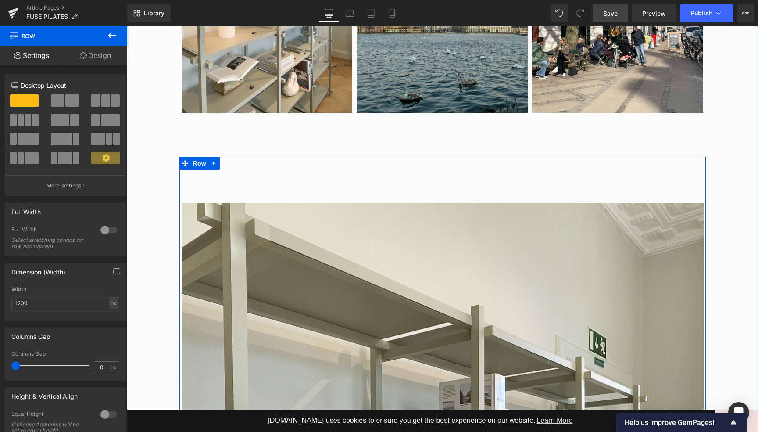
click at [215, 160] on icon at bounding box center [214, 163] width 6 height 7
click at [236, 160] on icon at bounding box center [237, 163] width 6 height 6
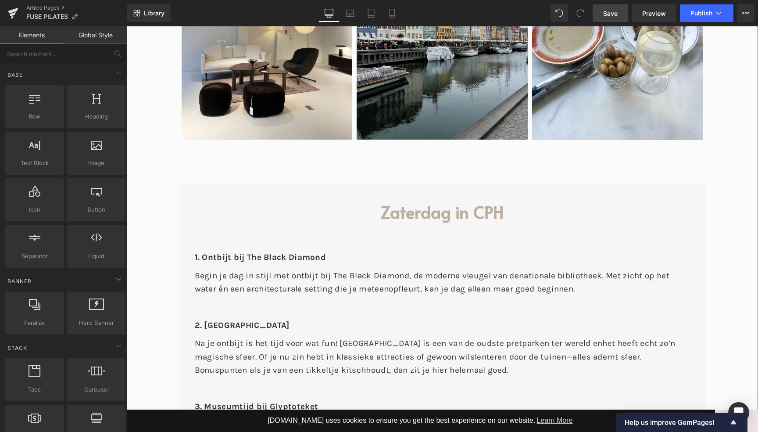
scroll to position [1605, 0]
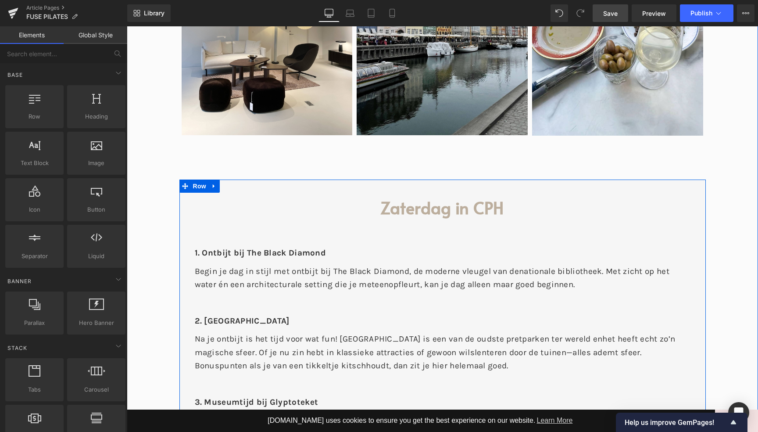
click at [208, 179] on link at bounding box center [213, 185] width 11 height 13
click at [226, 183] on icon at bounding box center [225, 186] width 6 height 7
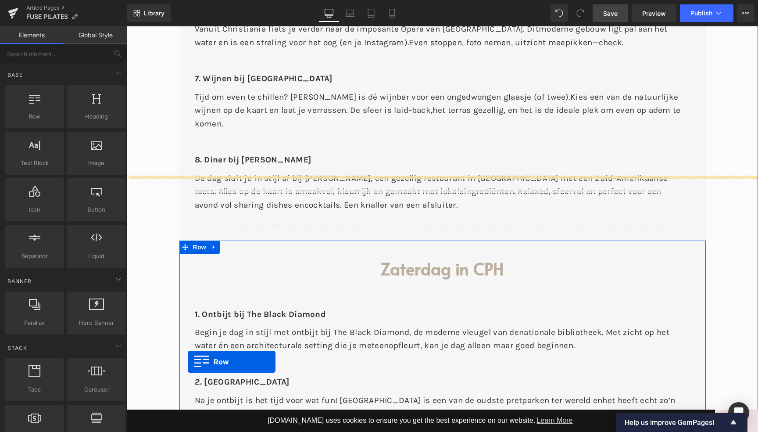
scroll to position [2278, 0]
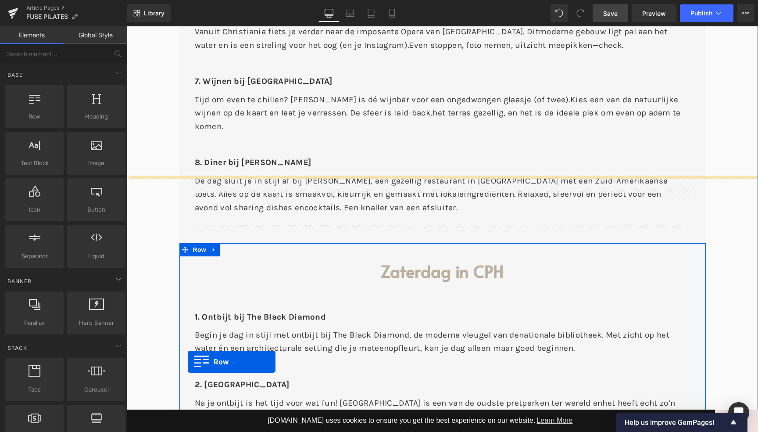
drag, startPoint x: 183, startPoint y: 176, endPoint x: 186, endPoint y: 141, distance: 35.2
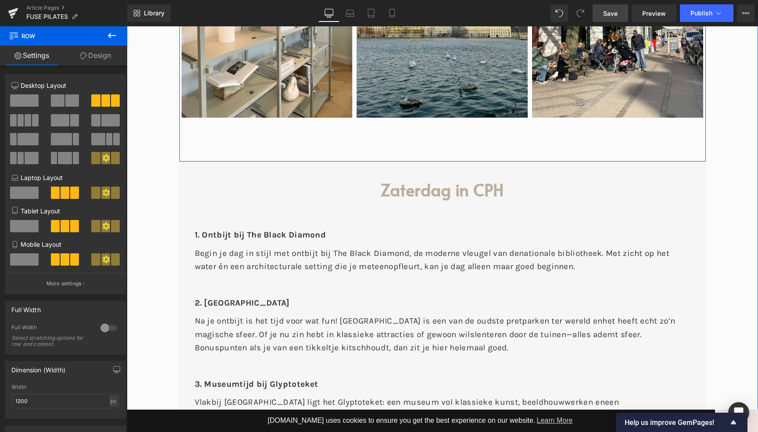
scroll to position [2705, 0]
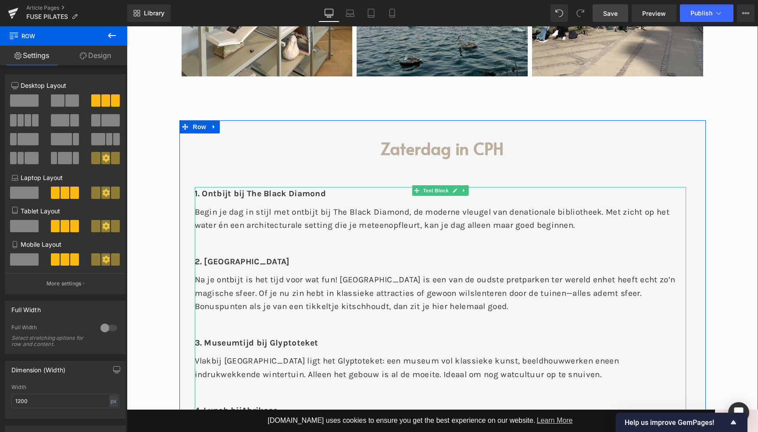
click at [318, 275] on span "Na je ontbijt is het tijd voor wat fun! [GEOGRAPHIC_DATA] is een van de oudste …" at bounding box center [399, 280] width 408 height 10
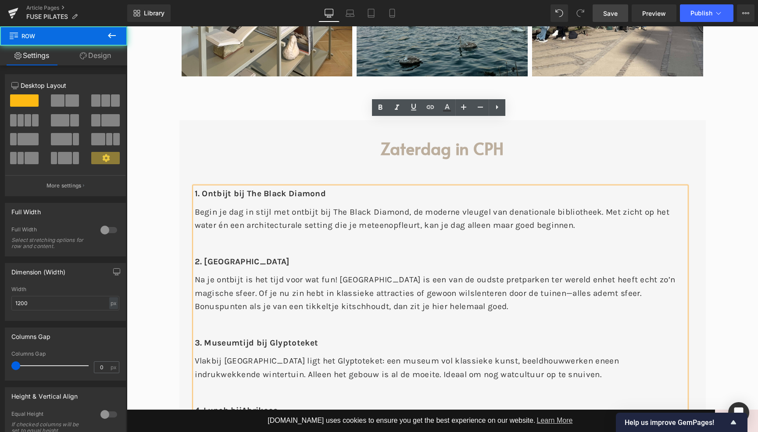
drag, startPoint x: 274, startPoint y: 66, endPoint x: 225, endPoint y: 63, distance: 49.2
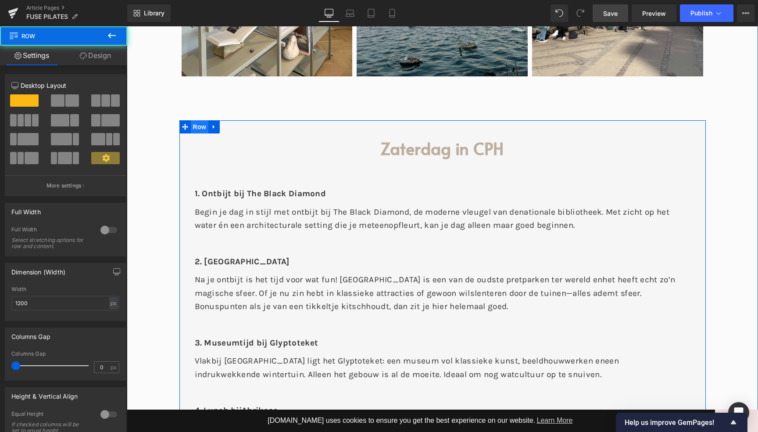
click at [193, 120] on span "Row" at bounding box center [200, 126] width 18 height 13
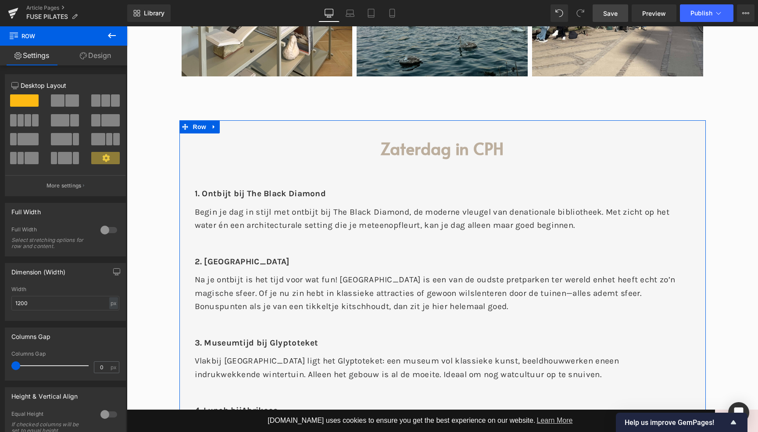
click at [65, 101] on span at bounding box center [72, 100] width 14 height 12
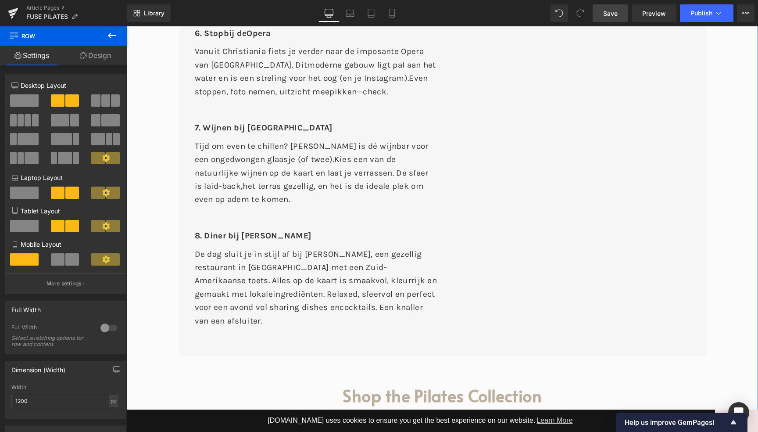
scroll to position [3431, 0]
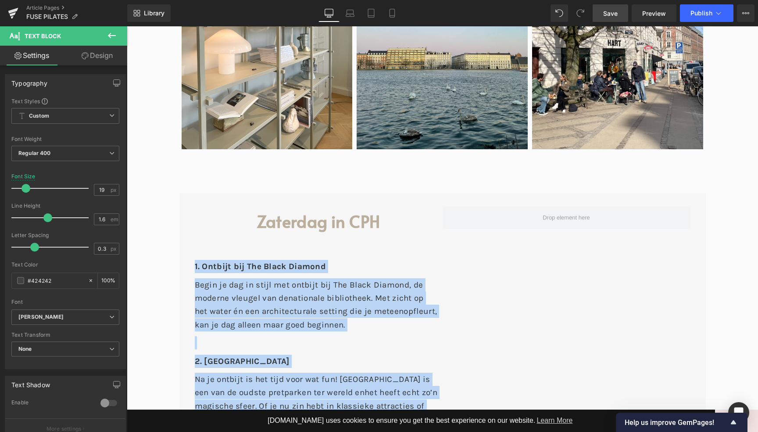
drag, startPoint x: 367, startPoint y: 273, endPoint x: 186, endPoint y: 155, distance: 216.8
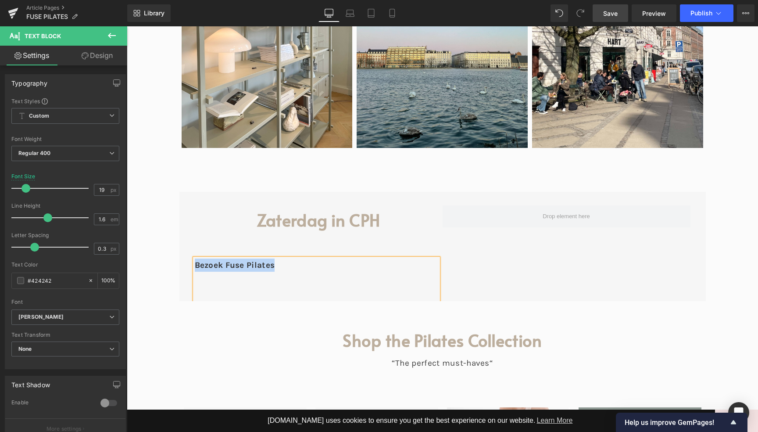
scroll to position [2633, 0]
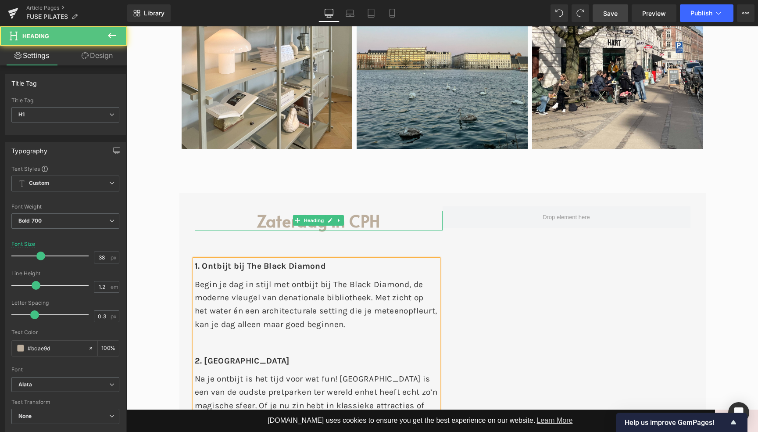
click at [272, 211] on h1 "Zaterdag in CPH" at bounding box center [319, 221] width 248 height 20
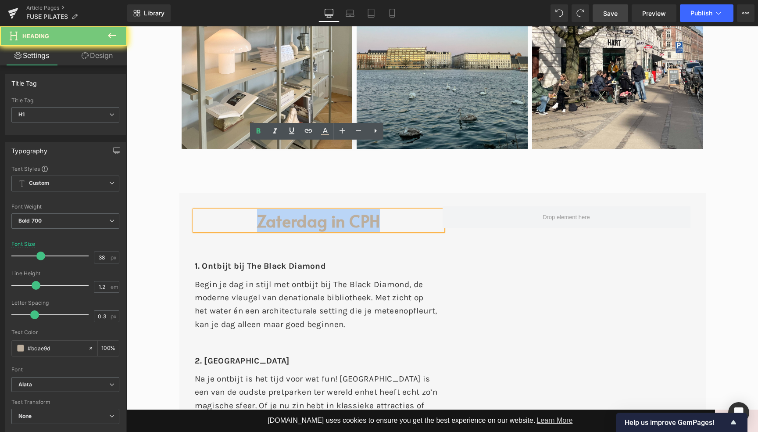
click at [272, 211] on h1 "Zaterdag in CPH" at bounding box center [319, 221] width 248 height 20
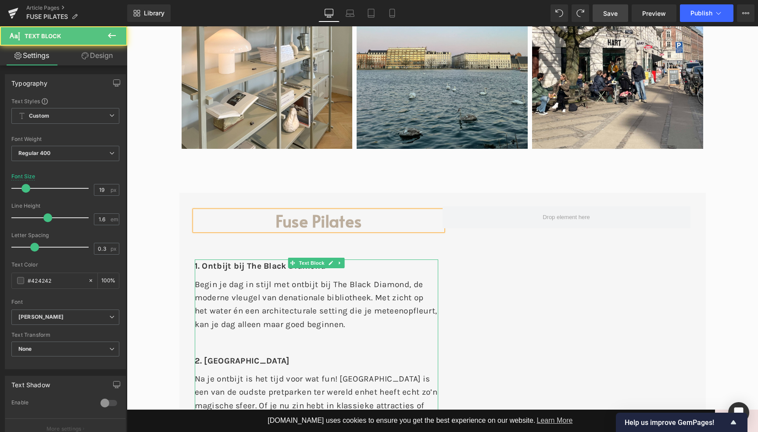
click at [353, 259] on p "1. Ontbijt bij The Black Diamond" at bounding box center [316, 268] width 243 height 18
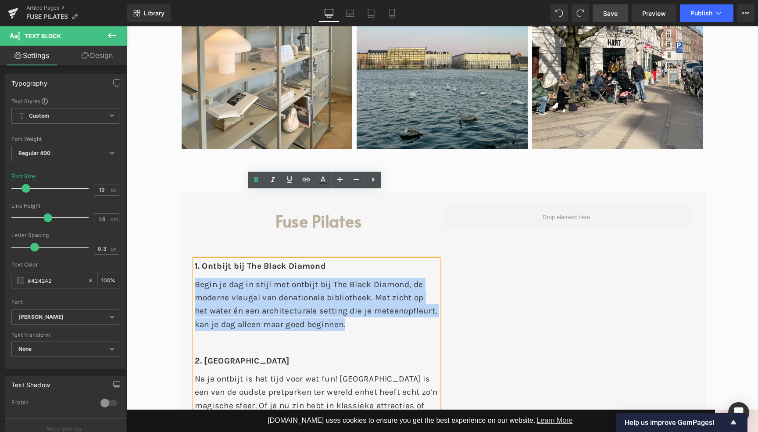
drag, startPoint x: 350, startPoint y: 257, endPoint x: 181, endPoint y: 217, distance: 173.6
click at [312, 293] on span "nationale bibliotheek. Met zicht op het water én een architecturale setting die…" at bounding box center [309, 304] width 229 height 23
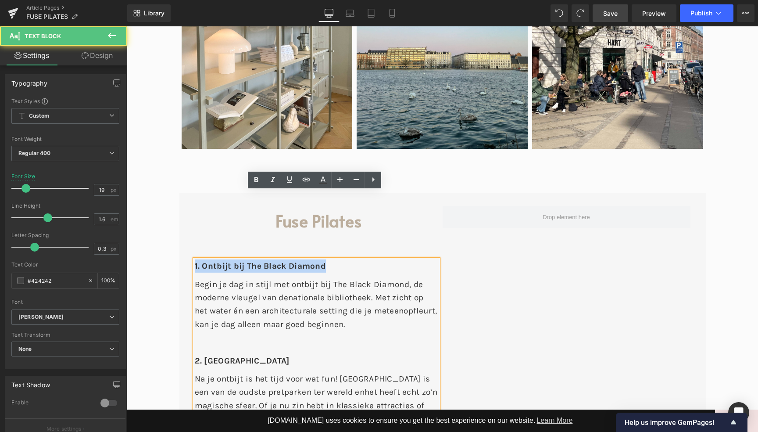
drag, startPoint x: 267, startPoint y: 196, endPoint x: 173, endPoint y: 193, distance: 93.9
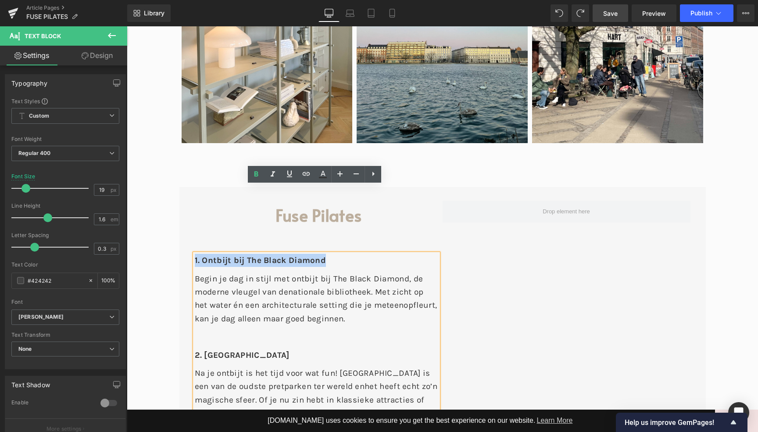
scroll to position [2639, 0]
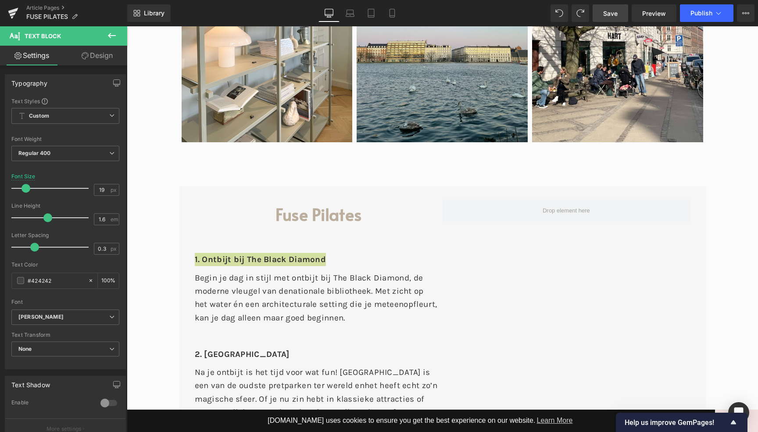
click at [113, 35] on icon at bounding box center [112, 35] width 8 height 5
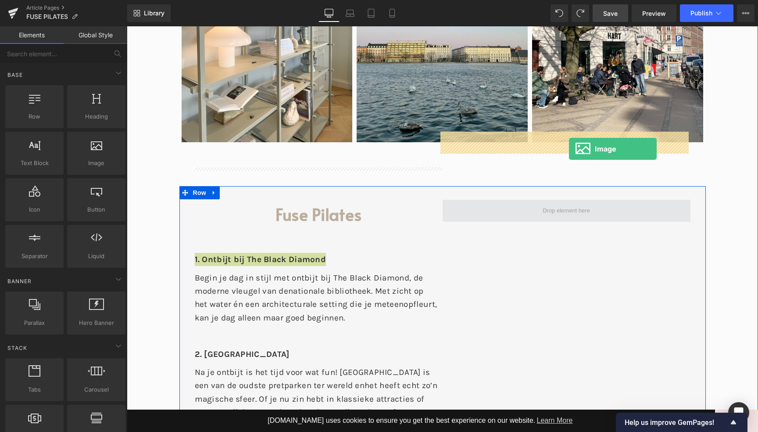
drag, startPoint x: 216, startPoint y: 179, endPoint x: 569, endPoint y: 149, distance: 354.5
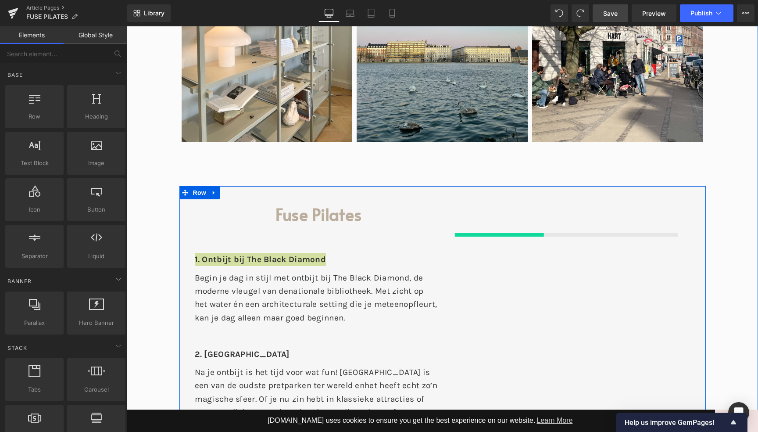
scroll to position [2641, 0]
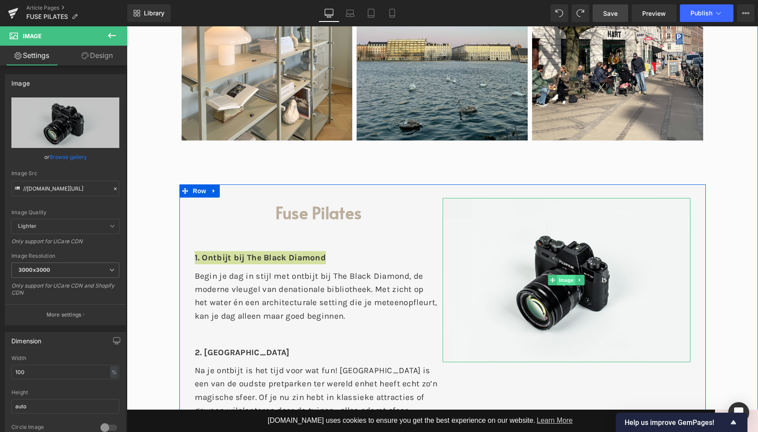
click at [563, 275] on span "Image" at bounding box center [566, 280] width 18 height 11
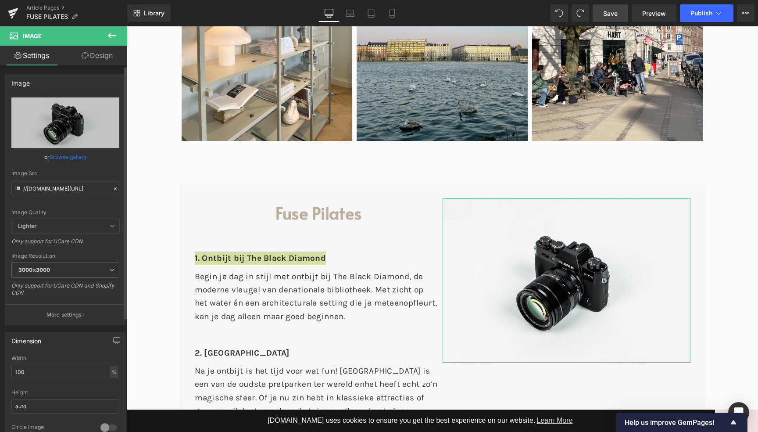
click at [77, 156] on link "Browse gallery" at bounding box center [68, 156] width 37 height 15
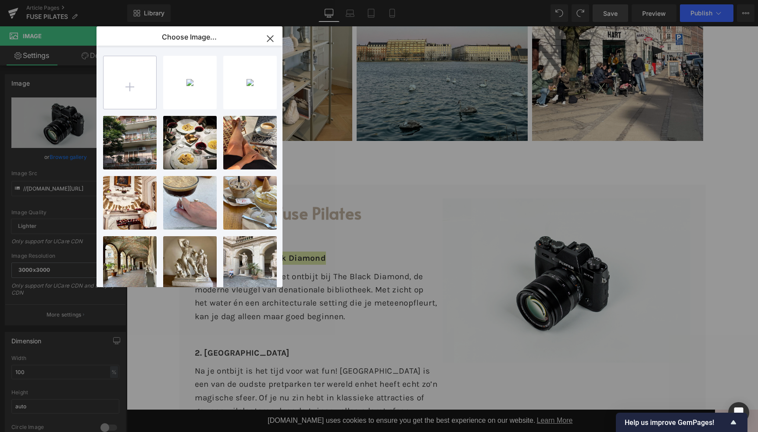
click at [141, 81] on input "file" at bounding box center [130, 82] width 53 height 53
type input "C:\fakepath\_I1A3577.jpg"
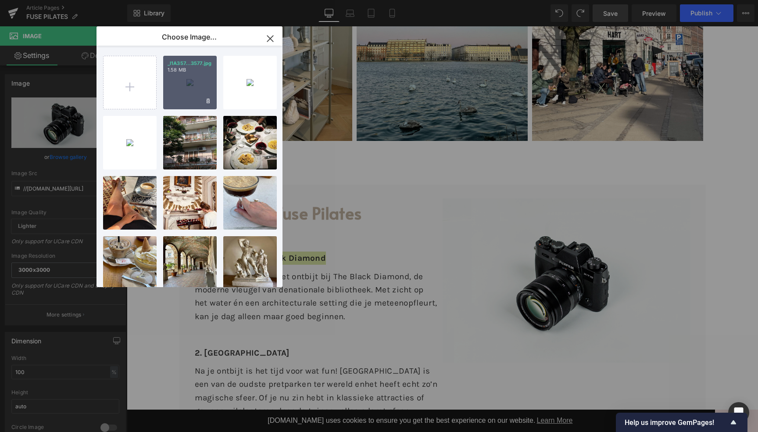
click at [184, 85] on div "_I1A357...3577.jpg 1.58 MB" at bounding box center [190, 83] width 54 height 54
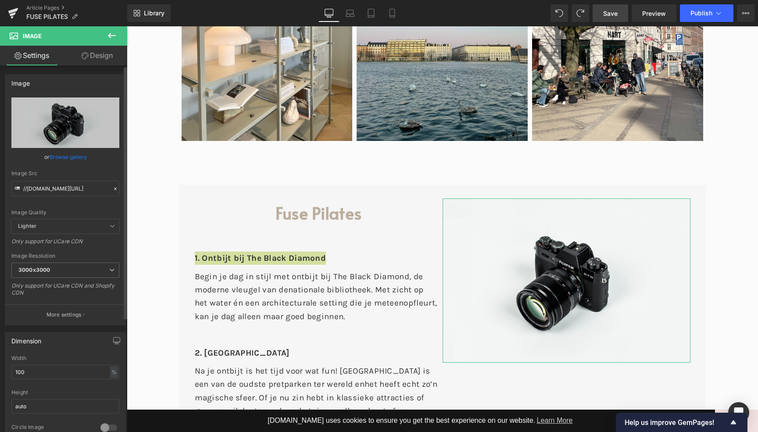
click at [62, 155] on link "Browse gallery" at bounding box center [68, 156] width 37 height 15
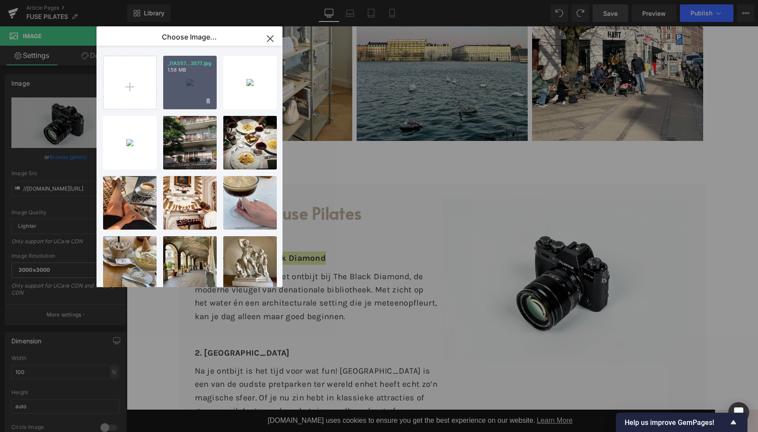
click at [192, 83] on div "_I1A357...3577.jpg 1.58 MB" at bounding box center [190, 83] width 54 height 54
type input "[URL][DOMAIN_NAME]"
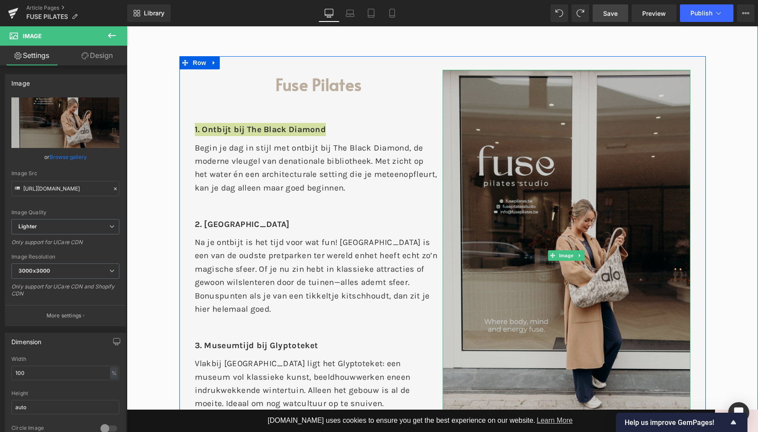
scroll to position [2696, 0]
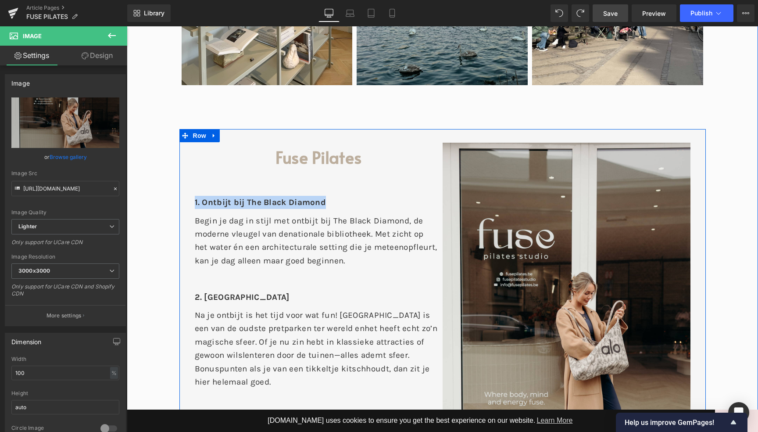
drag, startPoint x: 238, startPoint y: 209, endPoint x: 248, endPoint y: 203, distance: 11.4
click at [239, 272] on p at bounding box center [316, 281] width 243 height 18
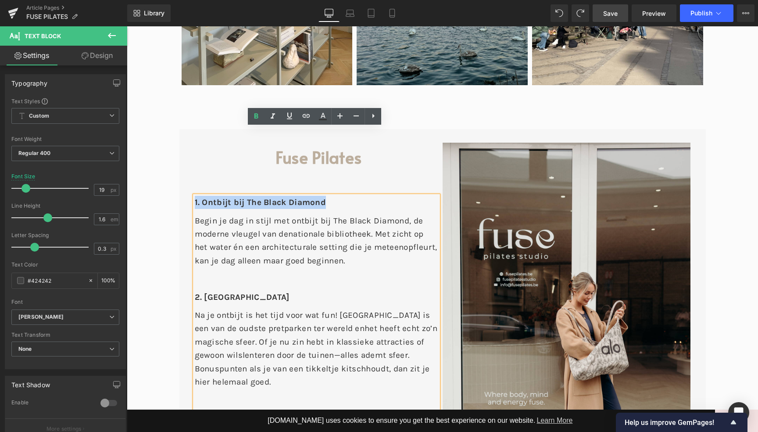
drag, startPoint x: 336, startPoint y: 135, endPoint x: 161, endPoint y: 131, distance: 174.7
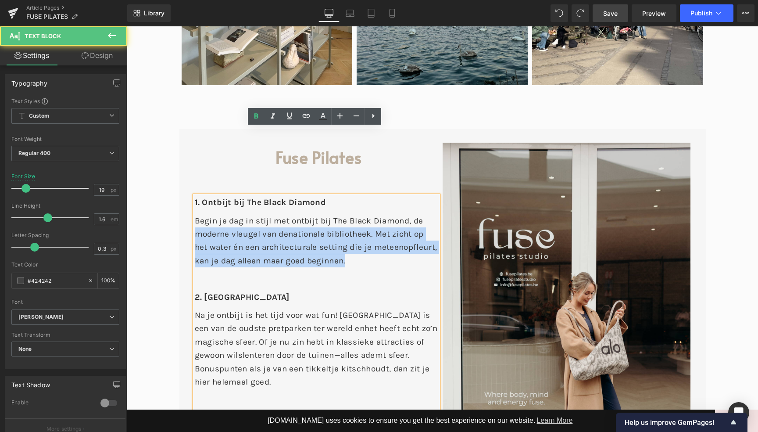
drag, startPoint x: 326, startPoint y: 189, endPoint x: 182, endPoint y: 160, distance: 147.3
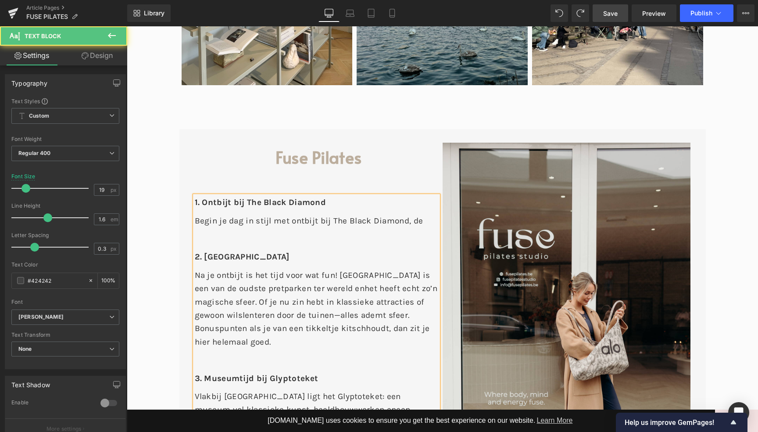
drag, startPoint x: 210, startPoint y: 150, endPoint x: 234, endPoint y: 148, distance: 23.8
click at [218, 216] on span "Begin je dag in stijl met ontbijt bij The Black Diamond, de" at bounding box center [309, 221] width 229 height 10
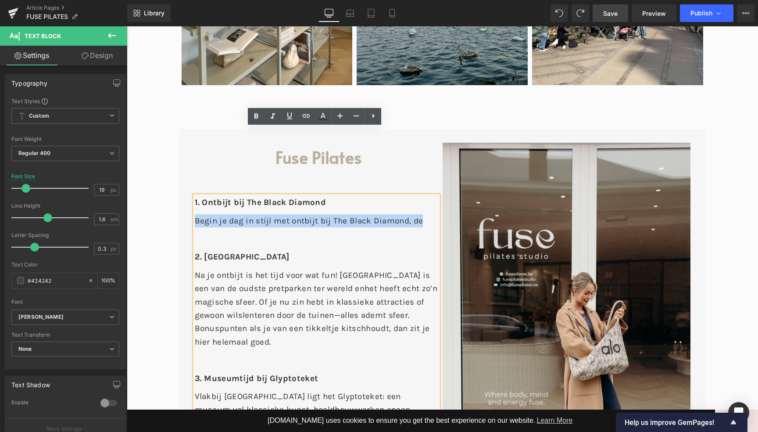
drag, startPoint x: 328, startPoint y: 152, endPoint x: 196, endPoint y: 150, distance: 132.5
click at [196, 214] on p "Begin je dag in stijl met ontbijt bij The Black Diamond, de" at bounding box center [316, 223] width 243 height 18
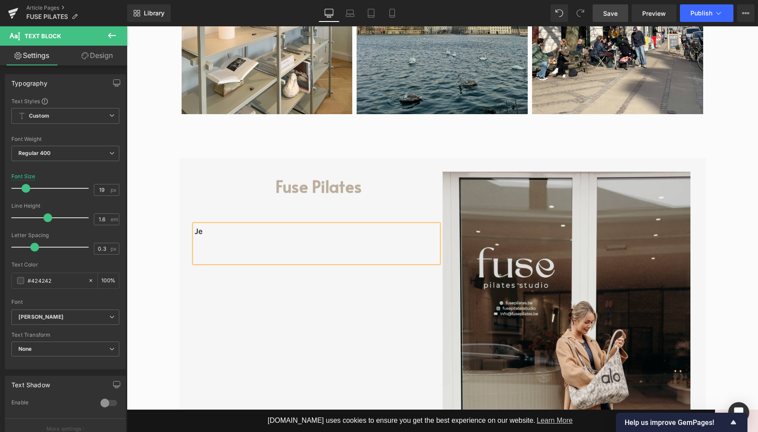
scroll to position [2666, 0]
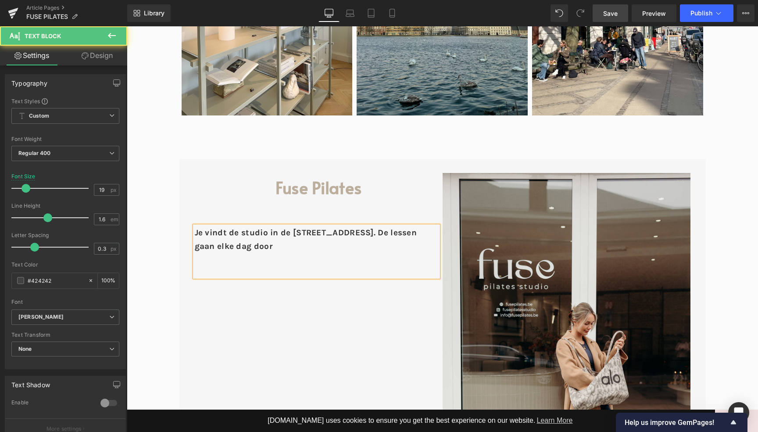
drag, startPoint x: 348, startPoint y: 177, endPoint x: 172, endPoint y: 151, distance: 178.3
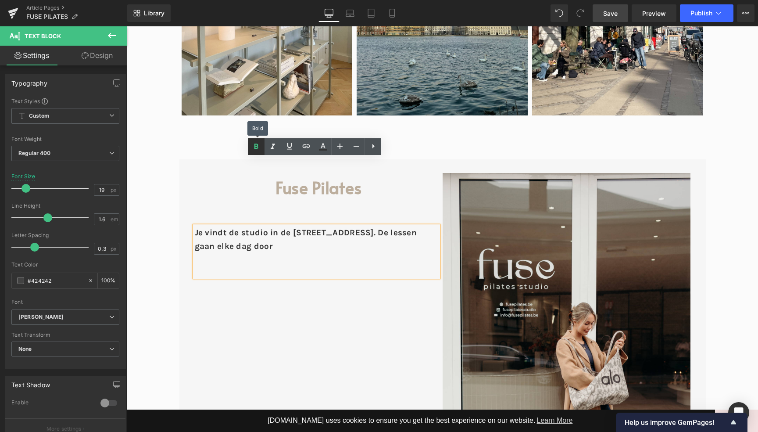
click at [260, 146] on icon at bounding box center [256, 146] width 11 height 11
click at [322, 226] on div "Je vindt de studio in de [STREET_ADDRESS]. De lessen gaan elke dag door" at bounding box center [316, 251] width 243 height 51
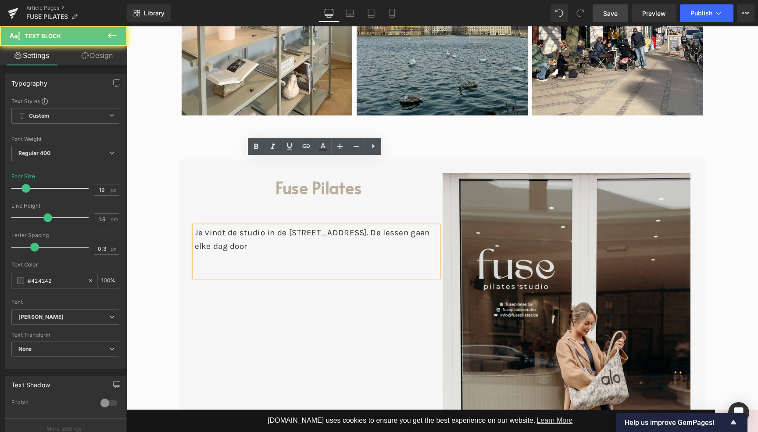
click at [321, 226] on div "Je vindt de studio in de [STREET_ADDRESS]. De lessen gaan elke dag door" at bounding box center [316, 251] width 243 height 51
click at [306, 226] on div "Je vindt de studio in de [STREET_ADDRESS]. De lessen gaan elke dag door" at bounding box center [316, 251] width 243 height 51
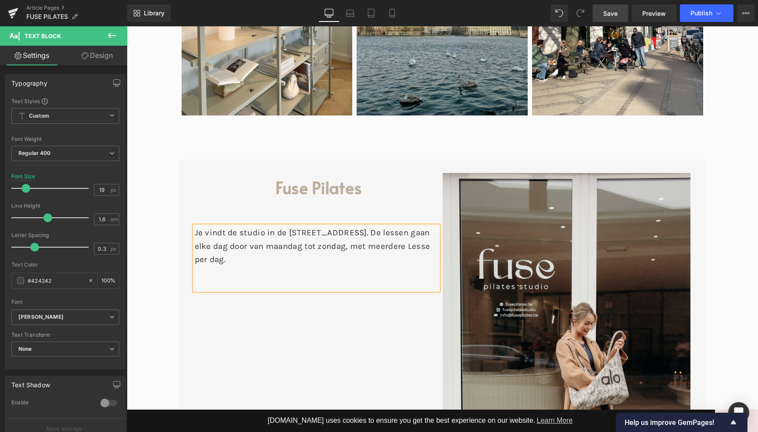
click at [240, 228] on font "Je vindt de studio in de [STREET_ADDRESS]. De lessen gaan elke dag door van maa…" at bounding box center [313, 246] width 236 height 36
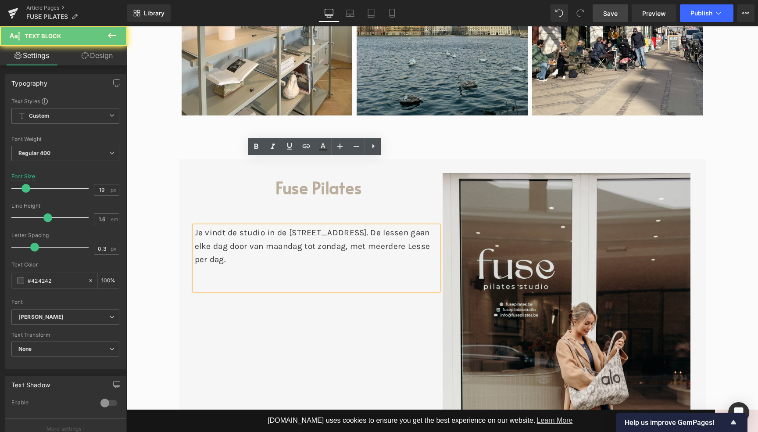
click at [240, 228] on font "Je vindt de studio in de [STREET_ADDRESS]. De lessen gaan elke dag door van maa…" at bounding box center [313, 246] width 236 height 36
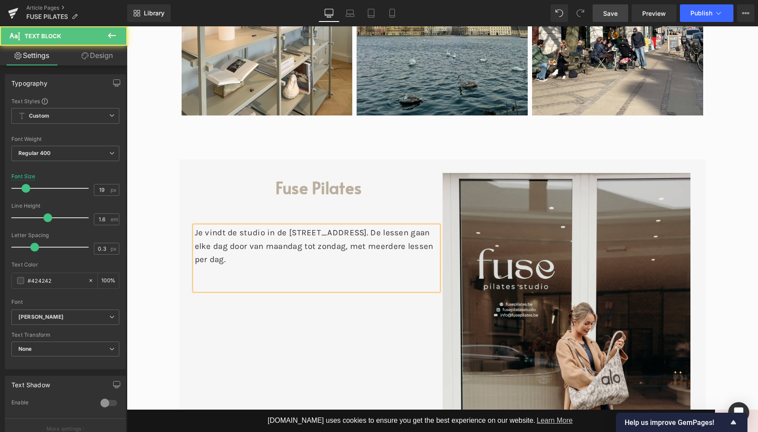
click at [314, 226] on div "Je vindt de studio in de [STREET_ADDRESS]. De lessen gaan elke dag door van maa…" at bounding box center [316, 258] width 243 height 64
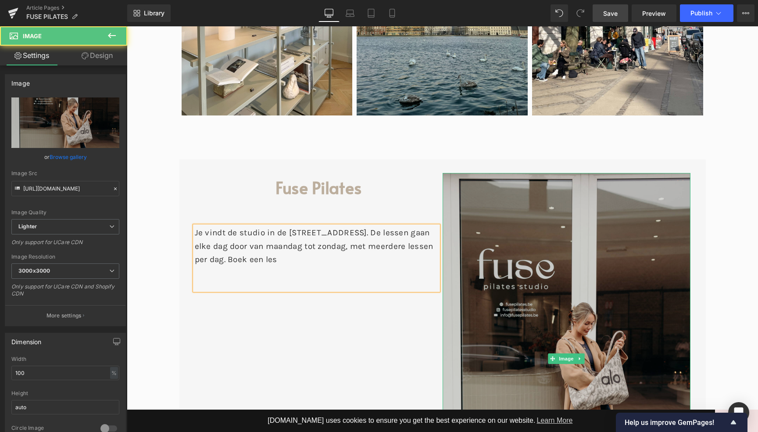
click at [568, 220] on img at bounding box center [567, 359] width 248 height 372
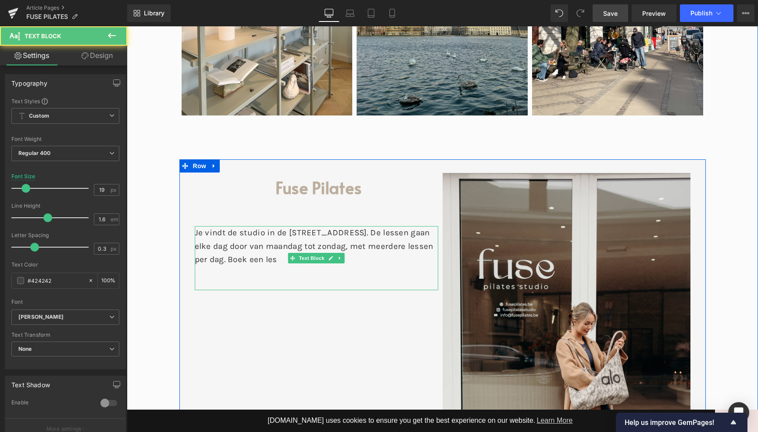
drag, startPoint x: 358, startPoint y: 194, endPoint x: 321, endPoint y: 192, distance: 36.9
click at [319, 226] on div "Je vindt de studio in de [STREET_ADDRESS]. De lessen gaan elke dag door van maa…" at bounding box center [316, 258] width 243 height 64
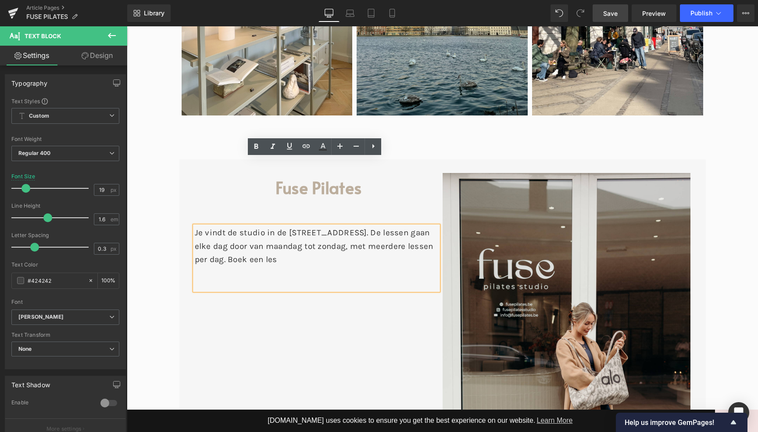
drag, startPoint x: 332, startPoint y: 189, endPoint x: 314, endPoint y: 190, distance: 17.6
click at [314, 226] on div "Je vindt de studio in de [STREET_ADDRESS]. De lessen gaan elke dag door van maa…" at bounding box center [316, 258] width 243 height 64
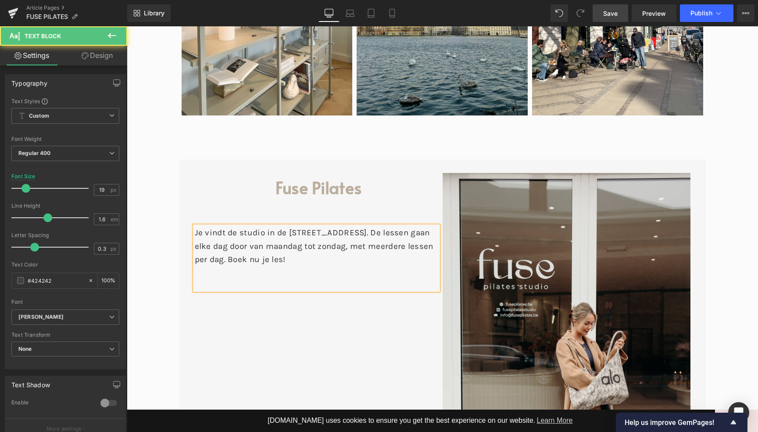
drag, startPoint x: 328, startPoint y: 189, endPoint x: 116, endPoint y: 150, distance: 215.0
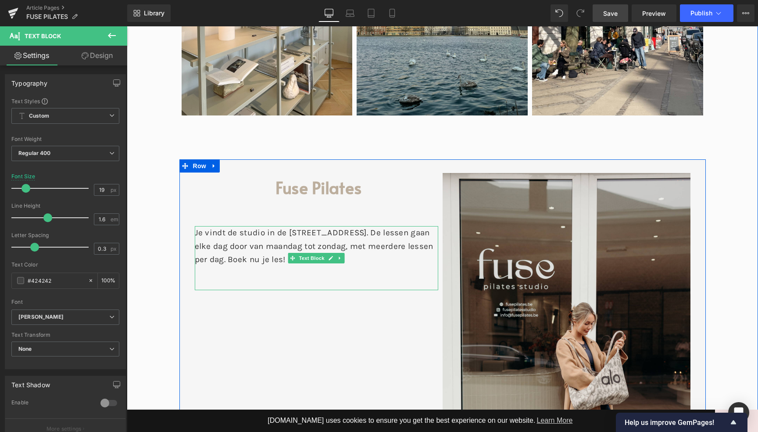
click at [275, 226] on div "Je vindt de studio in de [STREET_ADDRESS]. De lessen gaan elke dag door van maa…" at bounding box center [316, 258] width 243 height 64
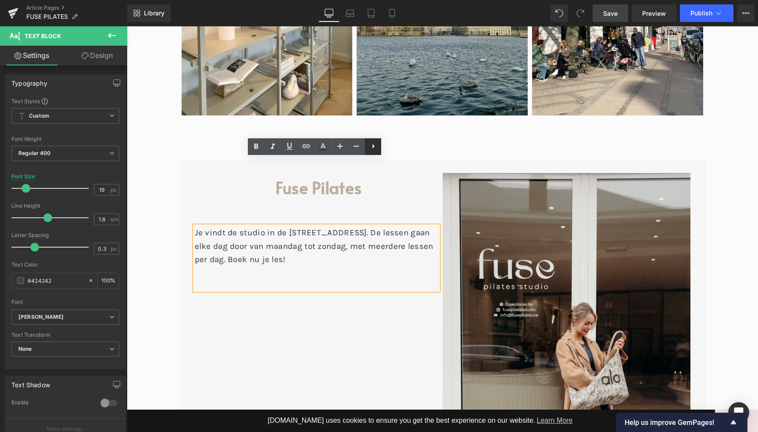
click at [370, 146] on icon at bounding box center [373, 146] width 11 height 11
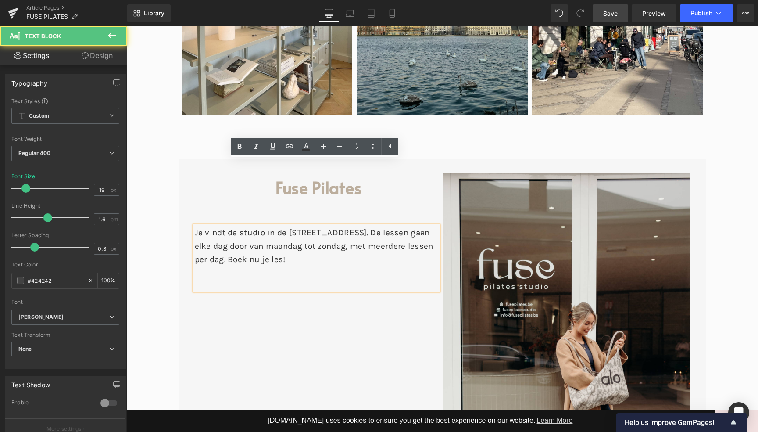
drag, startPoint x: 368, startPoint y: 185, endPoint x: 173, endPoint y: 150, distance: 197.9
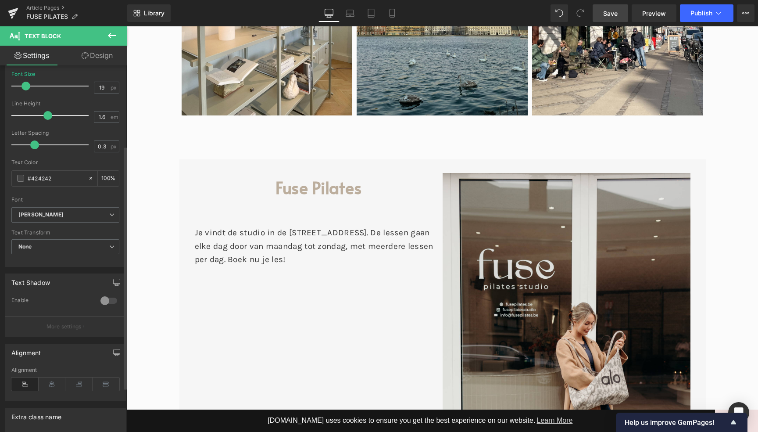
scroll to position [127, 0]
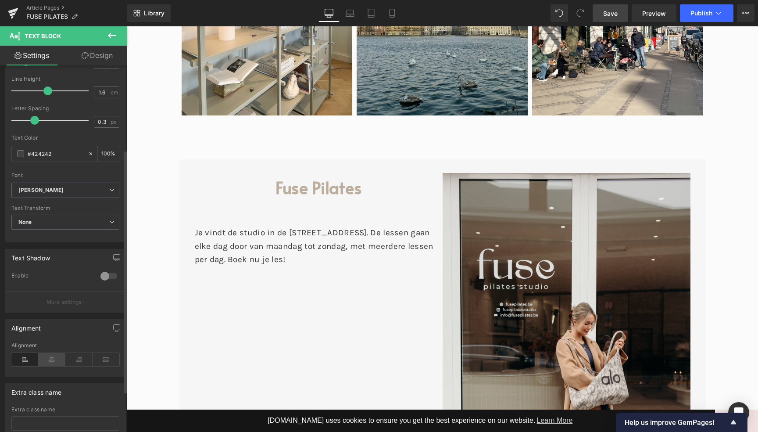
click at [50, 363] on icon at bounding box center [52, 359] width 27 height 13
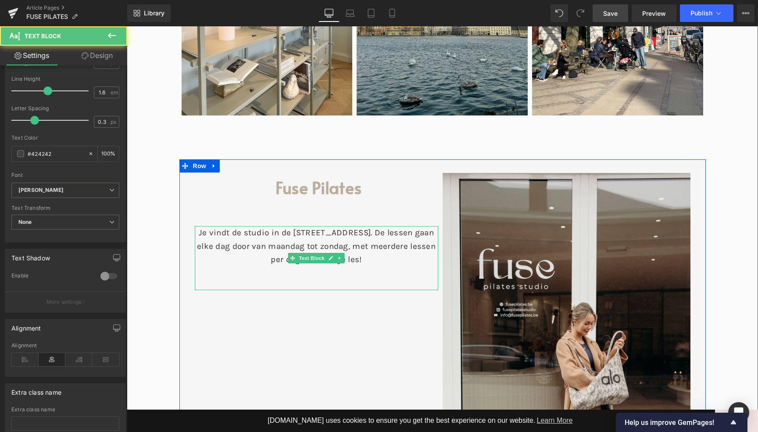
click at [347, 226] on div "Je vindt de studio in de [STREET_ADDRESS]. De lessen gaan elke dag door van maa…" at bounding box center [316, 258] width 243 height 64
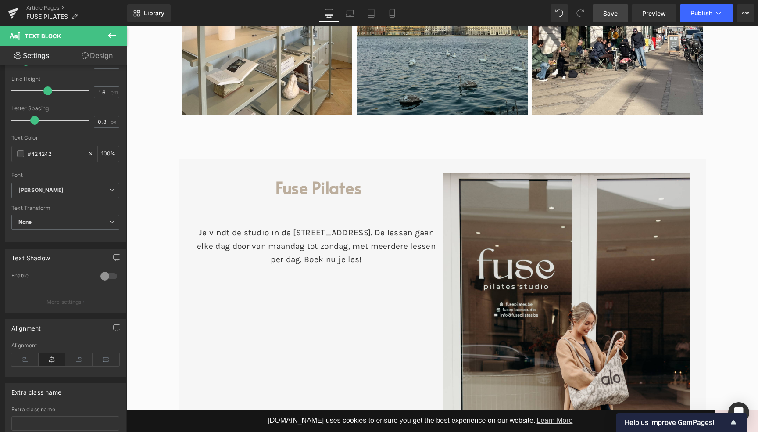
click at [111, 37] on icon at bounding box center [112, 35] width 8 height 5
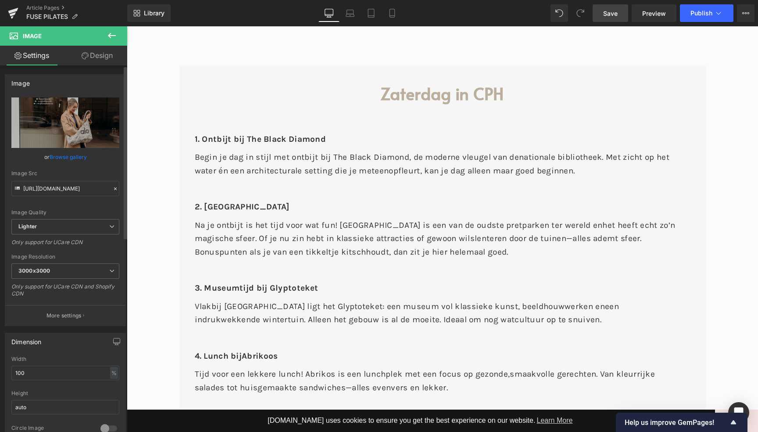
click at [68, 156] on link "Browse gallery" at bounding box center [68, 156] width 37 height 15
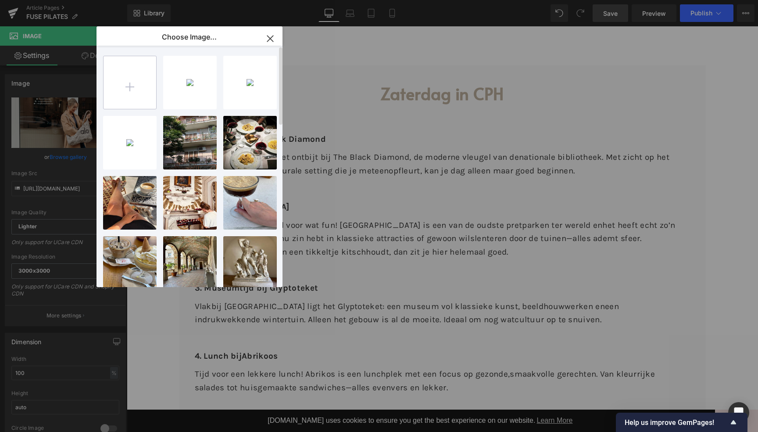
click at [135, 82] on input "file" at bounding box center [130, 82] width 53 height 53
type input "C:\fakepath\_I1A3577 kopie.jpg"
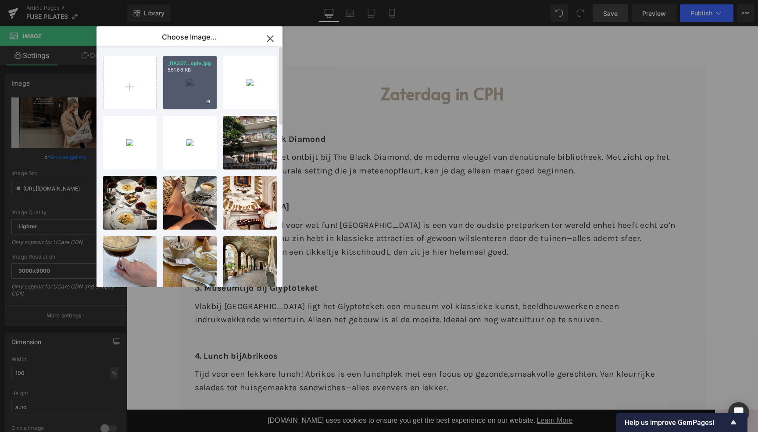
click at [194, 81] on div "_I1A357...opie.jpg 561.66 KB" at bounding box center [190, 83] width 54 height 54
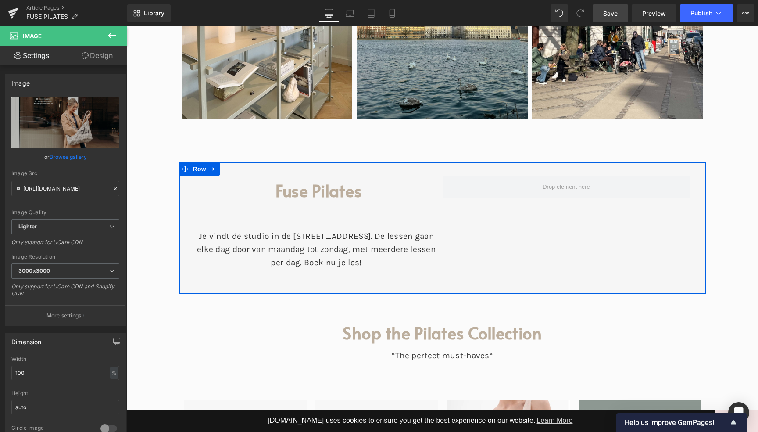
scroll to position [3560, 0]
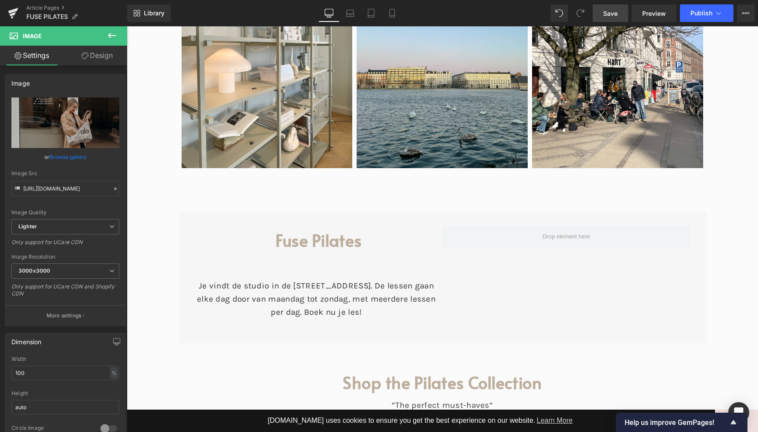
click at [111, 36] on icon at bounding box center [112, 35] width 8 height 5
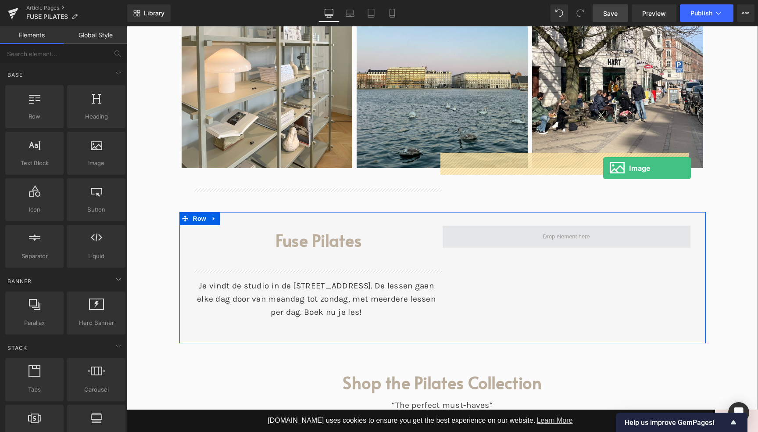
drag, startPoint x: 228, startPoint y: 184, endPoint x: 603, endPoint y: 168, distance: 375.9
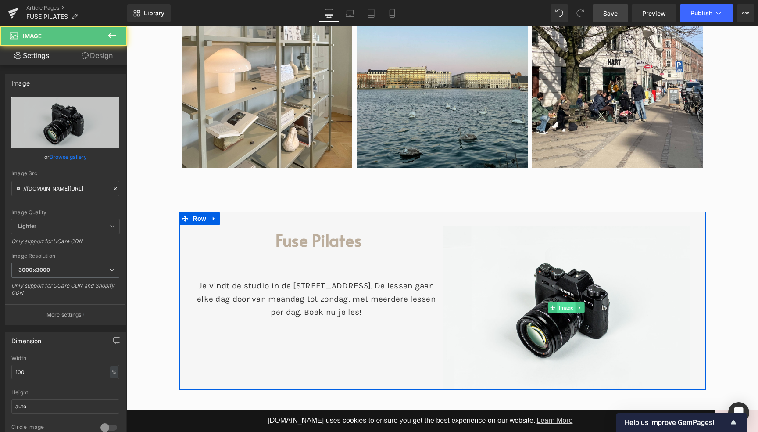
click at [566, 302] on span "Image" at bounding box center [566, 307] width 18 height 11
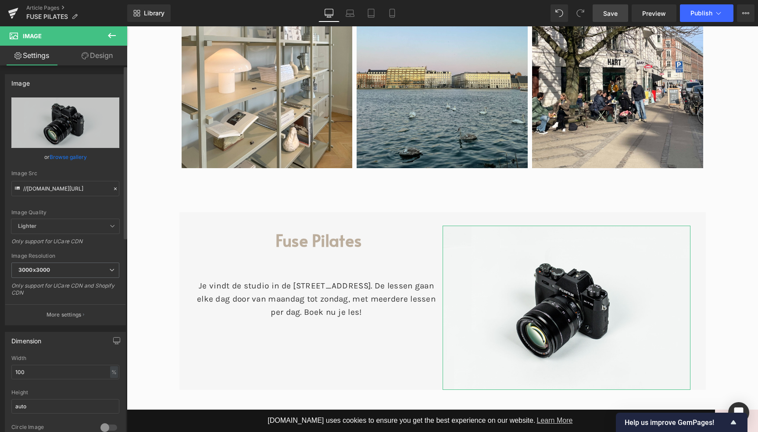
click at [77, 161] on link "Browse gallery" at bounding box center [68, 156] width 37 height 15
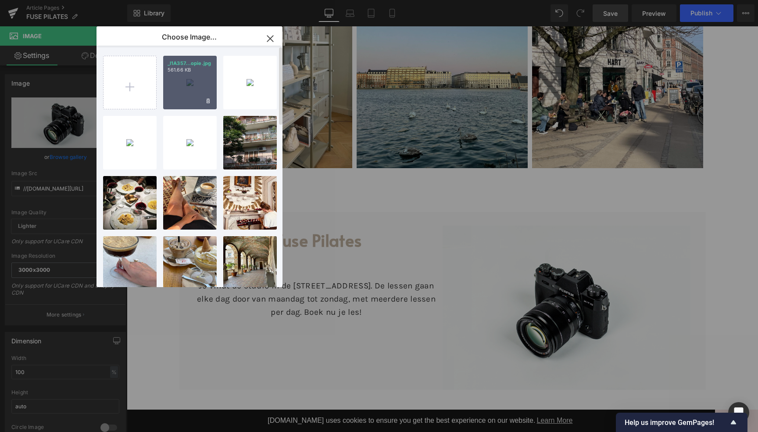
click at [203, 86] on div "_I1A357...opie.jpg 561.66 KB" at bounding box center [190, 83] width 54 height 54
type input "[URL][DOMAIN_NAME]"
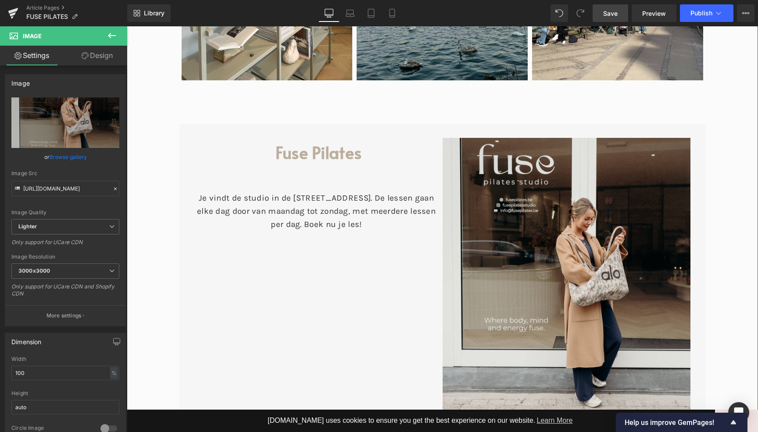
scroll to position [3646, 0]
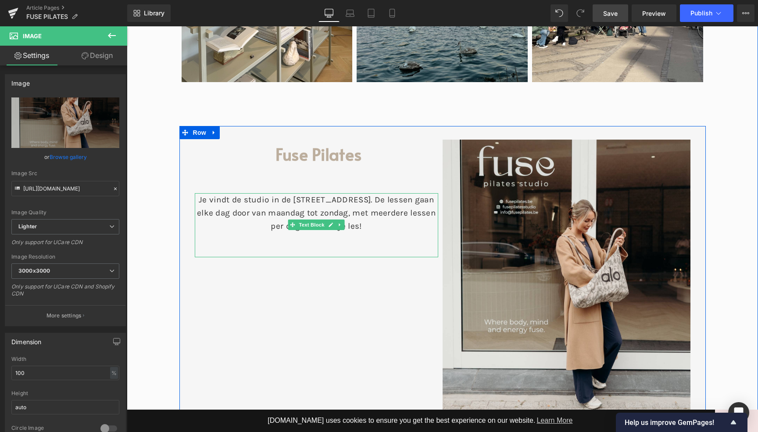
click at [398, 193] on div "Je vindt de studio in de [STREET_ADDRESS]. De lessen gaan elke dag door van maa…" at bounding box center [316, 225] width 243 height 64
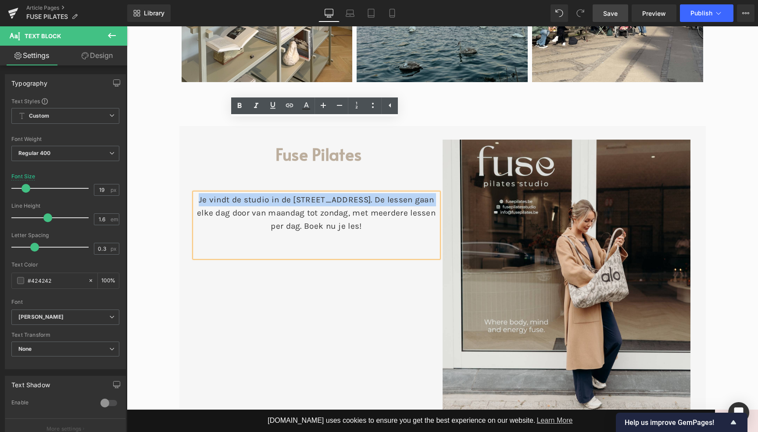
drag, startPoint x: 419, startPoint y: 126, endPoint x: 195, endPoint y: 128, distance: 223.8
click at [195, 193] on div "Je vindt de studio in de [STREET_ADDRESS]. De lessen gaan elke dag door van maa…" at bounding box center [316, 225] width 243 height 64
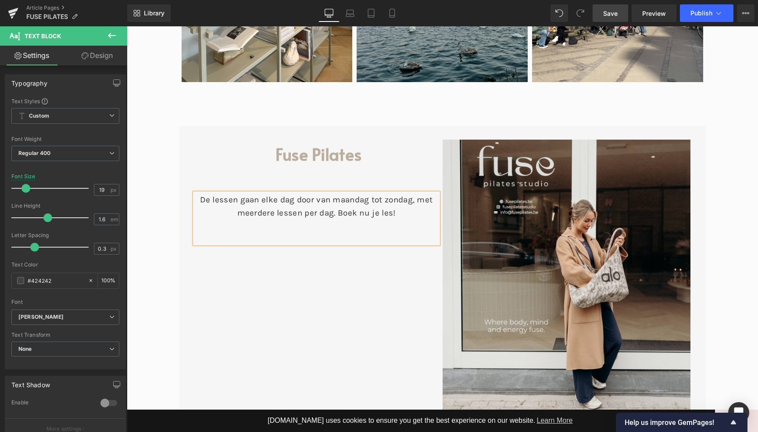
click at [413, 193] on div "De lessen gaan elke dag door van maandag tot zondag, met meerdere lessen per da…" at bounding box center [316, 218] width 243 height 51
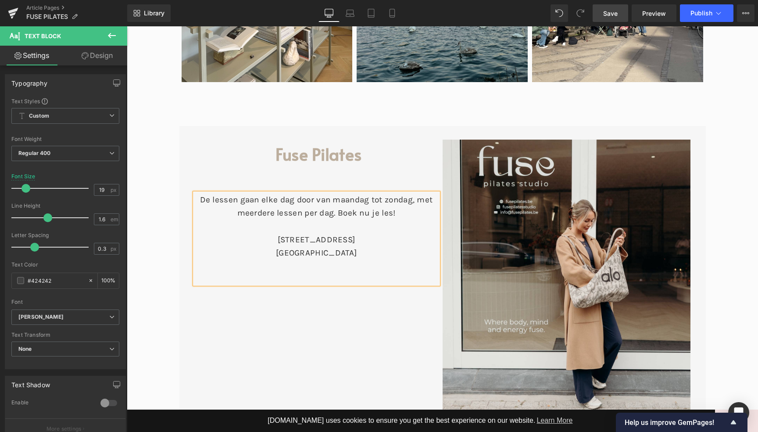
click at [398, 193] on div "De lessen gaan elke dag door van maandag tot zondag, met meerdere lessen per da…" at bounding box center [316, 238] width 243 height 91
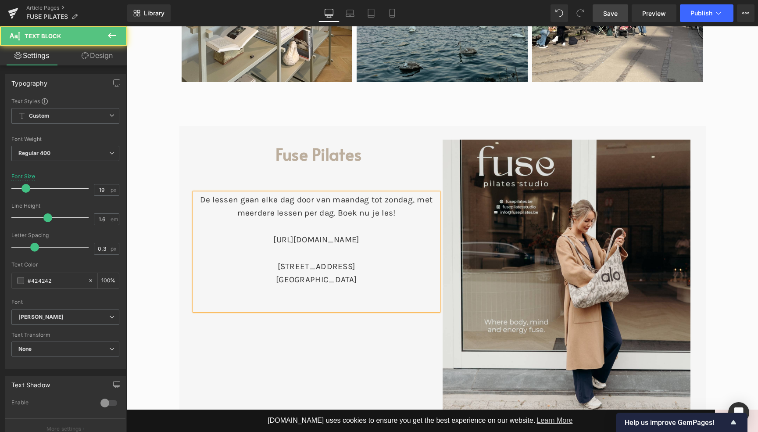
drag, startPoint x: 410, startPoint y: 165, endPoint x: 196, endPoint y: 169, distance: 214.1
click at [196, 233] on div "[URL][DOMAIN_NAME] [STREET_ADDRESS]" at bounding box center [316, 260] width 243 height 54
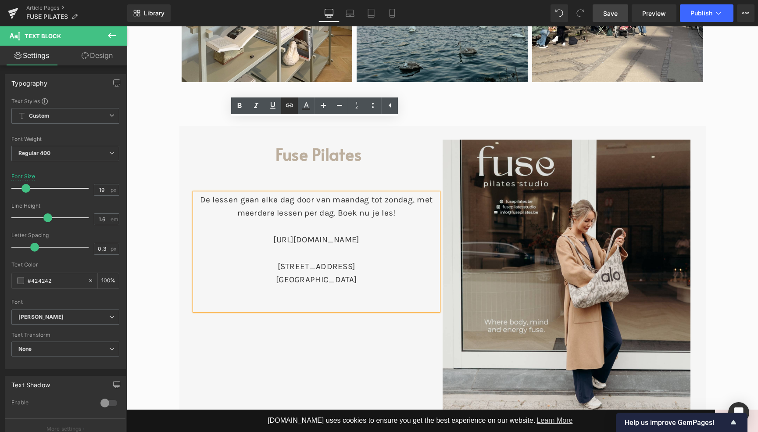
click at [293, 105] on icon at bounding box center [289, 105] width 11 height 11
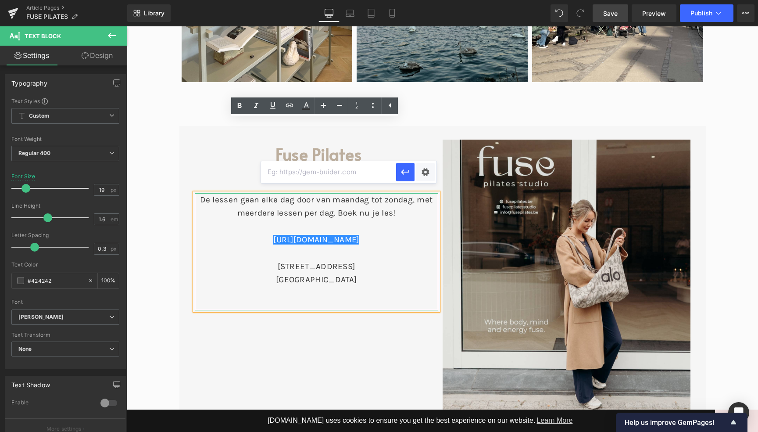
click at [333, 174] on input "text" at bounding box center [328, 172] width 135 height 22
paste input "[URL][DOMAIN_NAME]"
type input "[URL][DOMAIN_NAME]"
click at [404, 174] on icon "button" at bounding box center [405, 172] width 11 height 11
click at [422, 233] on div "[URL][DOMAIN_NAME] [STREET_ADDRESS]" at bounding box center [316, 260] width 243 height 54
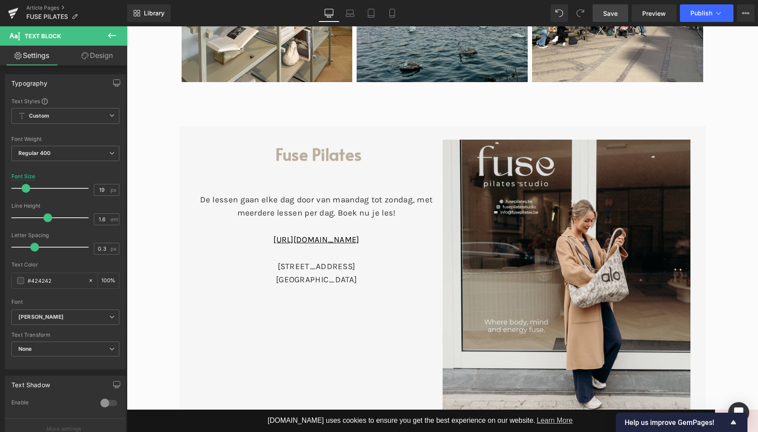
click at [114, 35] on icon at bounding box center [112, 35] width 8 height 5
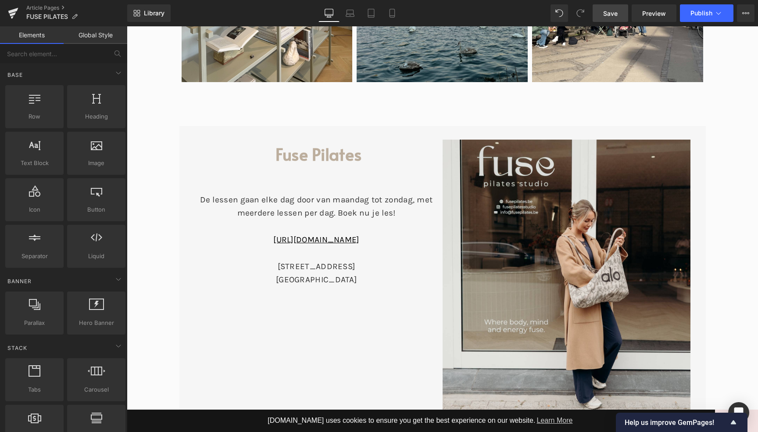
click at [614, 10] on span "Save" at bounding box center [610, 13] width 14 height 9
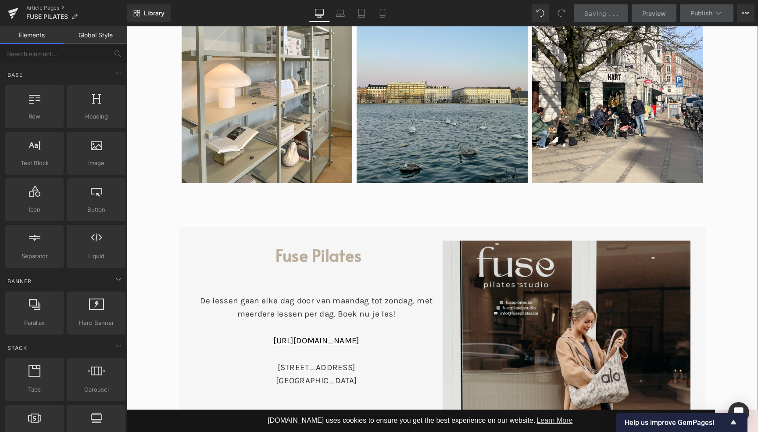
scroll to position [3553, 0]
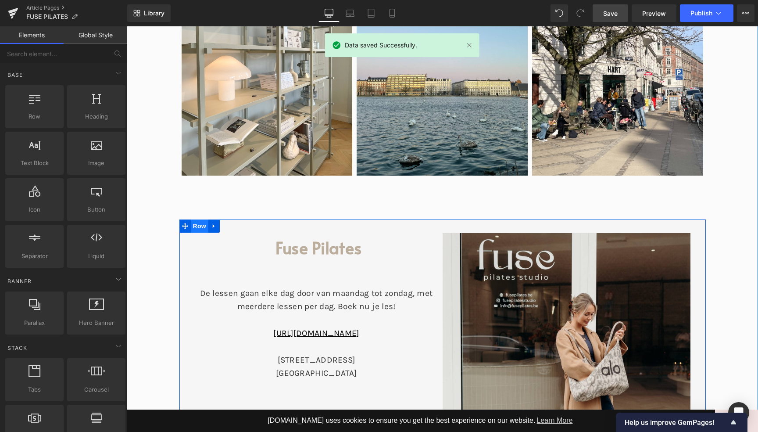
click at [200, 219] on span "Row" at bounding box center [200, 225] width 18 height 13
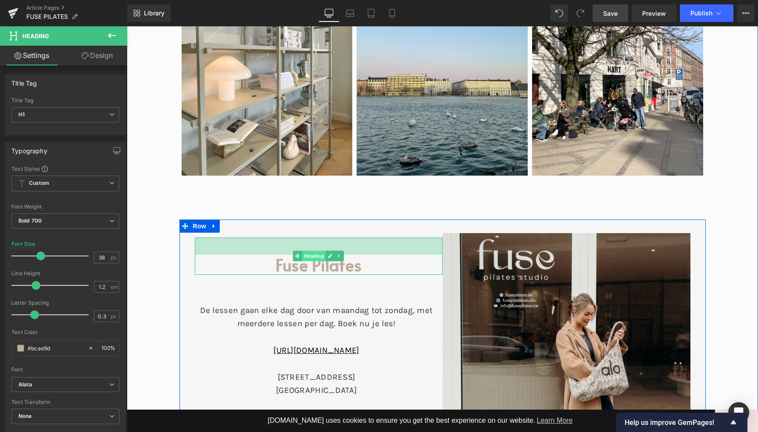
drag, startPoint x: 304, startPoint y: 165, endPoint x: 303, endPoint y: 183, distance: 17.1
click at [303, 237] on div "Fuse Pilates Heading 39px" at bounding box center [319, 255] width 248 height 37
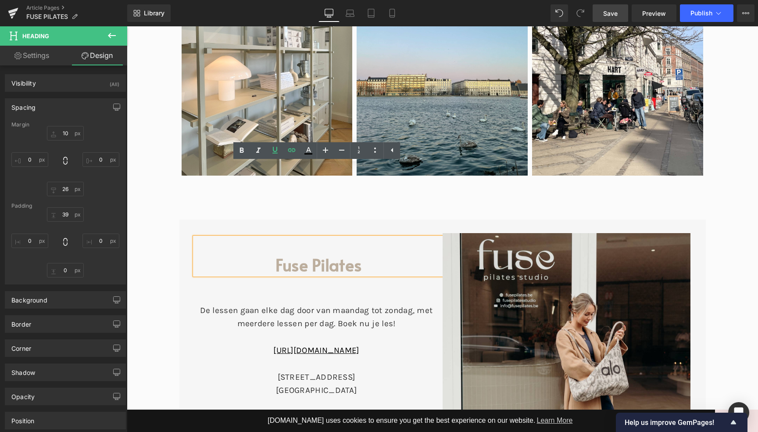
click at [615, 15] on span "Save" at bounding box center [610, 13] width 14 height 9
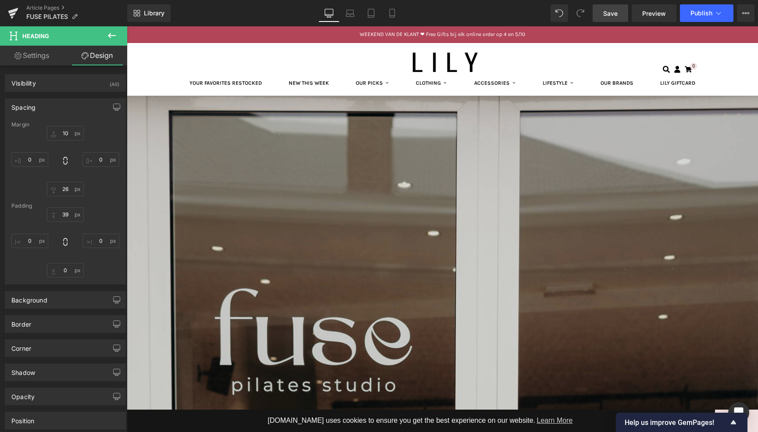
scroll to position [0, 0]
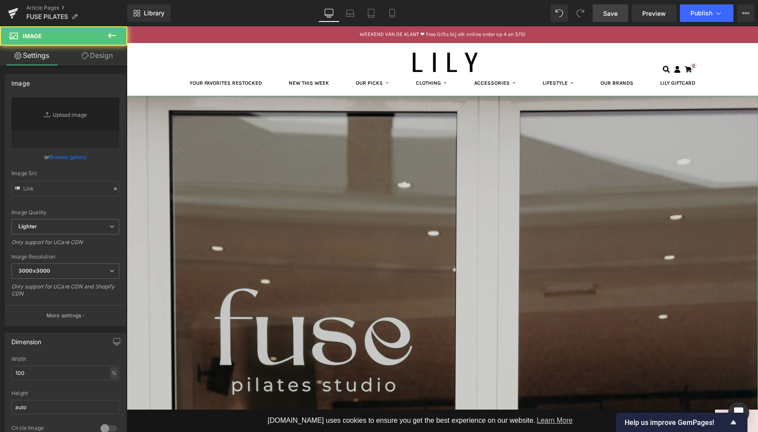
type input "[URL][DOMAIN_NAME]"
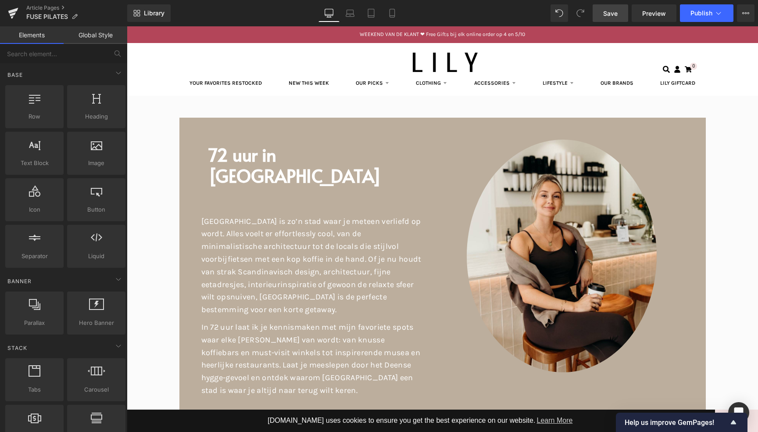
click at [612, 15] on span "Save" at bounding box center [610, 13] width 14 height 9
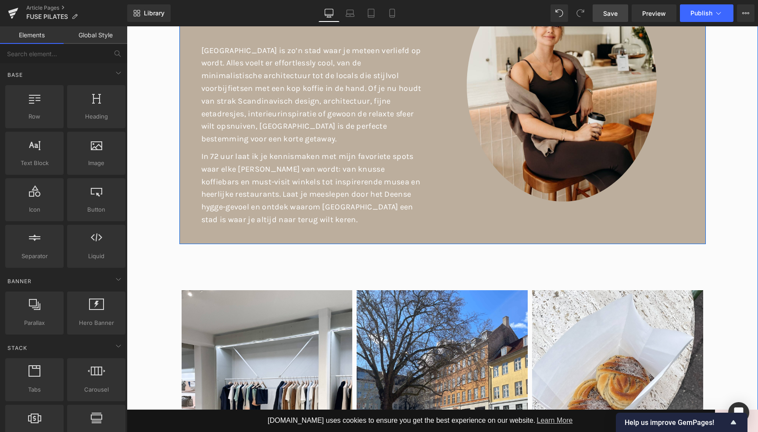
scroll to position [341, 0]
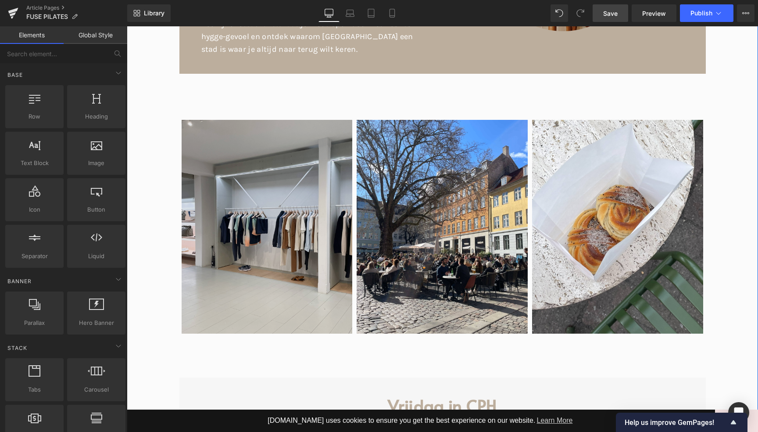
click at [287, 154] on img at bounding box center [266, 227] width 175 height 214
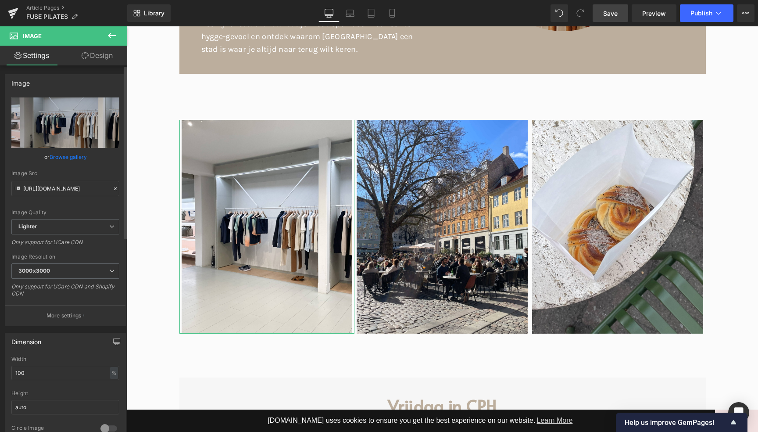
click at [63, 156] on link "Browse gallery" at bounding box center [68, 156] width 37 height 15
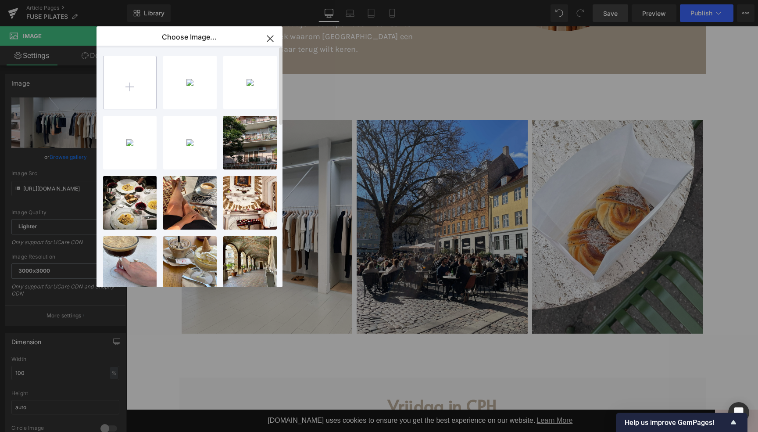
click at [141, 82] on input "file" at bounding box center [130, 82] width 53 height 53
type input "C:\fakepath\_I1A3402.jpg"
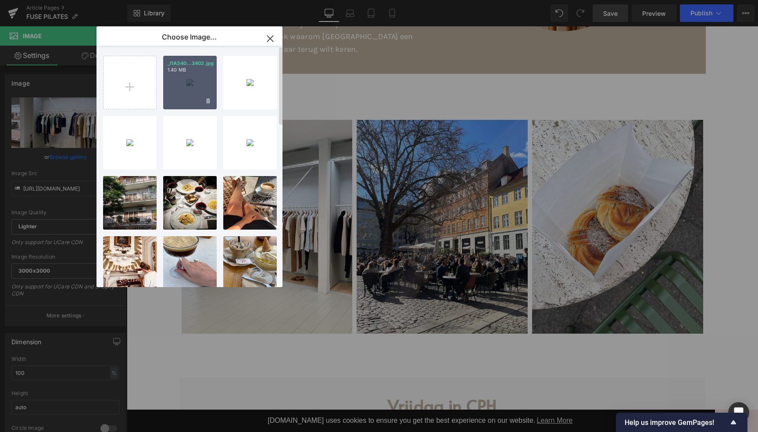
click at [191, 84] on div "_I1A340...3402.jpg 1.40 MB" at bounding box center [190, 83] width 54 height 54
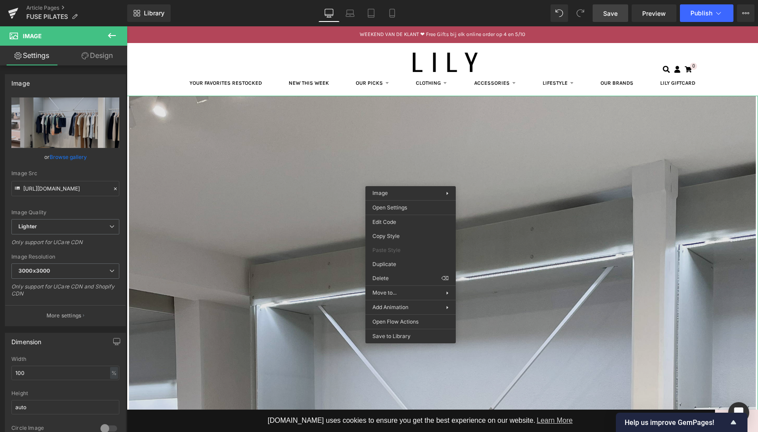
scroll to position [0, 0]
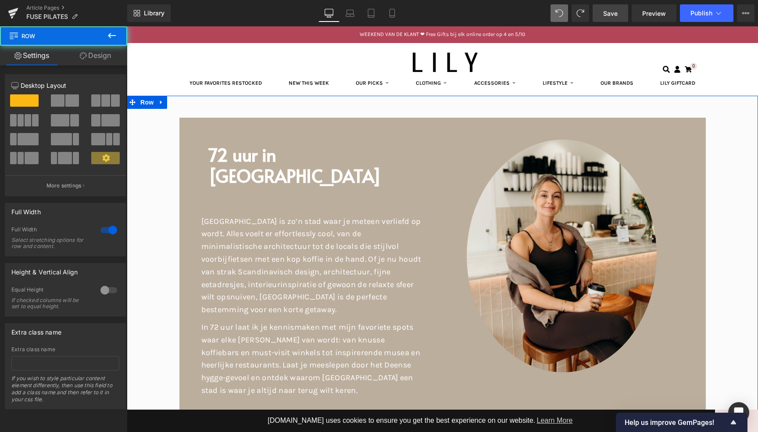
drag, startPoint x: 143, startPoint y: 228, endPoint x: 148, endPoint y: 225, distance: 5.1
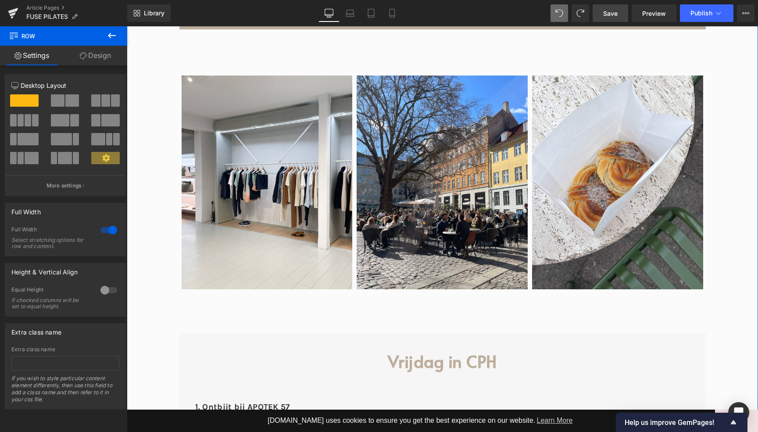
scroll to position [333, 0]
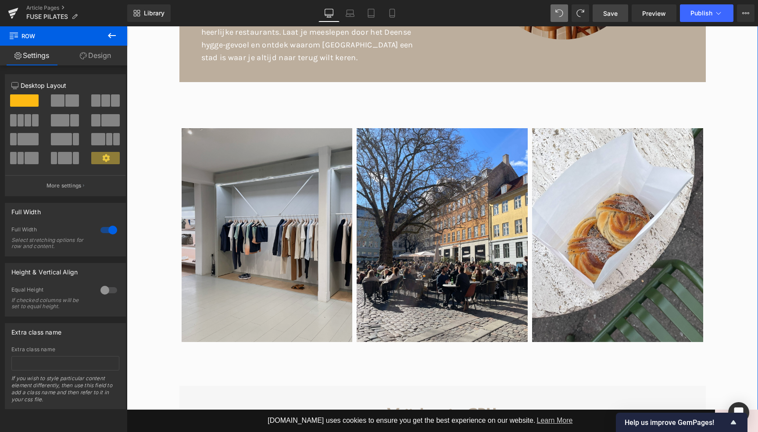
click at [269, 210] on div "Image" at bounding box center [266, 235] width 175 height 214
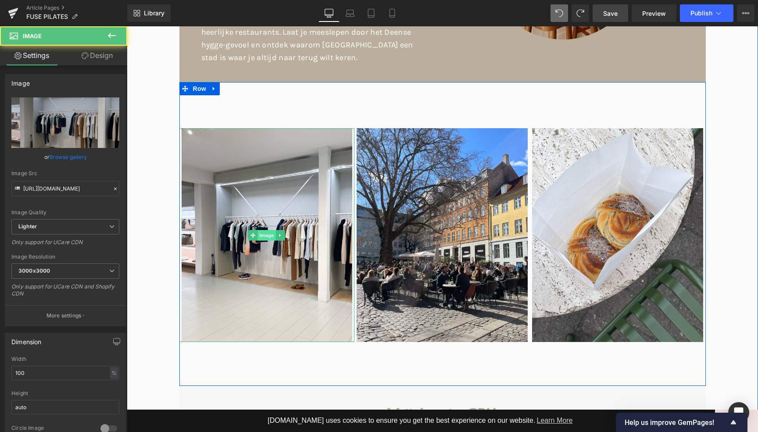
click at [262, 230] on span "Image" at bounding box center [267, 235] width 18 height 11
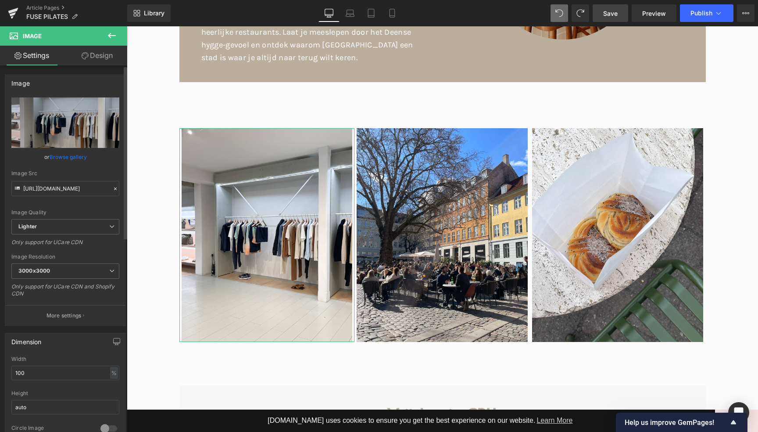
click at [75, 158] on link "Browse gallery" at bounding box center [68, 156] width 37 height 15
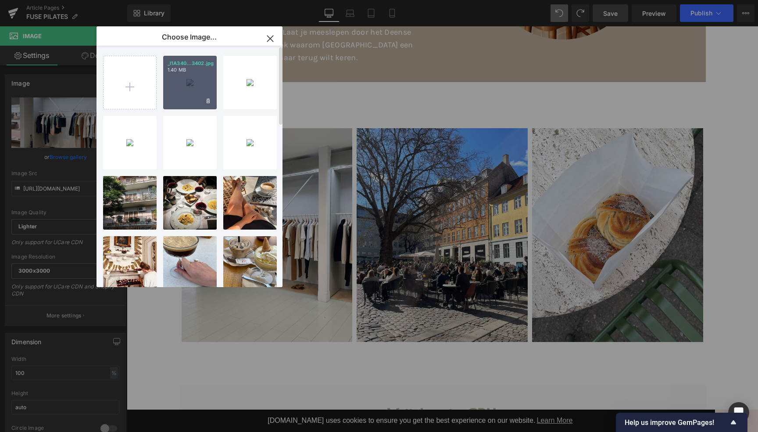
click at [199, 91] on div "_I1A340...3402.jpg 1.40 MB" at bounding box center [190, 83] width 54 height 54
type input "[URL][DOMAIN_NAME]"
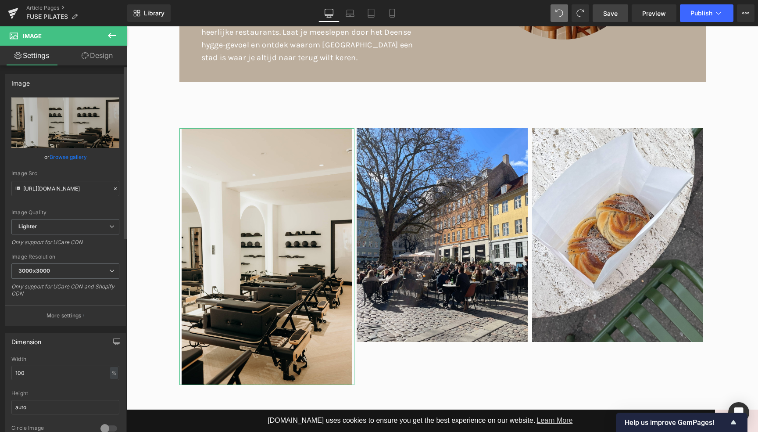
click at [61, 158] on link "Browse gallery" at bounding box center [68, 156] width 37 height 15
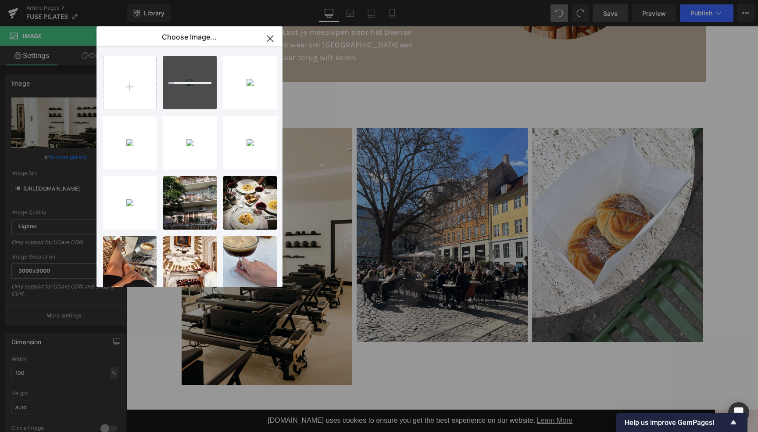
type input "C:\fakepath\_I1A3344.jpg"
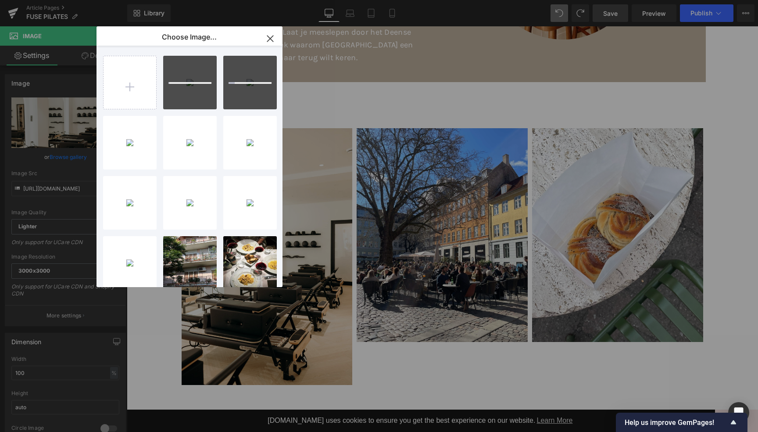
type input "C:\fakepath\_I1A3809.jpg"
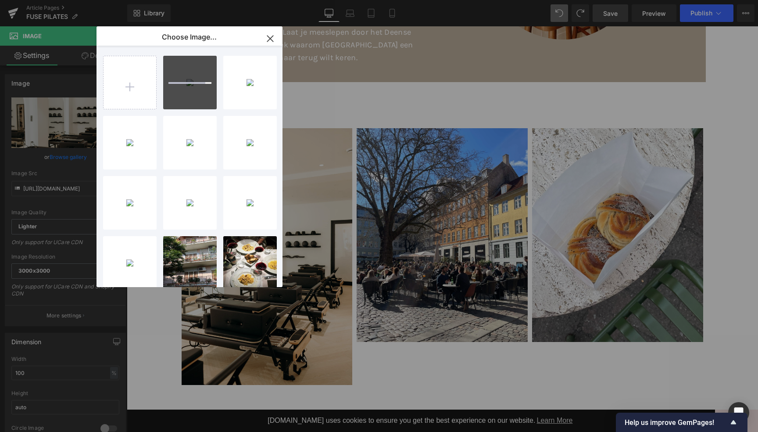
type input "C:\fakepath\_I1A3618.jpg"
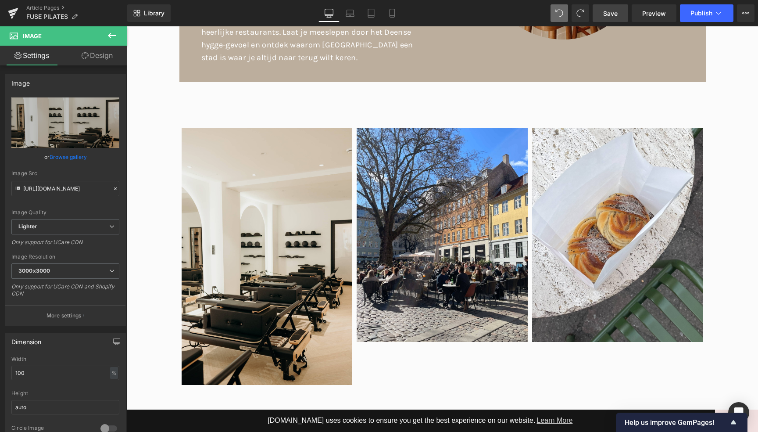
drag, startPoint x: 561, startPoint y: 355, endPoint x: 556, endPoint y: 350, distance: 6.5
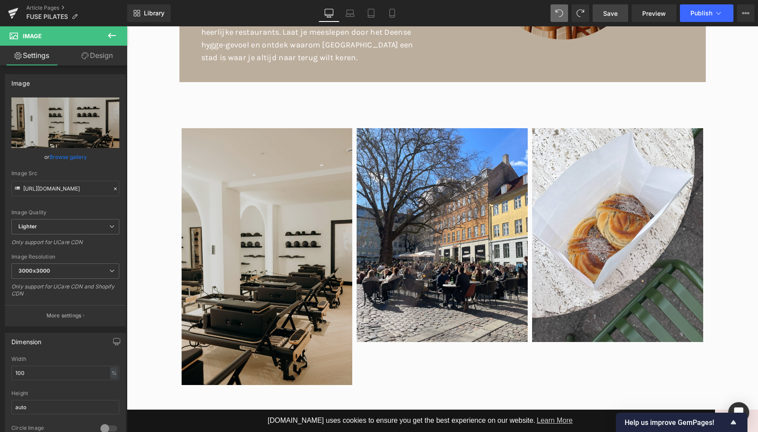
drag, startPoint x: 402, startPoint y: 250, endPoint x: 275, endPoint y: 224, distance: 129.8
click at [275, 224] on img at bounding box center [266, 256] width 175 height 257
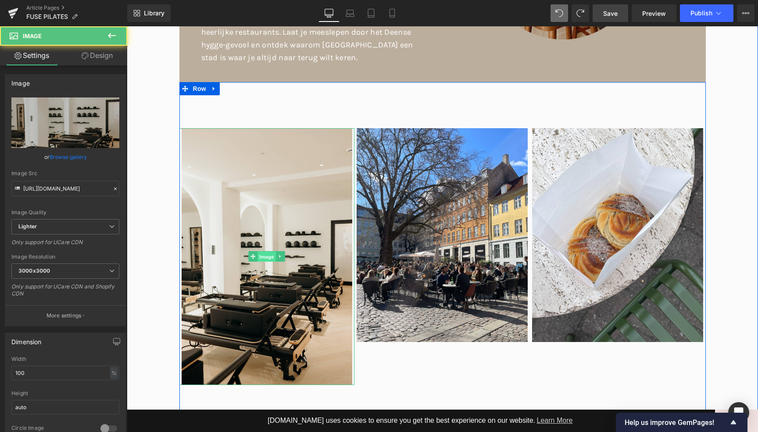
click at [270, 251] on span "Image" at bounding box center [267, 256] width 18 height 11
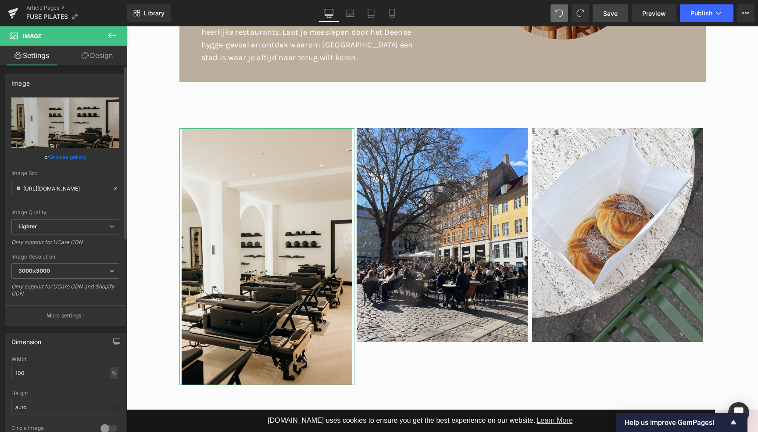
click at [64, 158] on link "Browse gallery" at bounding box center [68, 156] width 37 height 15
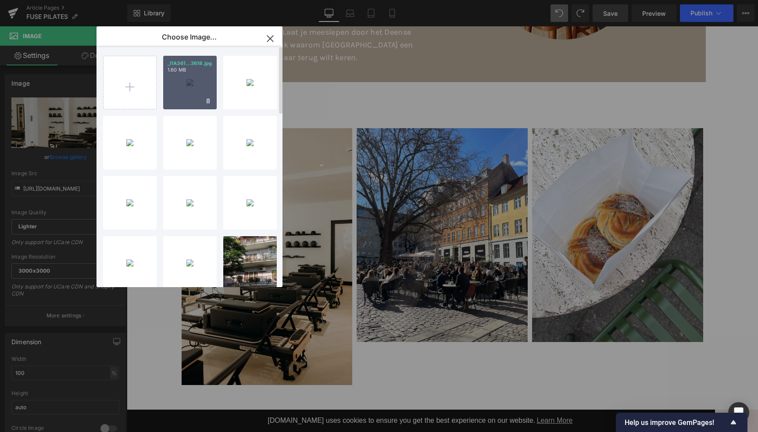
click at [183, 83] on div "_I1A361...3618.jpg 1.60 MB" at bounding box center [190, 83] width 54 height 54
type input "[URL][DOMAIN_NAME]"
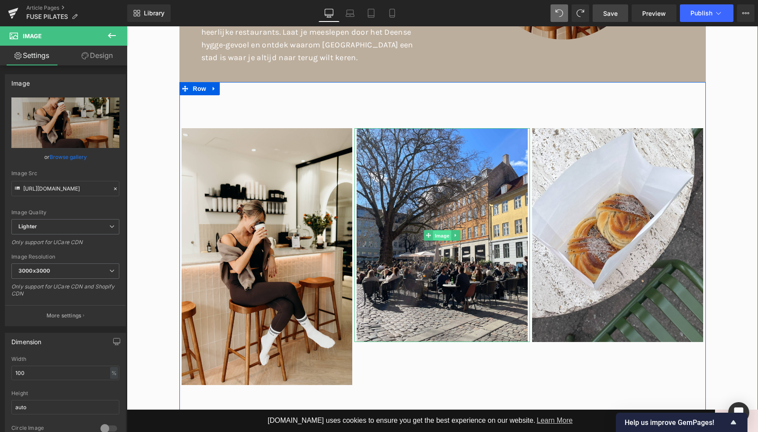
click at [438, 230] on span "Image" at bounding box center [442, 235] width 18 height 11
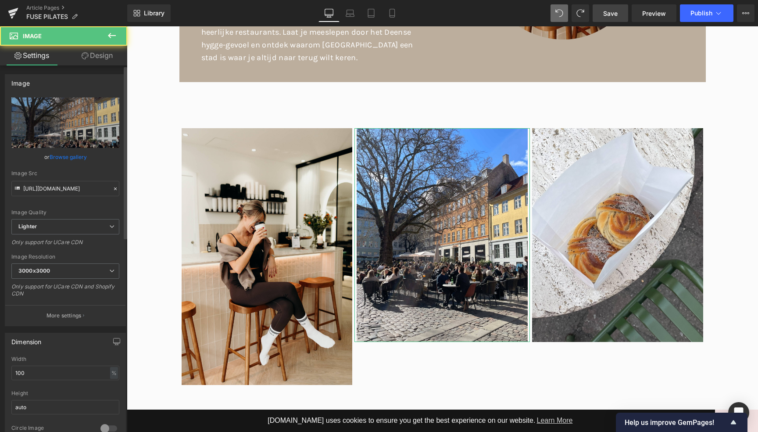
click at [68, 158] on link "Browse gallery" at bounding box center [68, 156] width 37 height 15
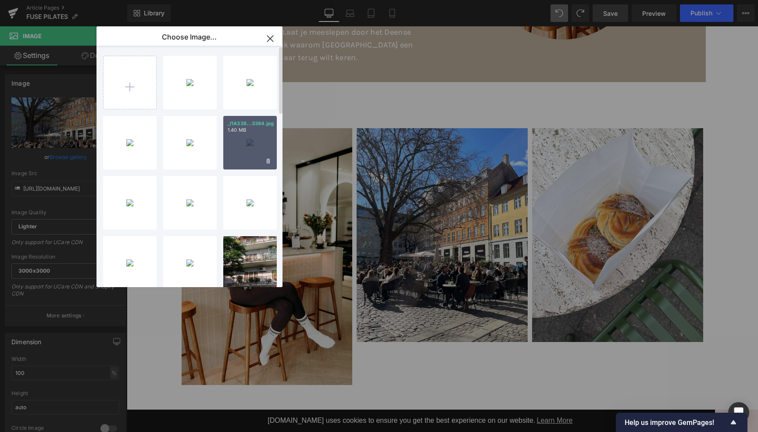
click at [254, 157] on div "_I1A338...3384.jpg 1.40 MB" at bounding box center [250, 143] width 54 height 54
type input "[URL][DOMAIN_NAME]"
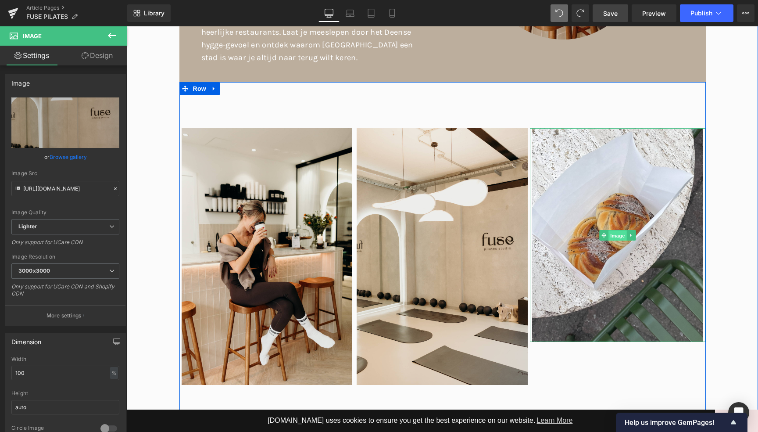
click at [615, 230] on span "Image" at bounding box center [618, 235] width 18 height 11
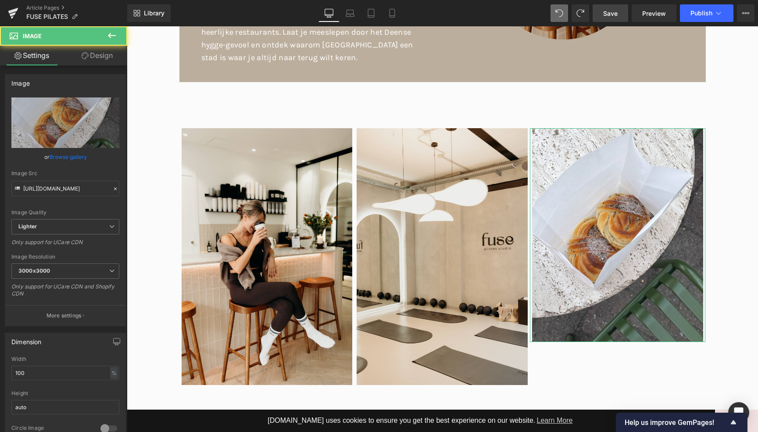
click at [59, 155] on link "Browse gallery" at bounding box center [68, 156] width 37 height 15
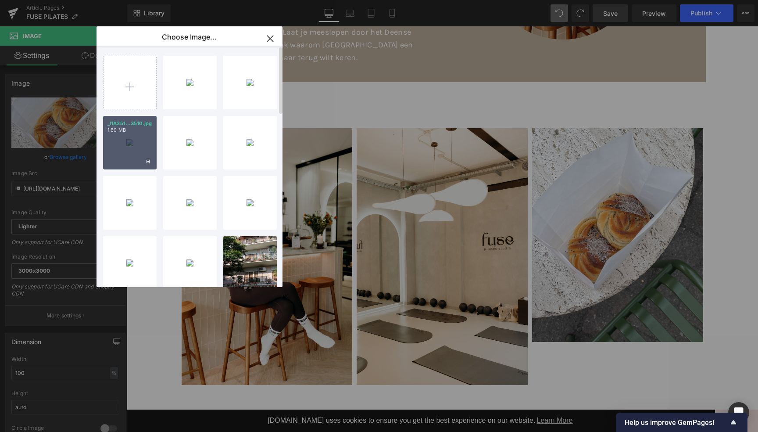
click at [122, 146] on div "_I1A351...3510.jpg 1.69 MB" at bounding box center [130, 143] width 54 height 54
type input "[URL][DOMAIN_NAME]"
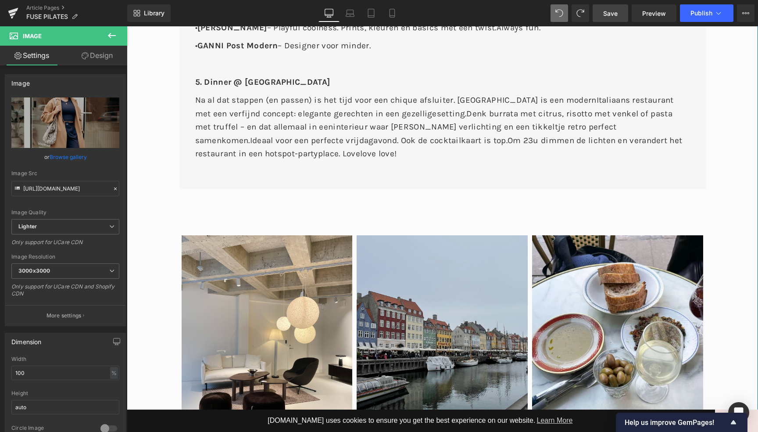
scroll to position [1425, 0]
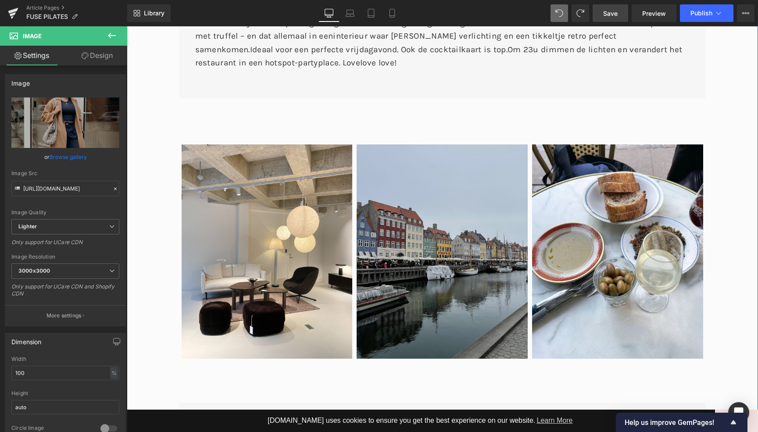
click at [432, 230] on img at bounding box center [441, 251] width 175 height 214
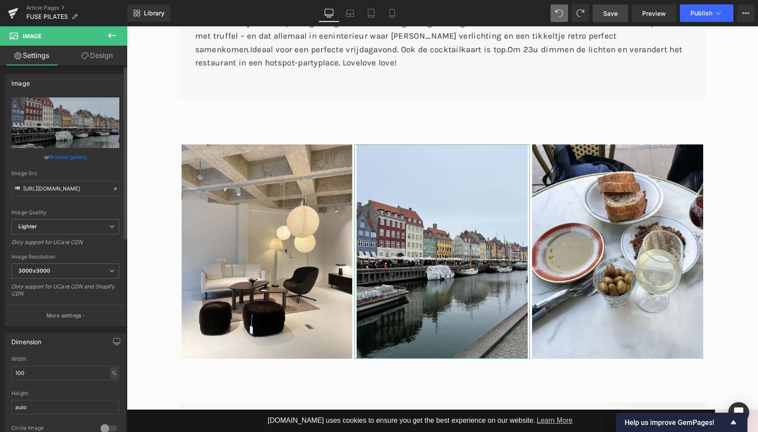
click at [70, 158] on link "Browse gallery" at bounding box center [68, 156] width 37 height 15
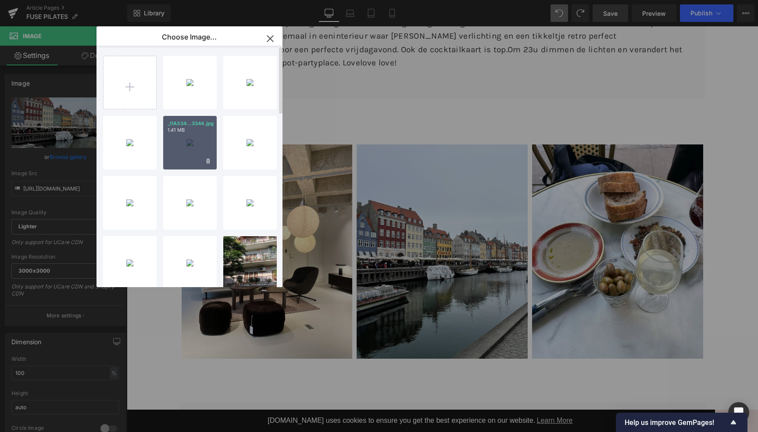
click at [181, 154] on div "_I1A334...3344.jpg 1.41 MB" at bounding box center [190, 143] width 54 height 54
type input "[URL][DOMAIN_NAME]"
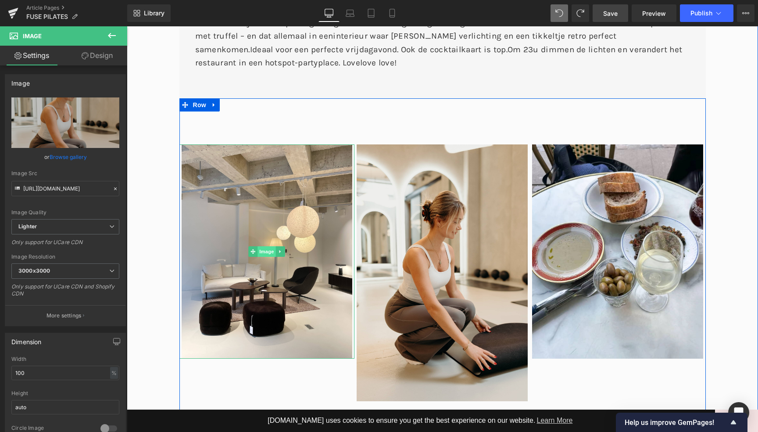
click at [269, 246] on span "Image" at bounding box center [267, 251] width 18 height 11
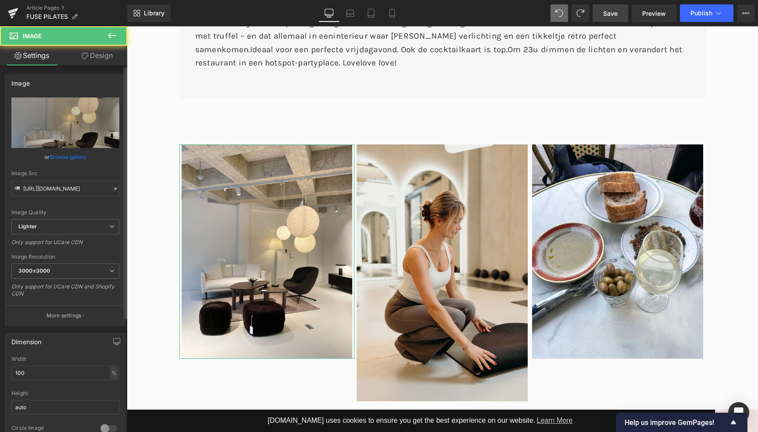
click at [68, 154] on link "Browse gallery" at bounding box center [68, 156] width 37 height 15
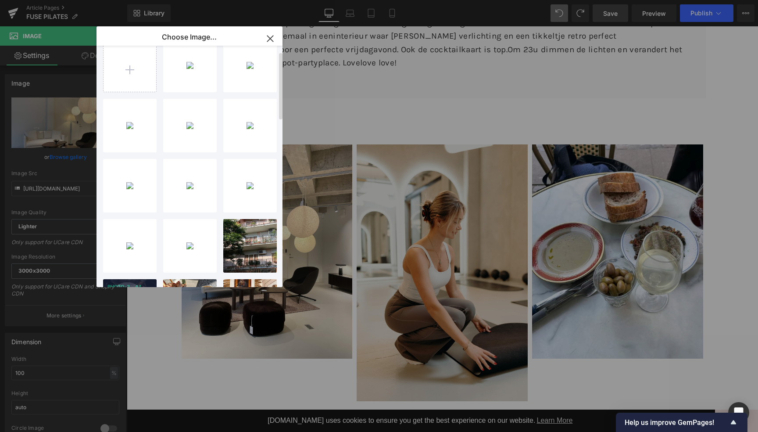
scroll to position [15, 0]
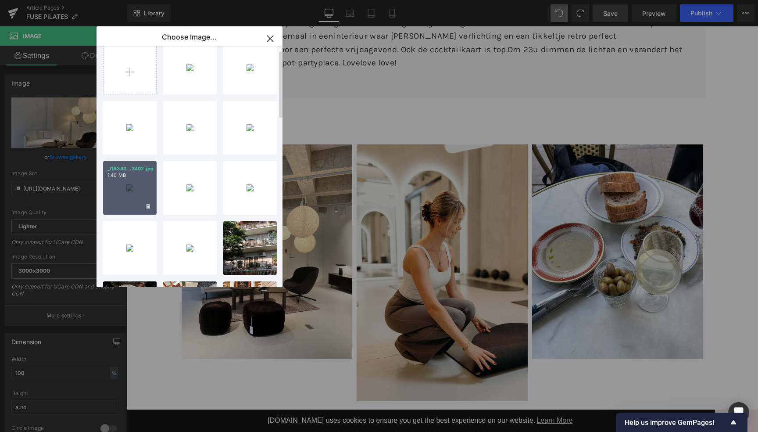
click at [127, 193] on div "_I1A340...3402.jpg 1.40 MB" at bounding box center [130, 188] width 54 height 54
type input "[URL][DOMAIN_NAME]"
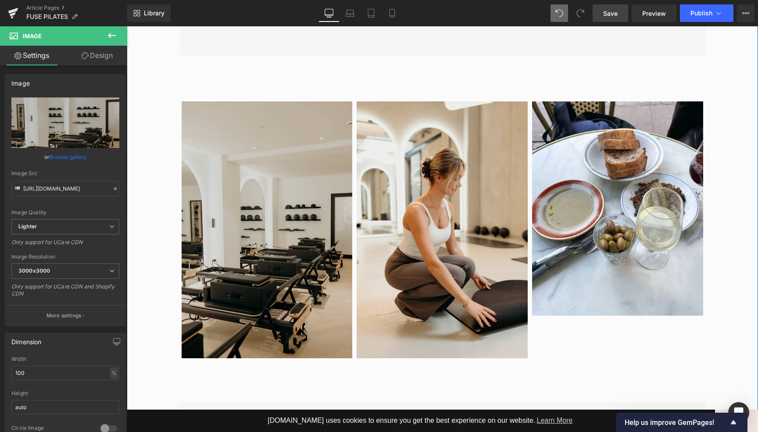
scroll to position [1447, 0]
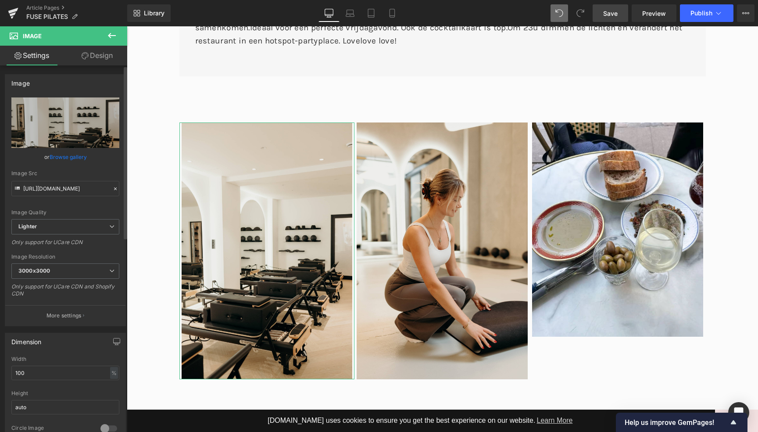
click at [69, 155] on link "Browse gallery" at bounding box center [68, 156] width 37 height 15
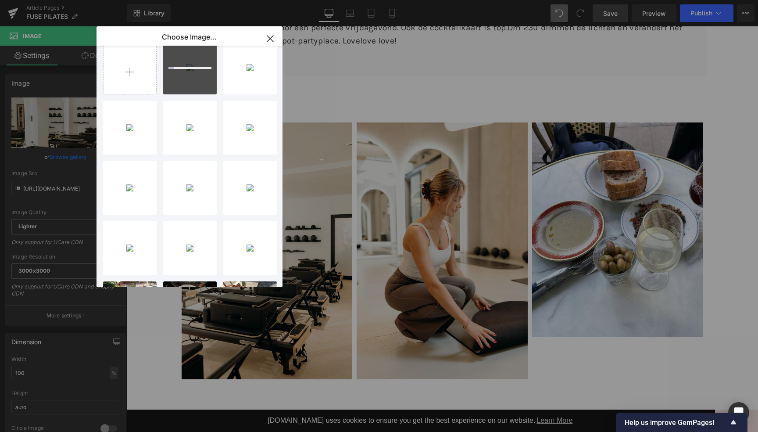
type input "C:\fakepath\_I1A3809.jpg"
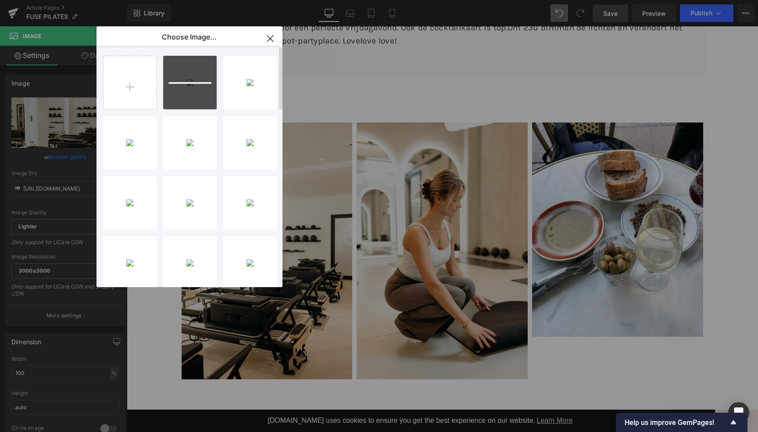
scroll to position [0, 0]
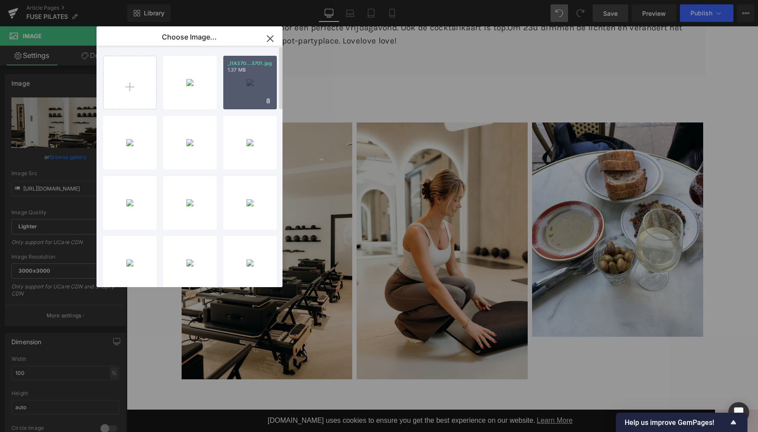
click at [248, 87] on div "_I1A370...3701.jpg 1.37 MB" at bounding box center [250, 83] width 54 height 54
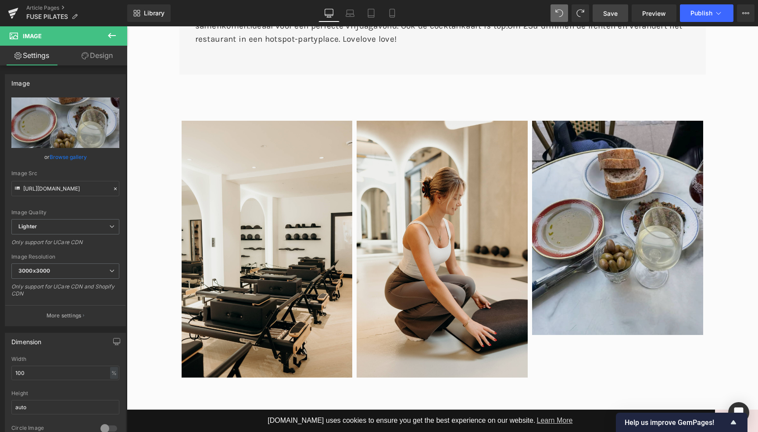
scroll to position [1424, 0]
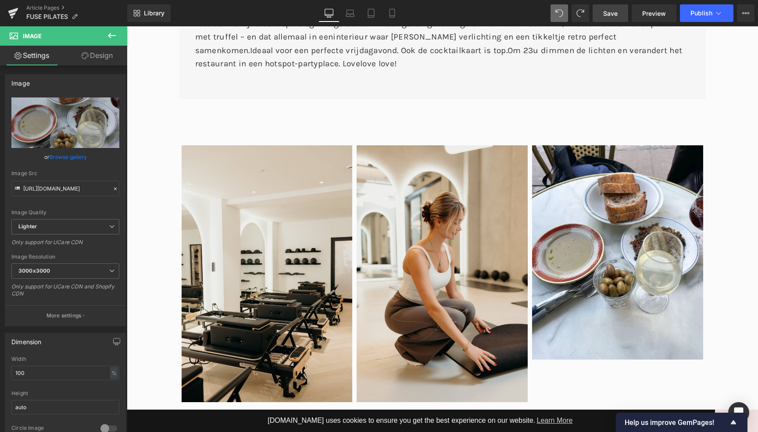
click at [607, 9] on span "Save" at bounding box center [610, 13] width 14 height 9
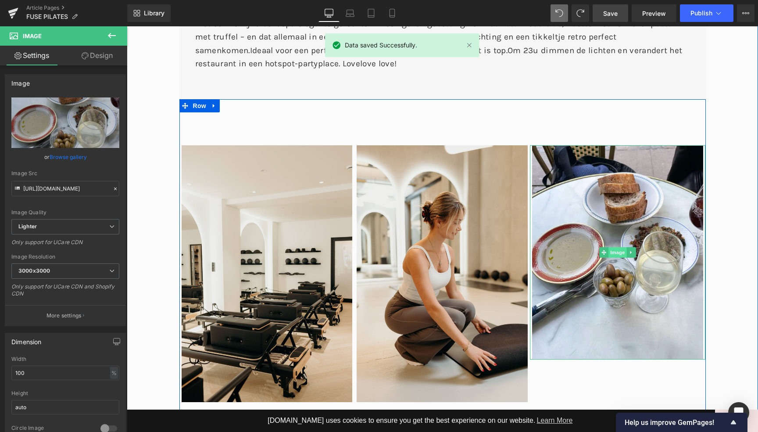
click at [615, 247] on span "Image" at bounding box center [618, 252] width 18 height 11
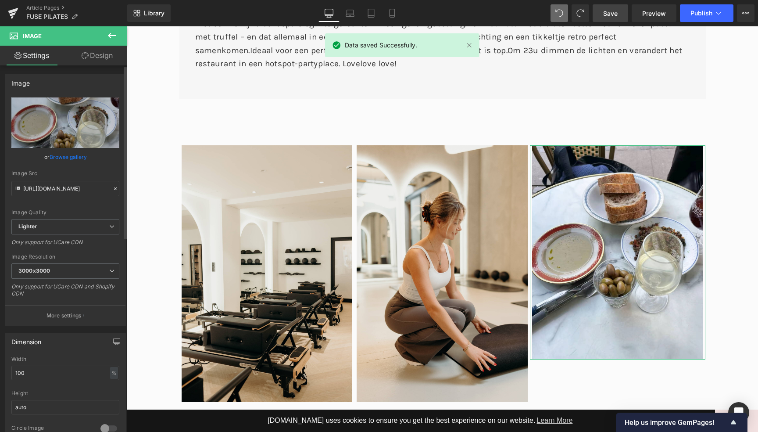
click at [61, 158] on link "Browse gallery" at bounding box center [68, 156] width 37 height 15
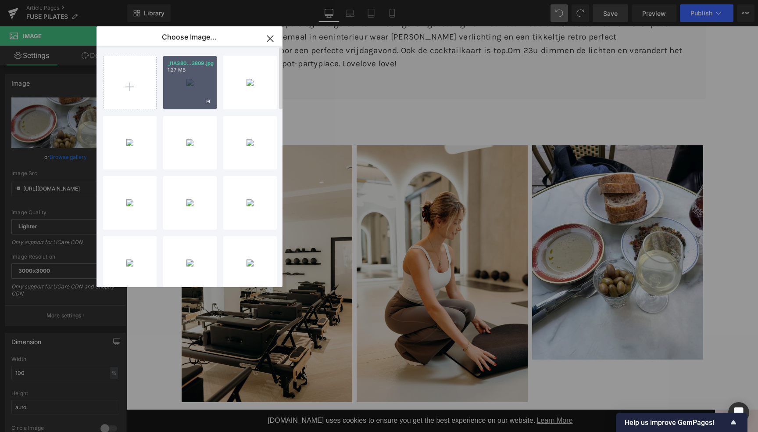
click at [192, 87] on div "_I1A380...3809.jpg 1.27 MB" at bounding box center [190, 83] width 54 height 54
type input "[URL][DOMAIN_NAME]"
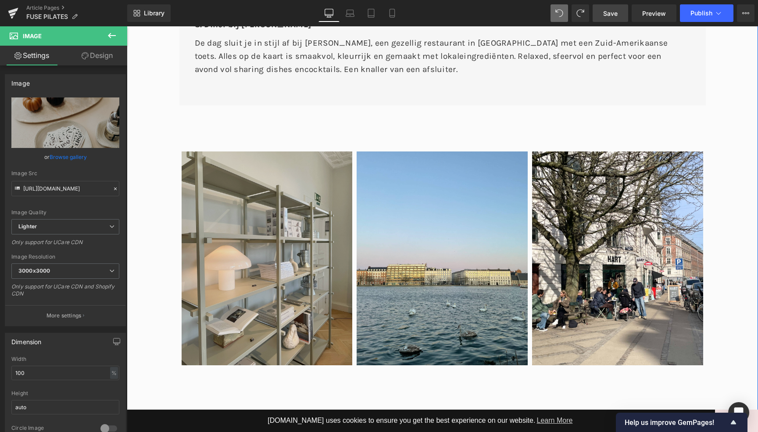
scroll to position [2500, 0]
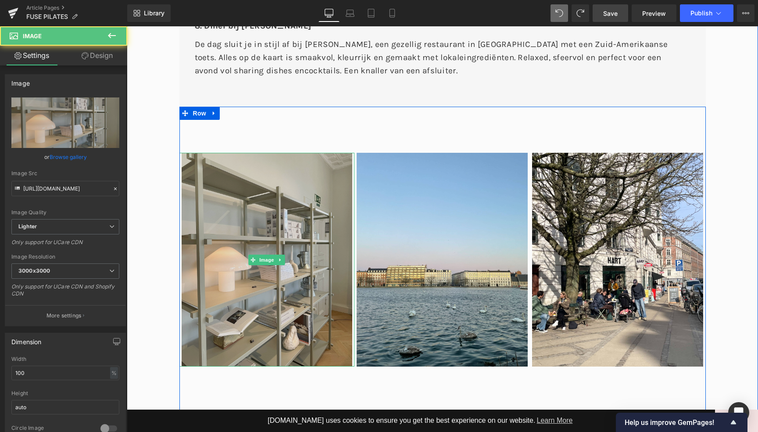
click at [279, 153] on img at bounding box center [266, 260] width 175 height 214
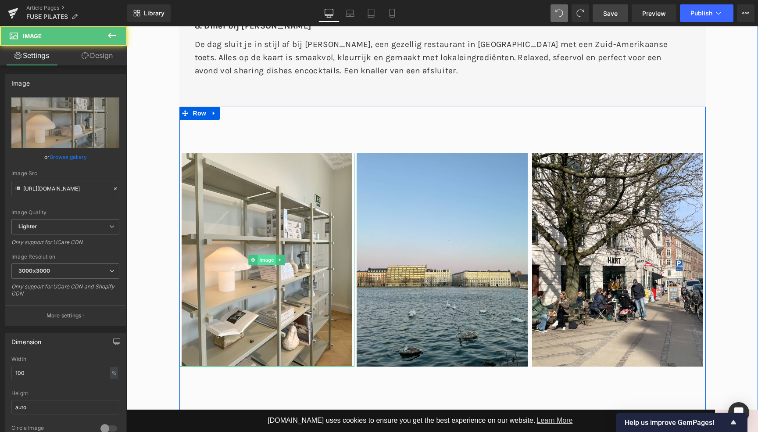
click at [262, 254] on span "Image" at bounding box center [267, 259] width 18 height 11
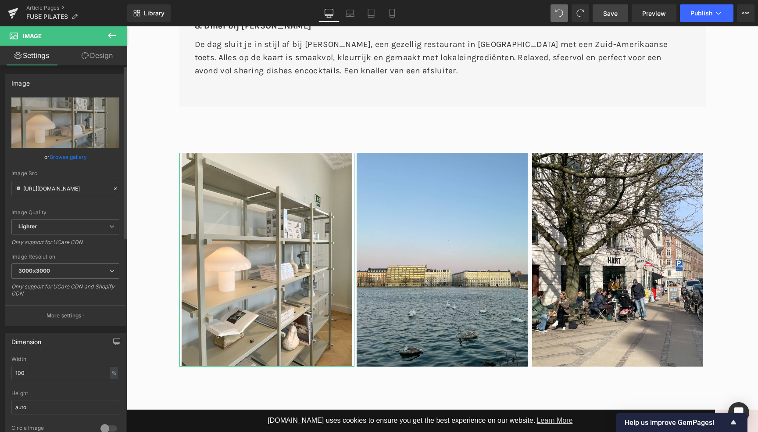
click at [66, 158] on link "Browse gallery" at bounding box center [68, 156] width 37 height 15
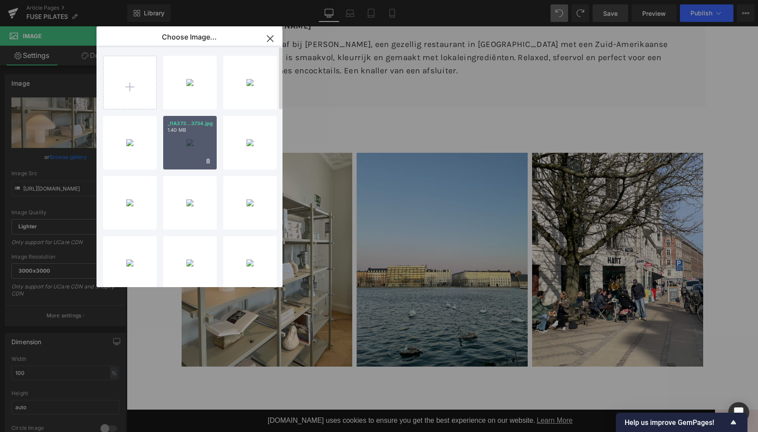
click at [187, 143] on div "_I1A373...3734.jpg 1.40 MB" at bounding box center [190, 143] width 54 height 54
type input "[URL][DOMAIN_NAME]"
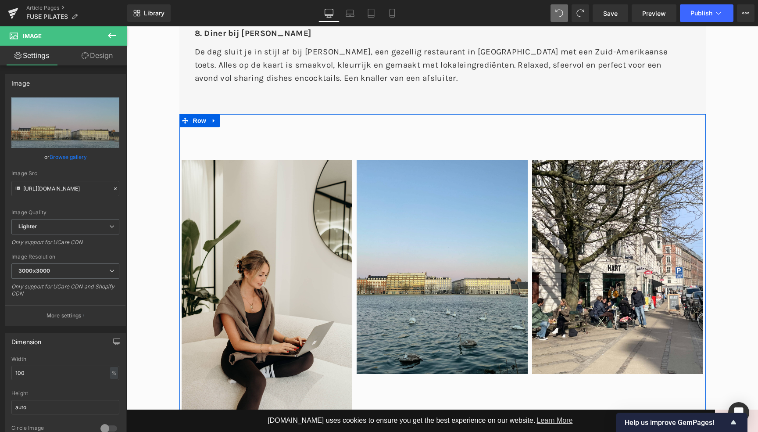
scroll to position [2441, 0]
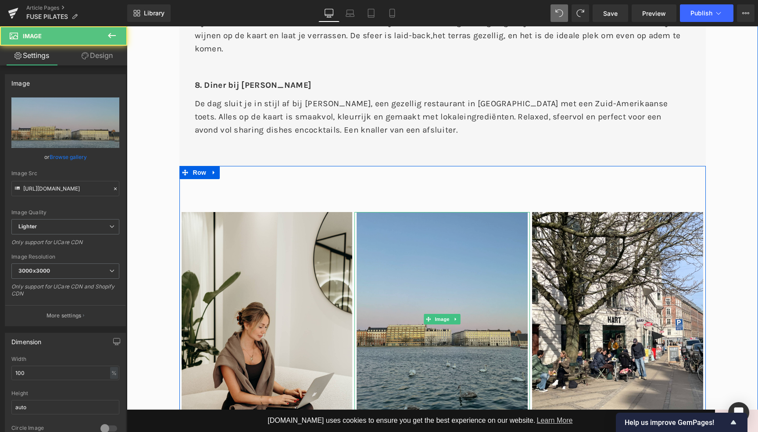
click at [440, 258] on img at bounding box center [441, 319] width 175 height 214
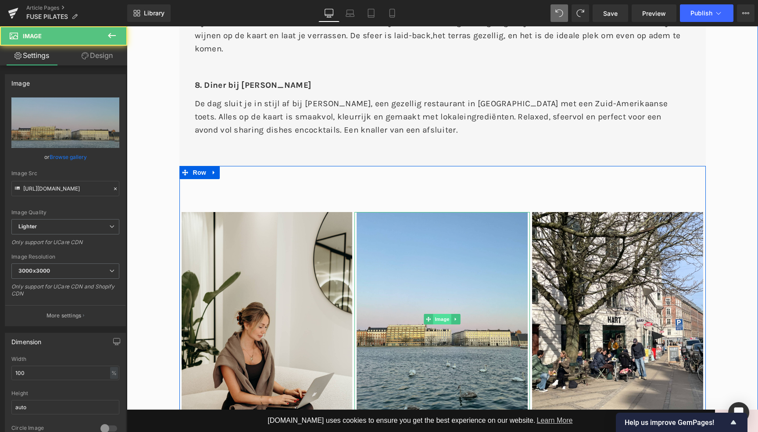
click at [439, 314] on span "Image" at bounding box center [442, 319] width 18 height 11
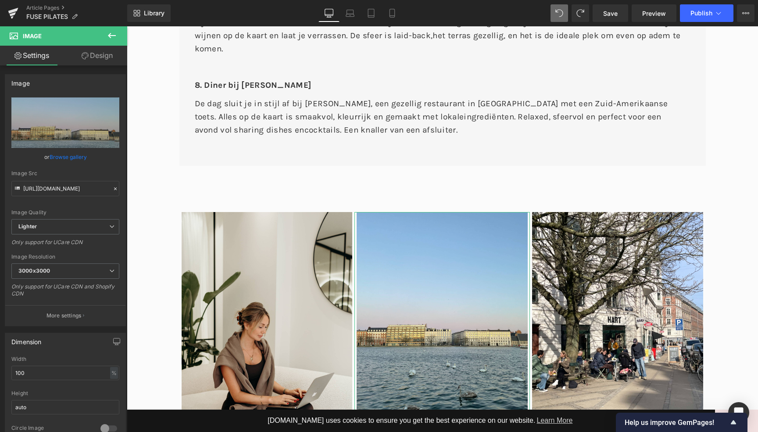
click at [67, 161] on link "Browse gallery" at bounding box center [68, 156] width 37 height 15
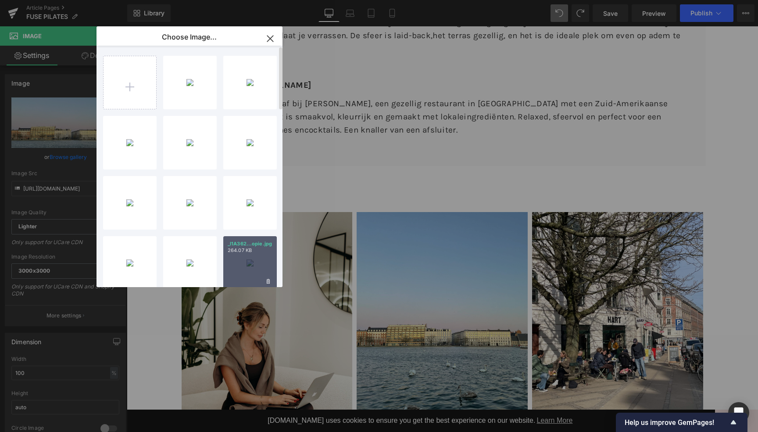
scroll to position [0, 0]
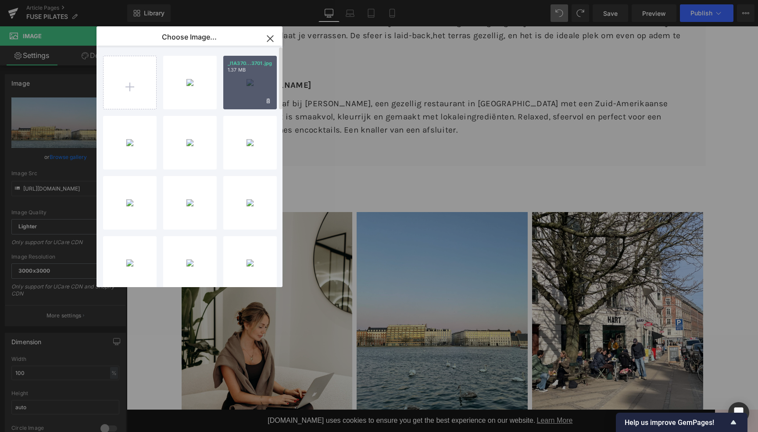
click at [251, 85] on div "_I1A370...3701.jpg 1.37 MB" at bounding box center [250, 83] width 54 height 54
type input "[URL][DOMAIN_NAME]"
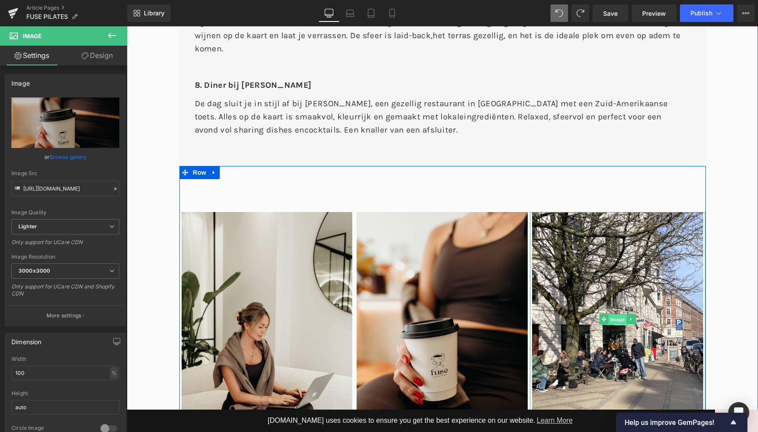
click at [617, 314] on span "Image" at bounding box center [618, 319] width 18 height 11
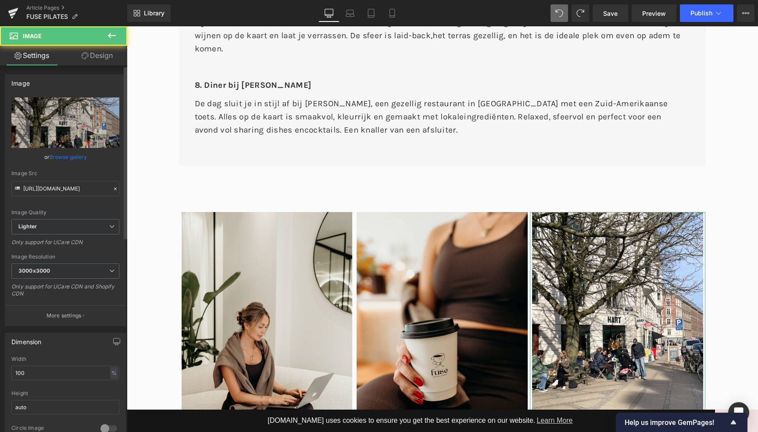
click at [69, 157] on link "Browse gallery" at bounding box center [68, 156] width 37 height 15
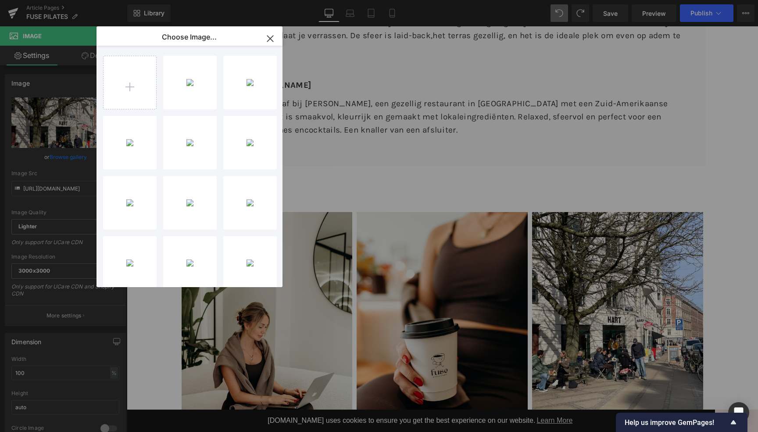
type input "C:\fakepath\_I1A3430.jpg"
type input "C:\fakepath\_I1A3327.jpg"
click at [251, 81] on div "_I1A343...3430.jpg 1.74 MB" at bounding box center [250, 83] width 54 height 54
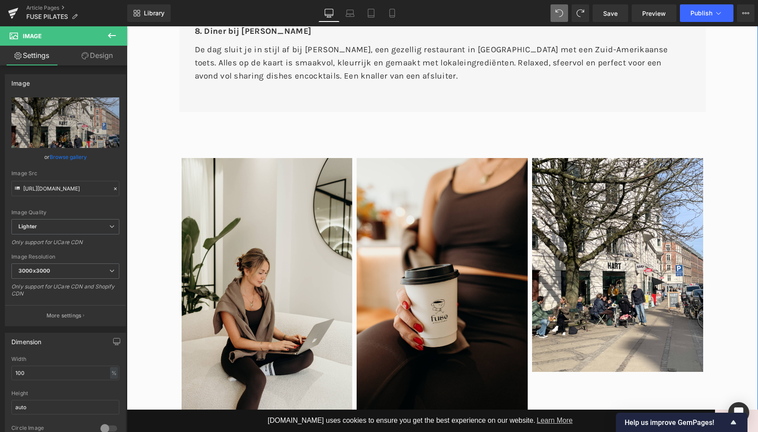
scroll to position [2490, 0]
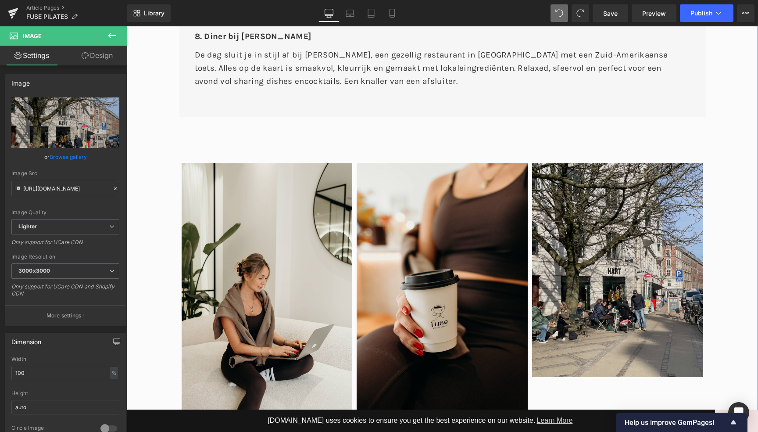
click at [613, 193] on img at bounding box center [617, 270] width 175 height 214
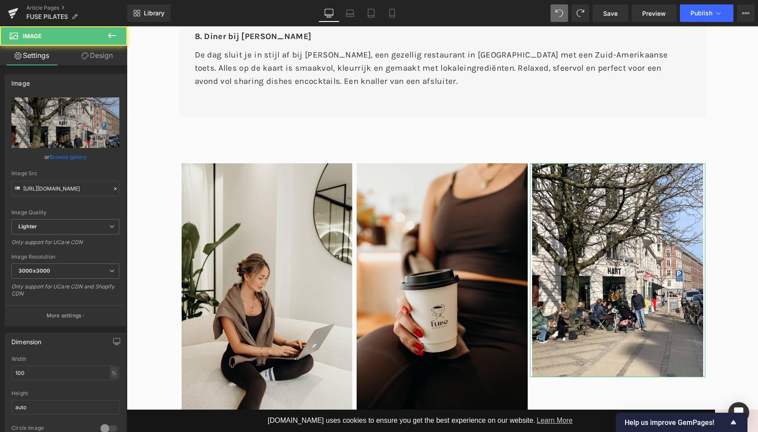
click at [77, 159] on link "Browse gallery" at bounding box center [68, 156] width 37 height 15
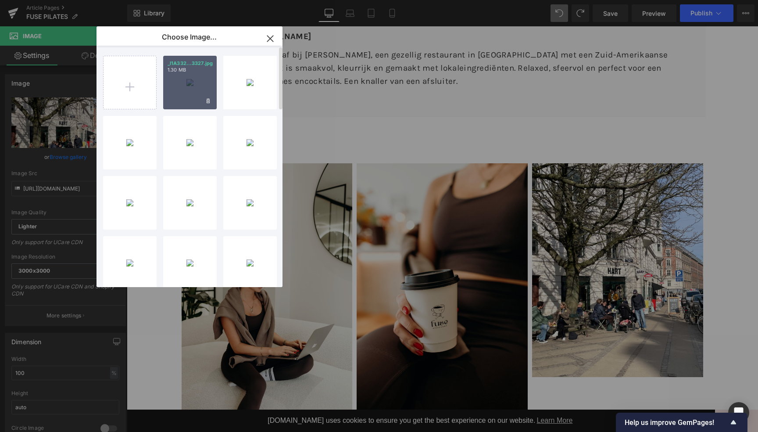
click at [185, 87] on div "_I1A332...3327.jpg 1.30 MB" at bounding box center [190, 83] width 54 height 54
type input "[URL][DOMAIN_NAME]"
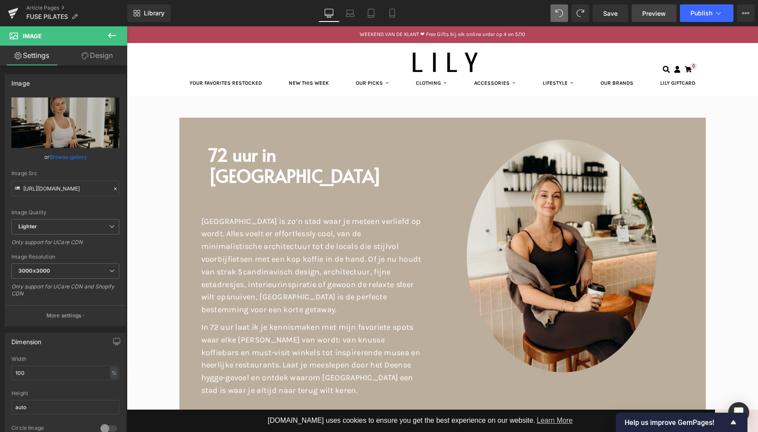
scroll to position [0, 0]
click at [610, 14] on span "Save" at bounding box center [610, 13] width 14 height 9
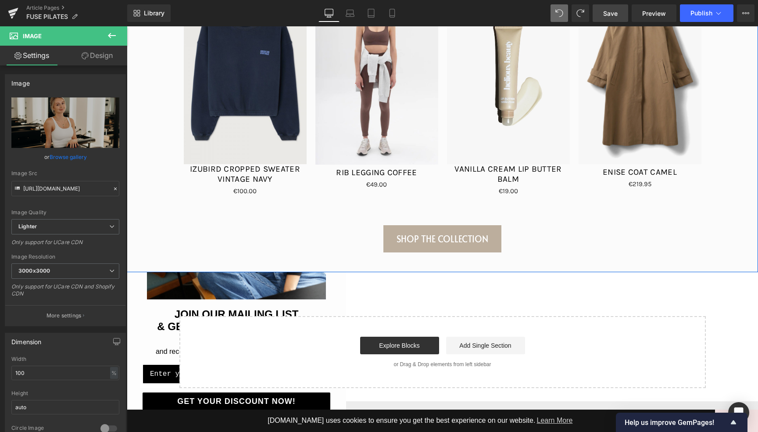
scroll to position [3697, 0]
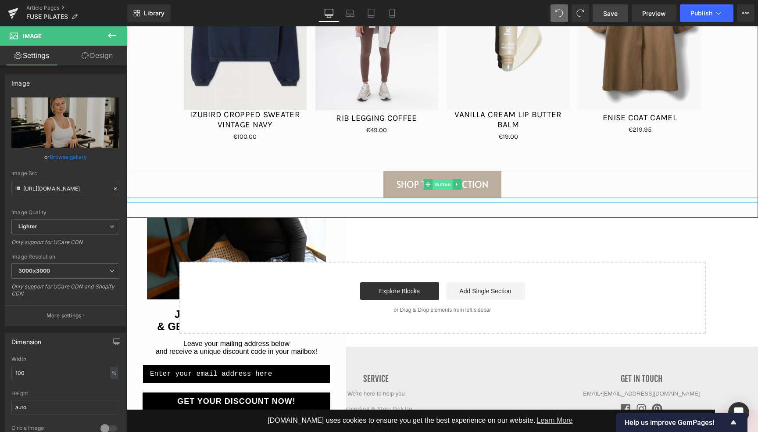
click at [447, 179] on span "Button" at bounding box center [443, 184] width 20 height 11
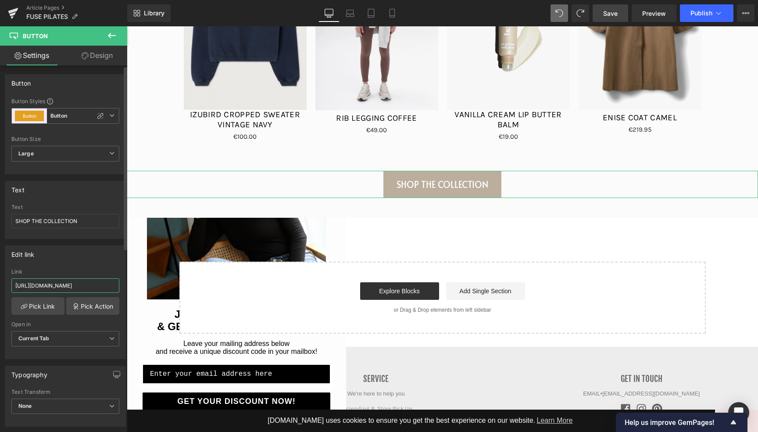
click at [74, 288] on input "[URL][DOMAIN_NAME]" at bounding box center [65, 285] width 108 height 14
paste input "pilates"
type input "[URL][DOMAIN_NAME]"
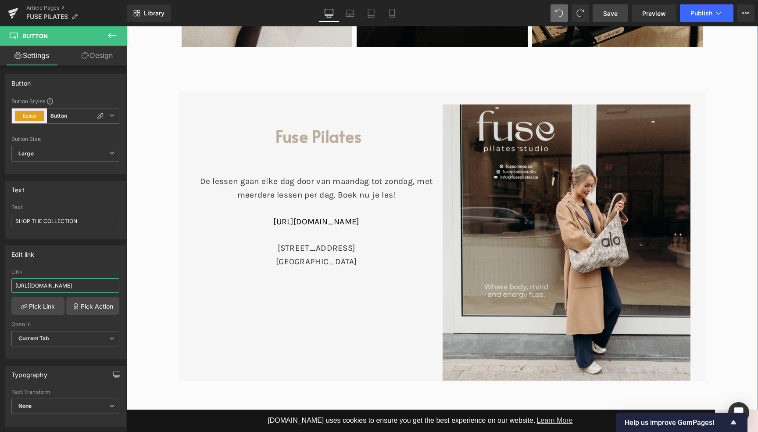
scroll to position [2743, 0]
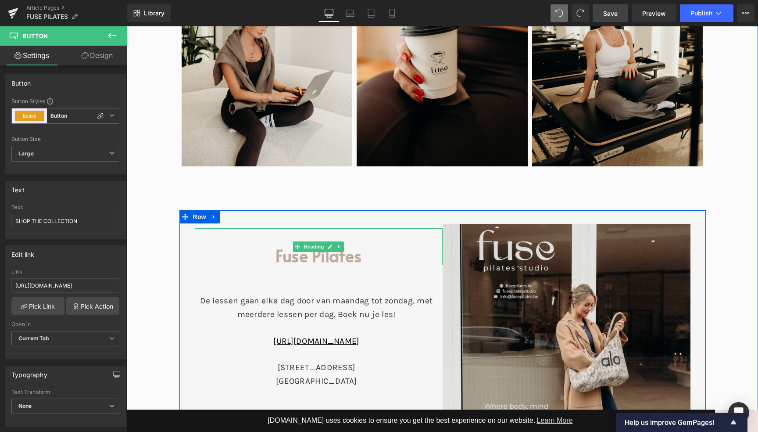
click at [305, 245] on h1 "Fuse Pilates" at bounding box center [319, 255] width 248 height 20
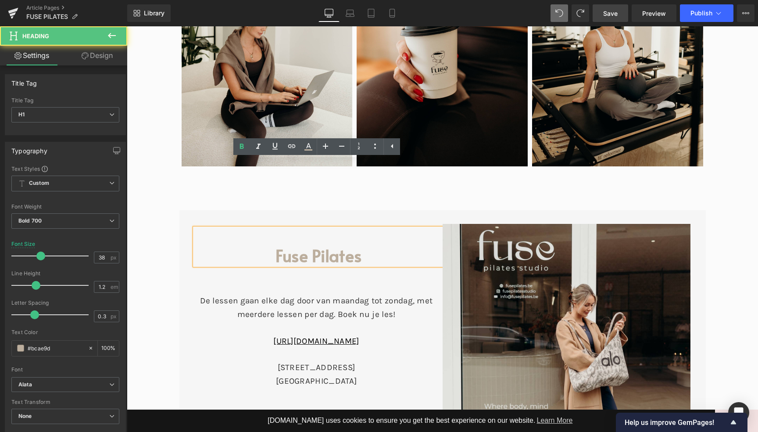
click at [97, 57] on link "Design" at bounding box center [97, 56] width 64 height 20
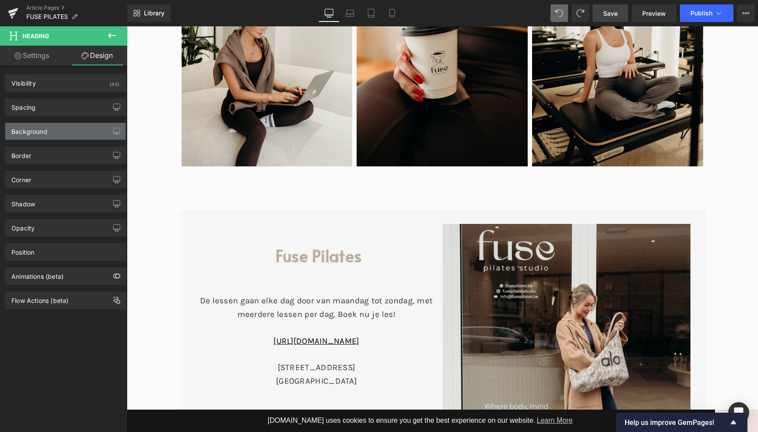
click at [29, 130] on div "Background" at bounding box center [29, 129] width 36 height 12
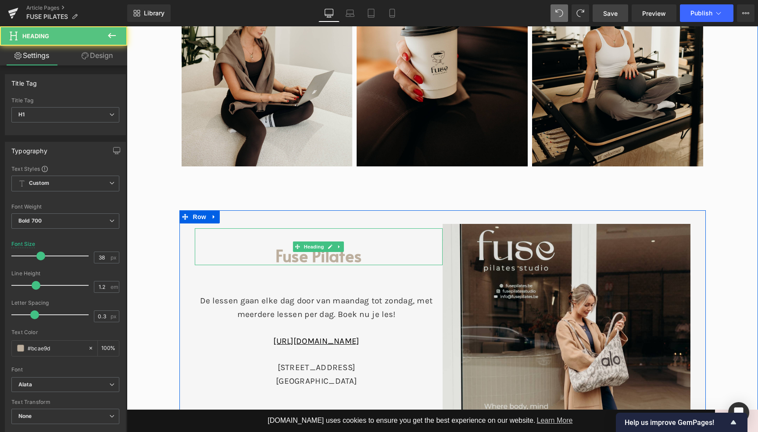
click at [278, 245] on h1 "Fuse Pilates" at bounding box center [319, 255] width 248 height 20
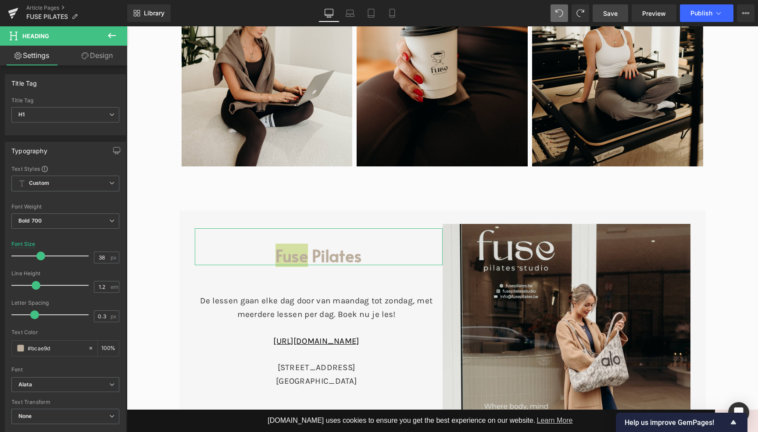
click at [100, 55] on link "Design" at bounding box center [97, 56] width 64 height 20
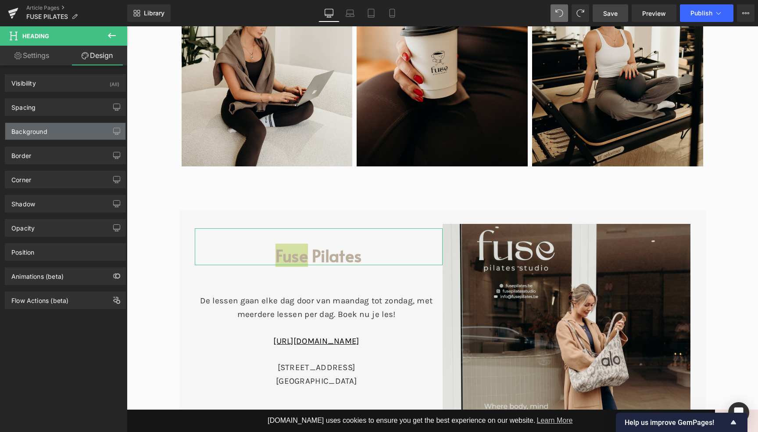
click at [45, 131] on div "Background" at bounding box center [29, 129] width 36 height 12
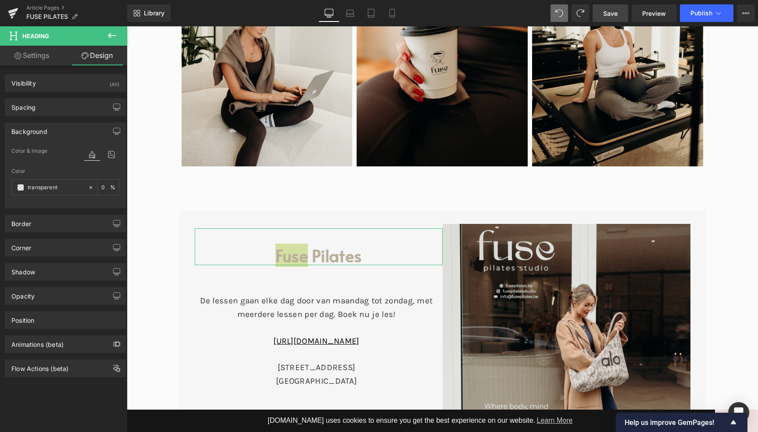
click at [47, 55] on link "Settings" at bounding box center [32, 56] width 64 height 20
type input "100"
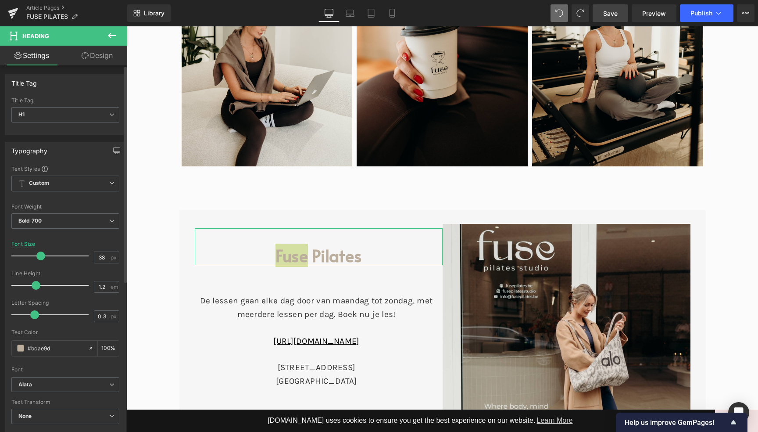
drag, startPoint x: 18, startPoint y: 347, endPoint x: 9, endPoint y: 347, distance: 8.8
click at [9, 347] on div "Text Styles Custom Heading 1 Heading 2 Heading 3 Heading 4 Heading 5 Heading 6 …" at bounding box center [65, 300] width 120 height 271
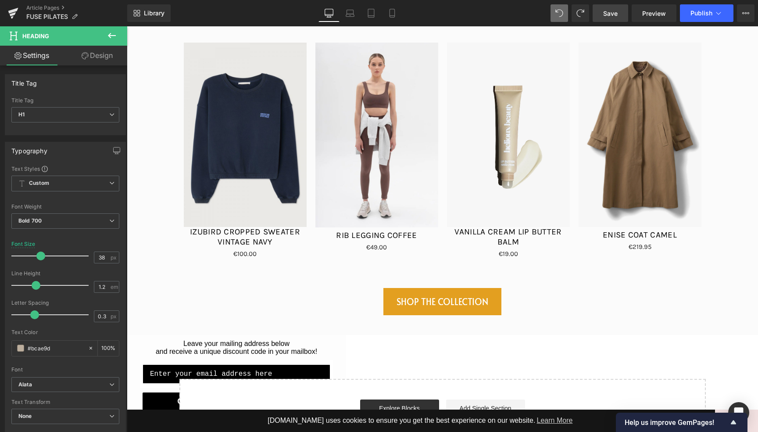
scroll to position [3587, 0]
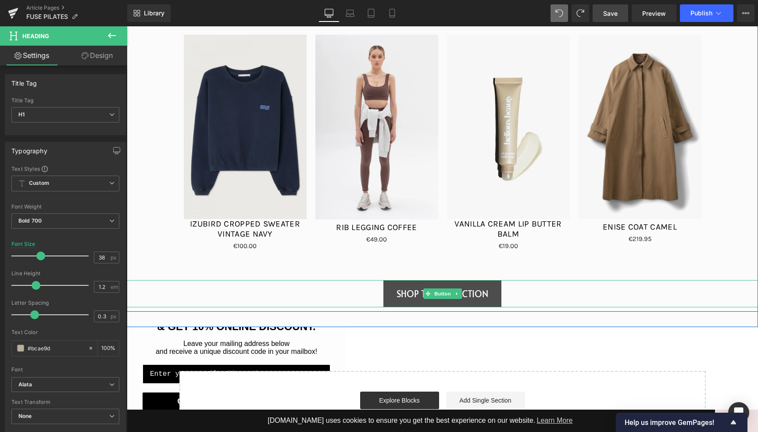
click at [429, 280] on div at bounding box center [442, 281] width 631 height 2
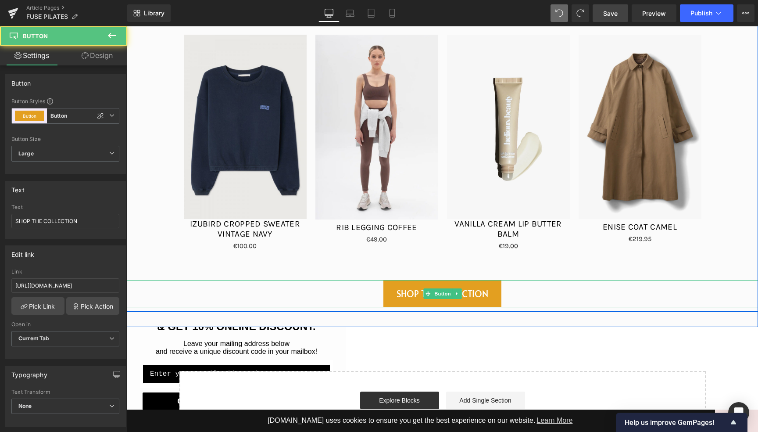
scroll to position [3589, 0]
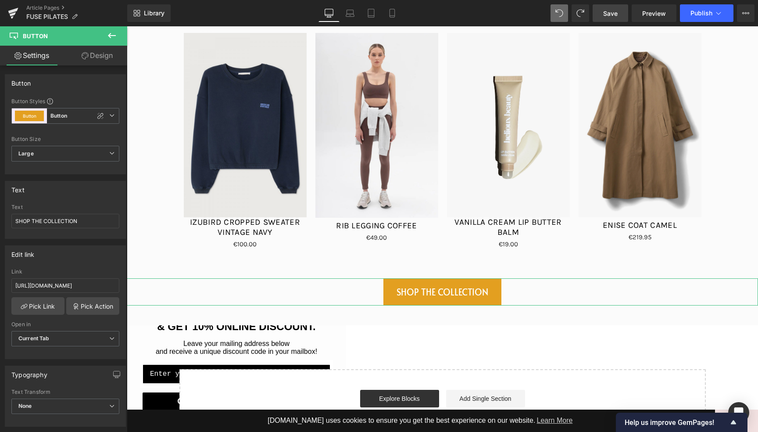
click at [103, 56] on link "Design" at bounding box center [97, 56] width 64 height 20
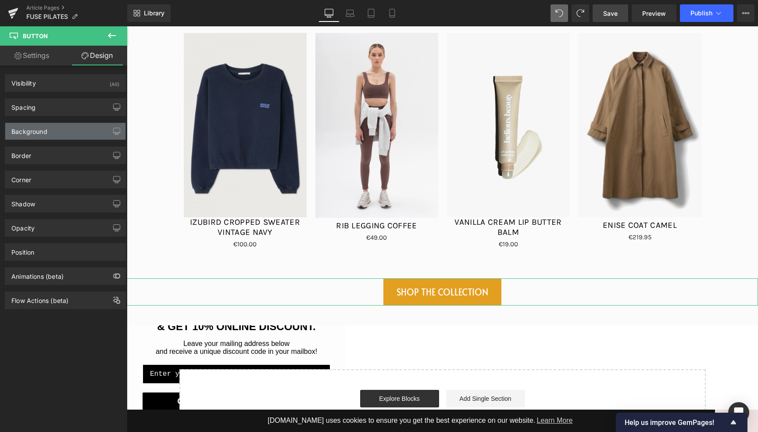
click at [47, 129] on div "Background" at bounding box center [65, 131] width 120 height 17
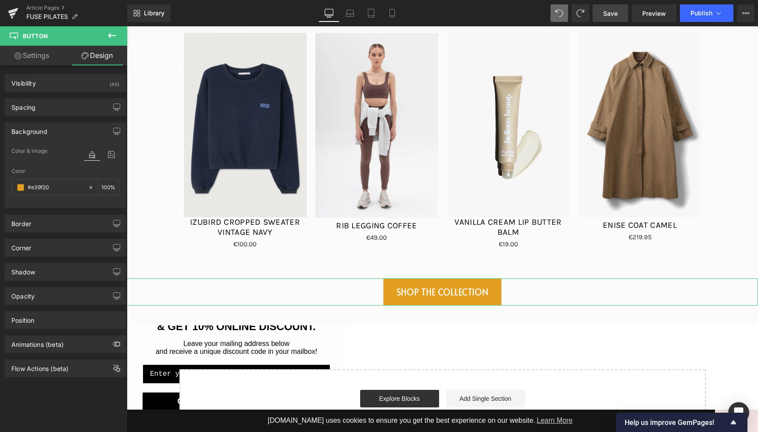
drag, startPoint x: 9, startPoint y: 180, endPoint x: 0, endPoint y: 179, distance: 8.4
click at [0, 179] on div "Background Color & Image color #e39f20 Color #e39f20 100 % Image Replace Image …" at bounding box center [65, 162] width 131 height 92
paste input "bcae9d"
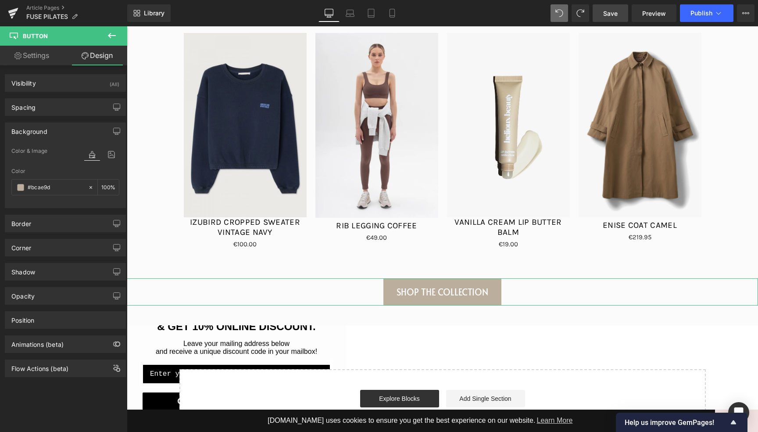
type input "#bcae9d"
click at [44, 54] on link "Settings" at bounding box center [32, 56] width 64 height 20
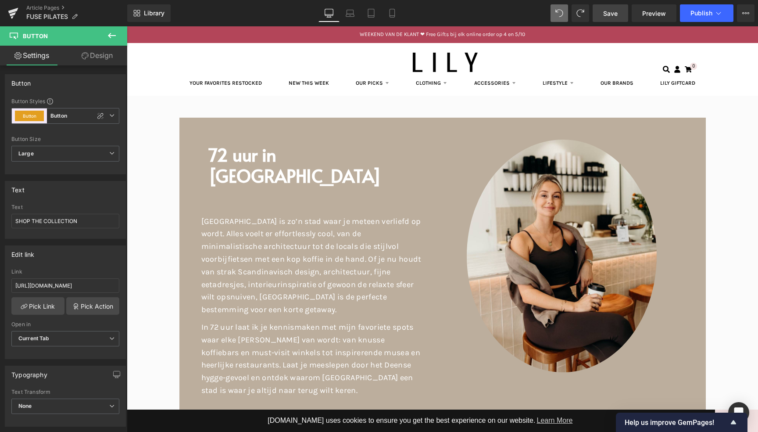
scroll to position [0, 0]
click at [700, 12] on span "Publish" at bounding box center [702, 13] width 22 height 7
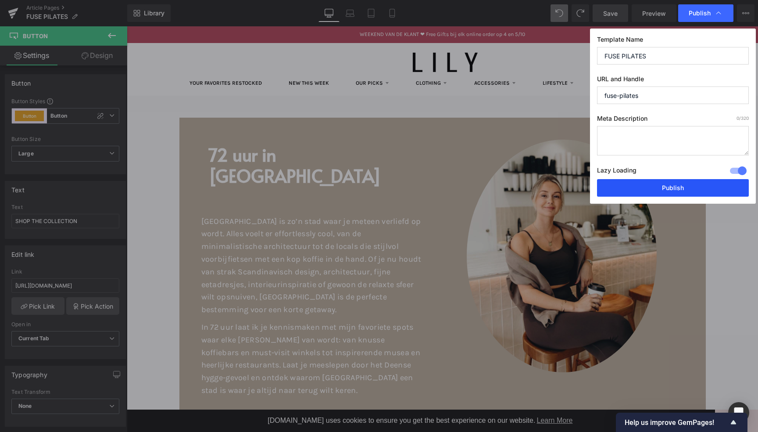
click at [678, 184] on button "Publish" at bounding box center [673, 188] width 152 height 18
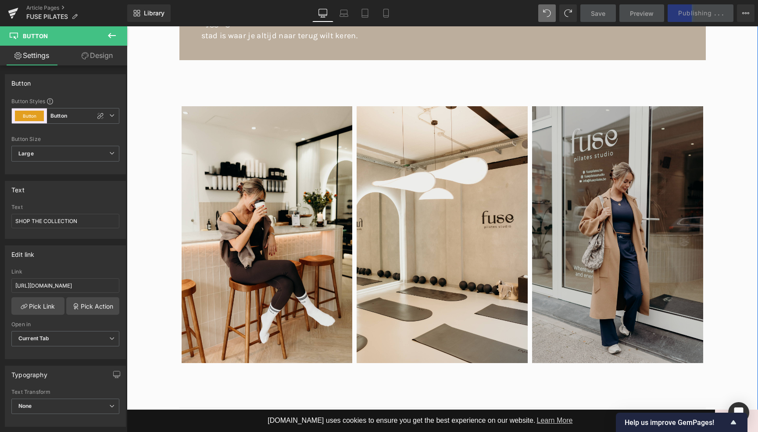
scroll to position [365, 0]
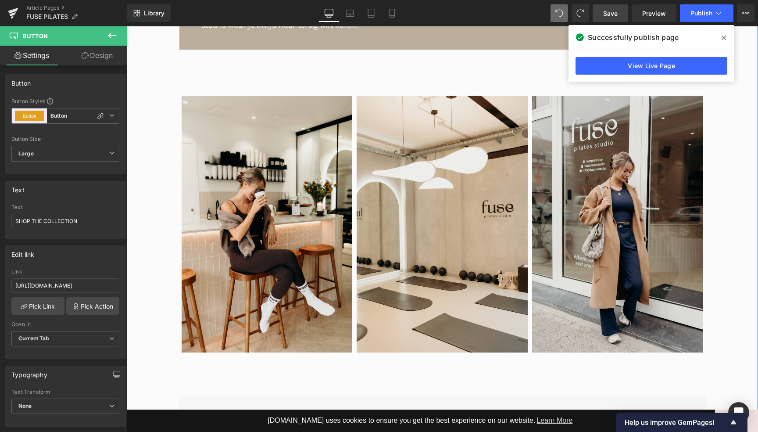
click at [723, 36] on icon at bounding box center [724, 37] width 4 height 7
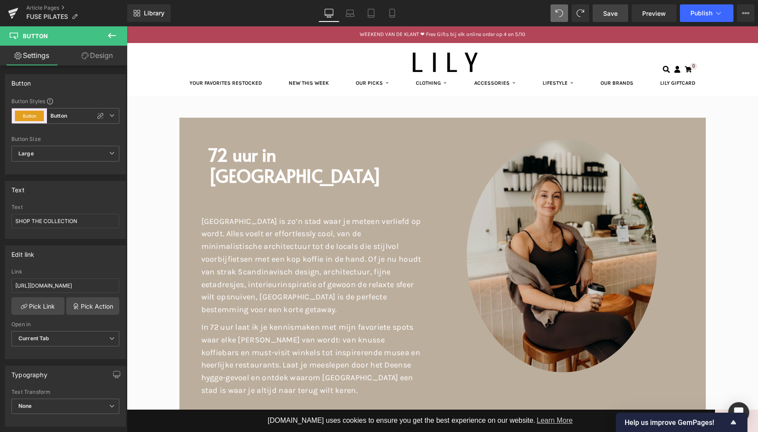
scroll to position [0, 0]
click at [555, 251] on div "Image" at bounding box center [563, 256] width 241 height 233
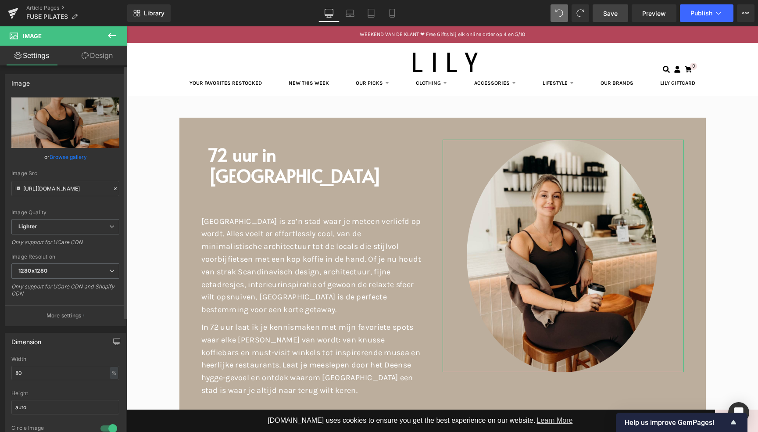
click at [70, 161] on link "Browse gallery" at bounding box center [68, 156] width 37 height 15
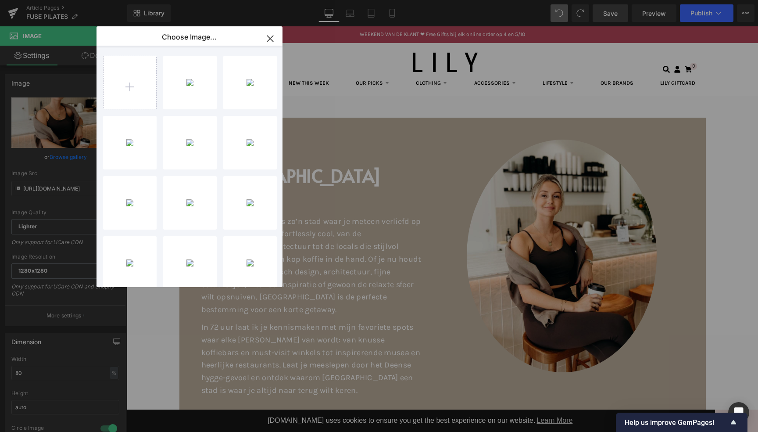
type input "C:\fakepath\_I1A3626 kopie.jpg"
drag, startPoint x: 182, startPoint y: 85, endPoint x: 55, endPoint y: 59, distance: 129.4
click at [182, 85] on div "_I1A362...opie.jpg 555.23 KB" at bounding box center [190, 83] width 54 height 54
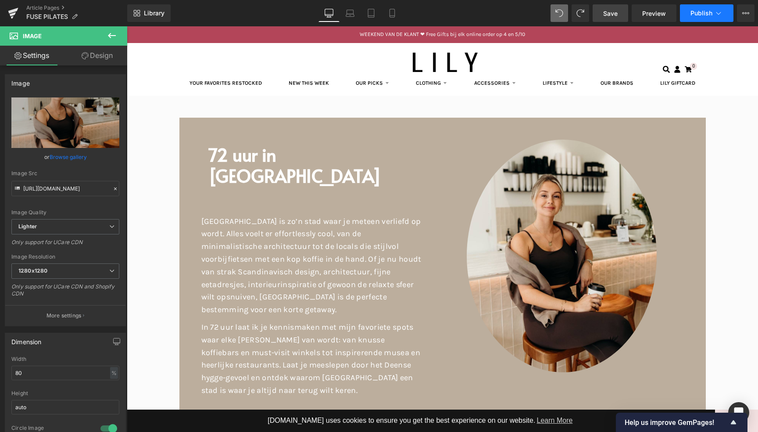
click at [702, 13] on span "Publish" at bounding box center [702, 13] width 22 height 7
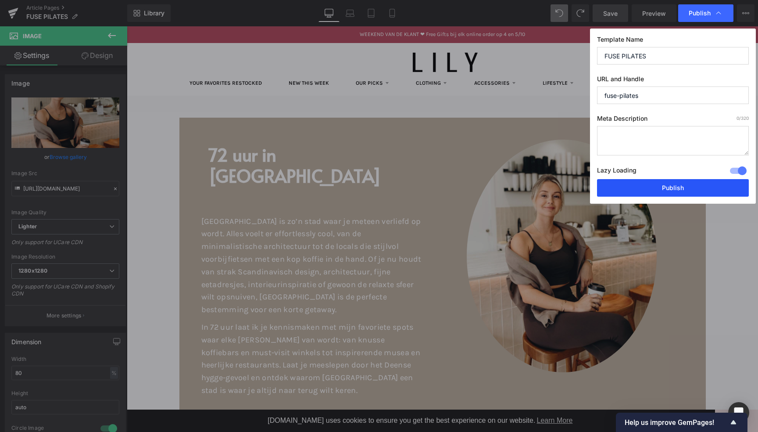
click at [677, 191] on button "Publish" at bounding box center [673, 188] width 152 height 18
